Goal: Task Accomplishment & Management: Manage account settings

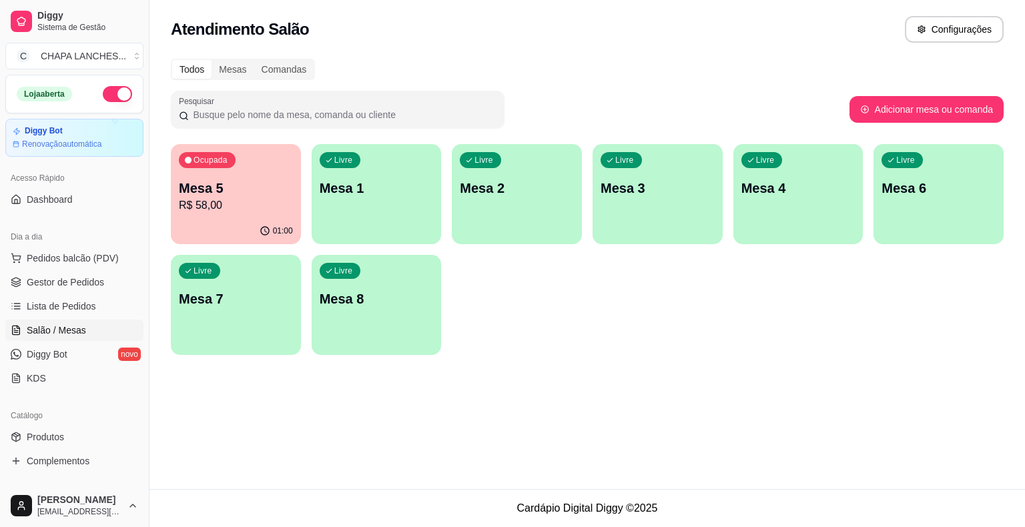
click at [387, 217] on div "Livre Mesa 1" at bounding box center [377, 186] width 130 height 84
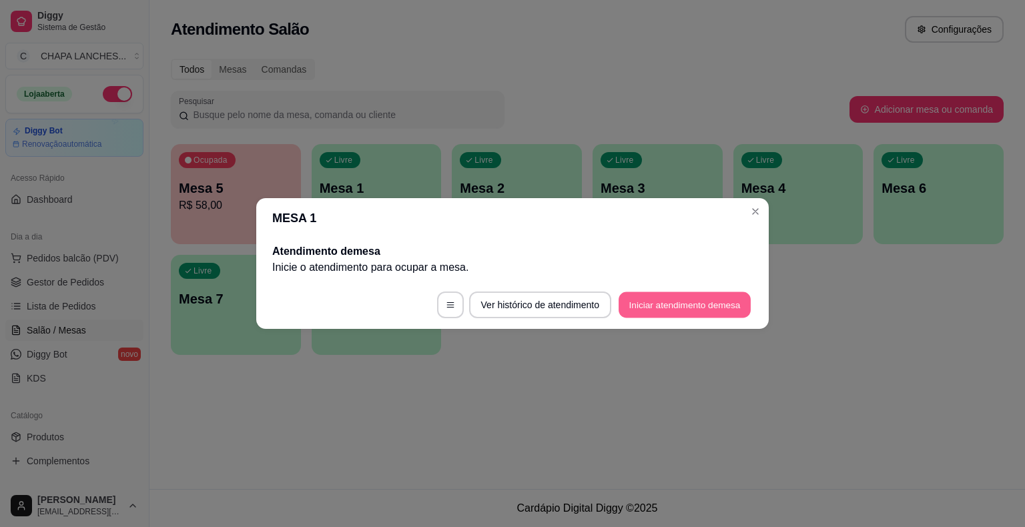
click at [670, 307] on button "Iniciar atendimento de mesa" at bounding box center [684, 305] width 132 height 26
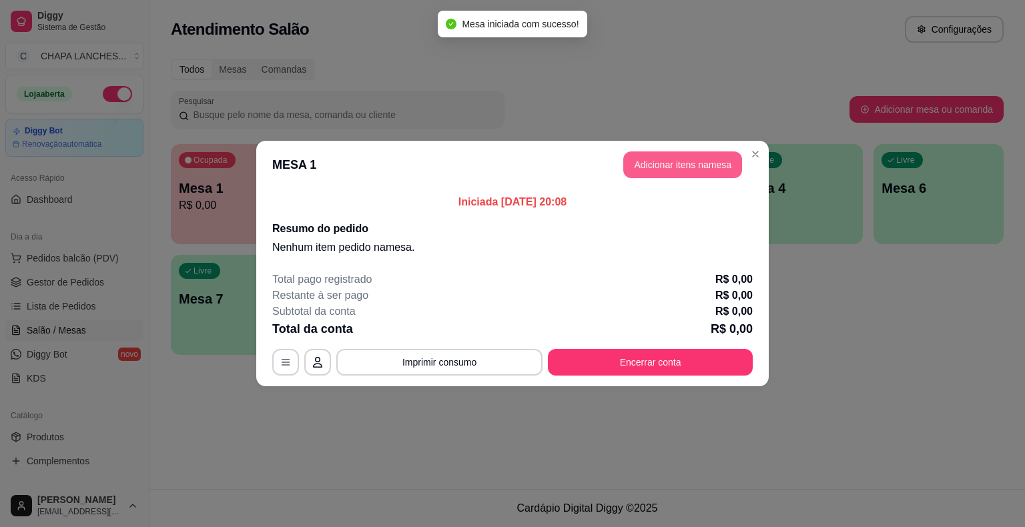
click at [672, 161] on button "Adicionar itens na mesa" at bounding box center [682, 164] width 119 height 27
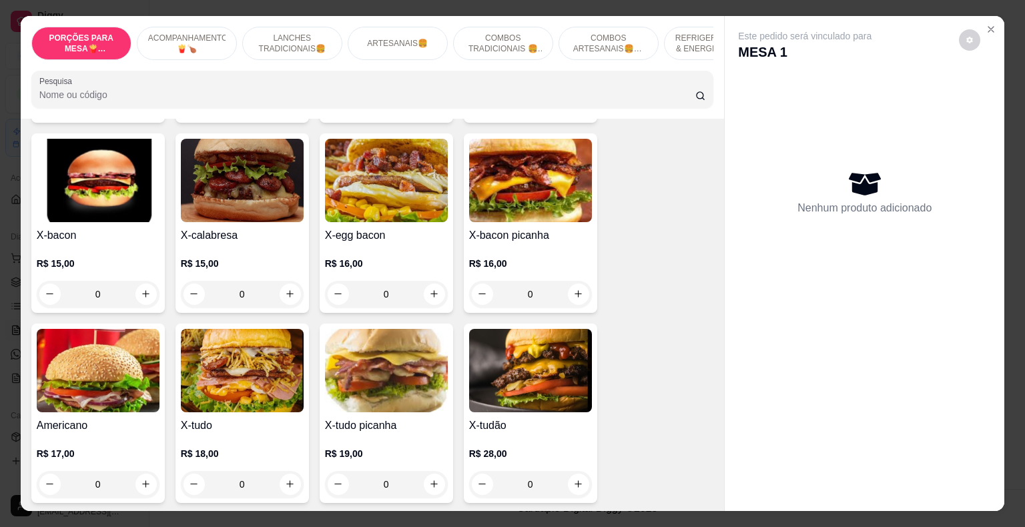
scroll to position [934, 0]
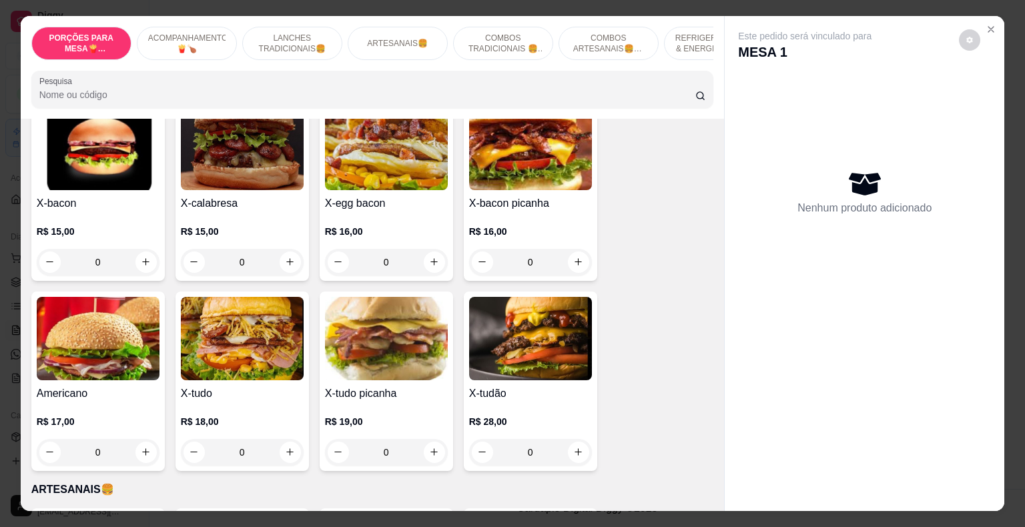
click at [432, 249] on div "0" at bounding box center [386, 262] width 123 height 27
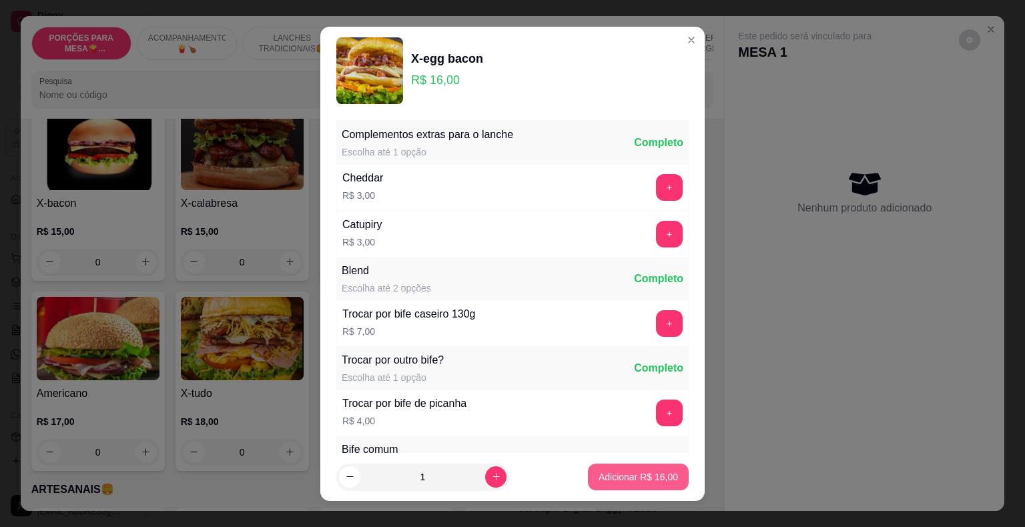
click at [614, 476] on p "Adicionar R$ 16,00" at bounding box center [637, 476] width 79 height 13
type input "1"
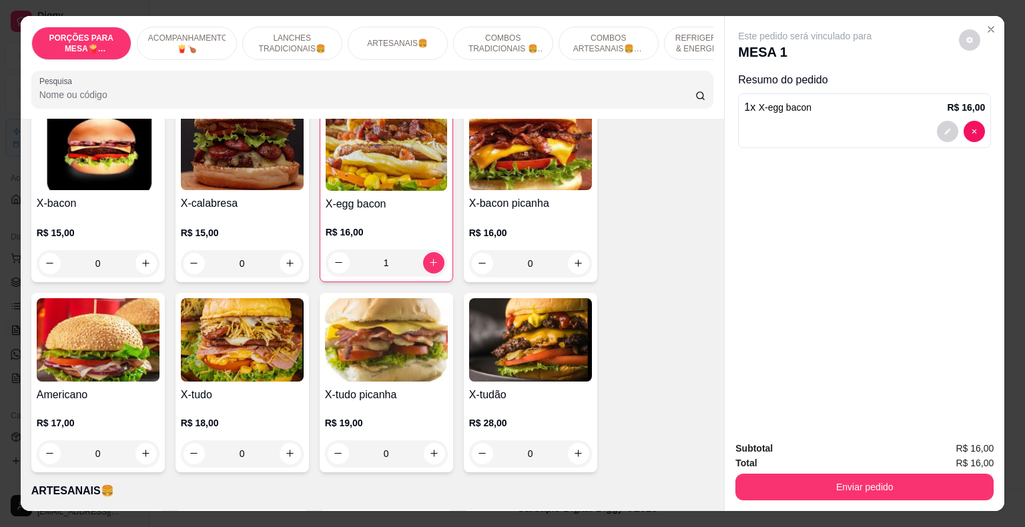
click at [286, 441] on div "0" at bounding box center [242, 453] width 123 height 27
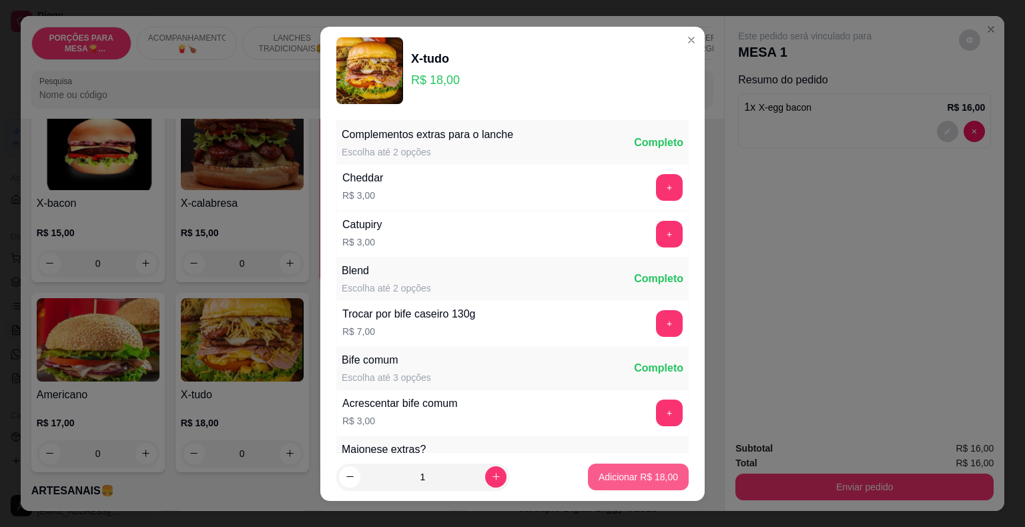
click at [630, 473] on p "Adicionar R$ 18,00" at bounding box center [637, 476] width 79 height 13
type input "1"
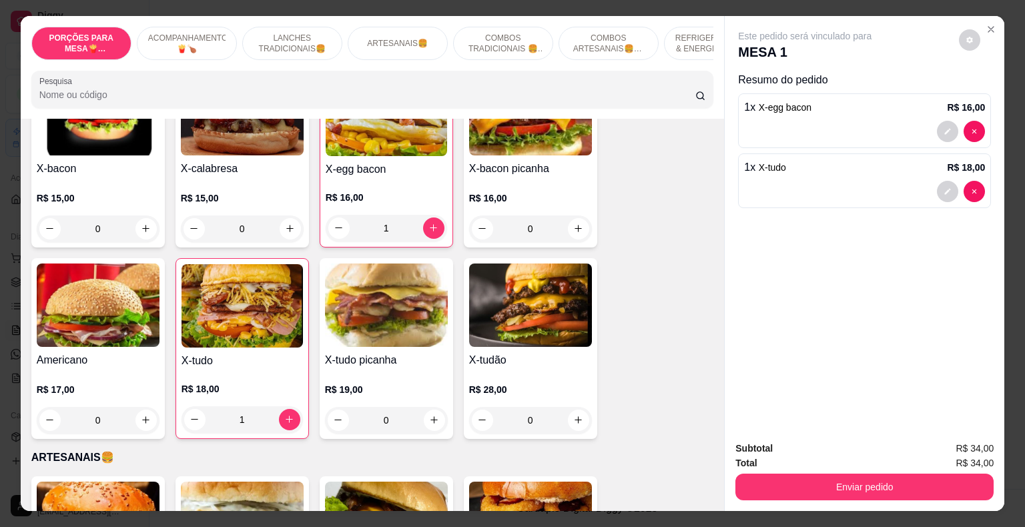
scroll to position [1001, 0]
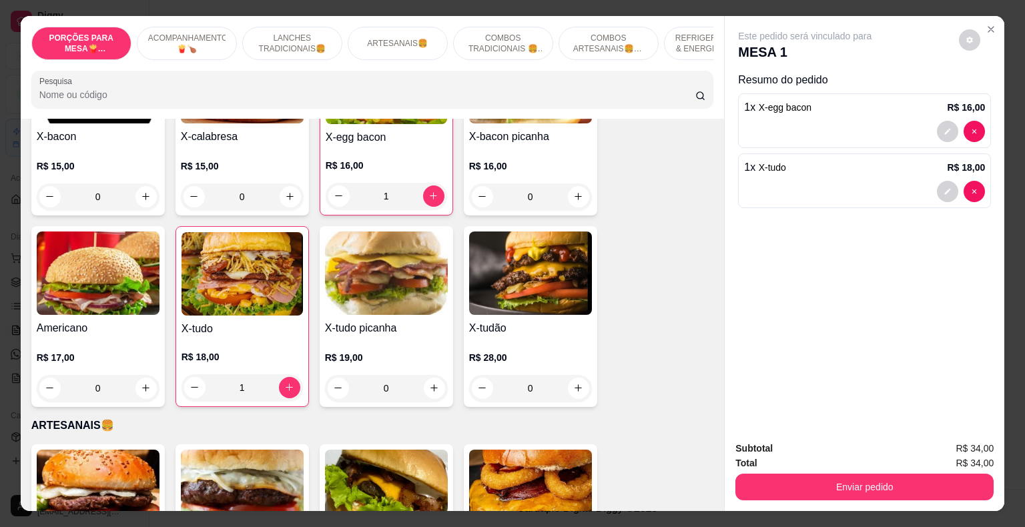
click at [574, 375] on div "0" at bounding box center [530, 388] width 123 height 27
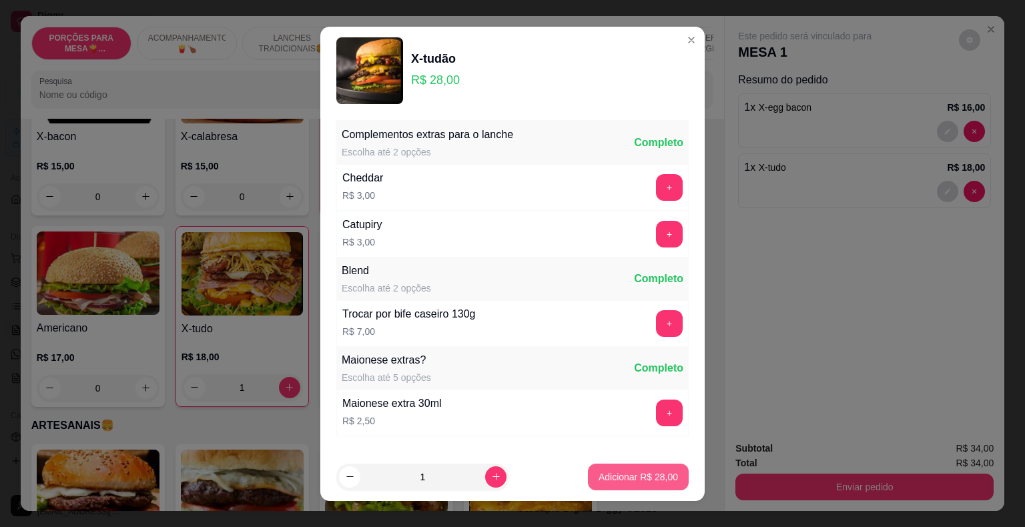
click at [634, 474] on p "Adicionar R$ 28,00" at bounding box center [637, 476] width 79 height 13
type input "1"
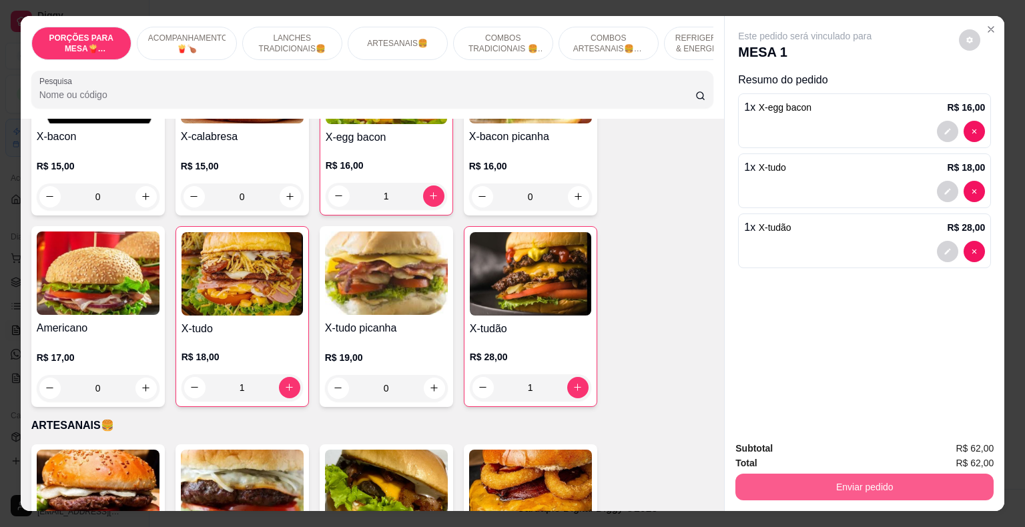
click at [823, 482] on button "Enviar pedido" at bounding box center [864, 487] width 258 height 27
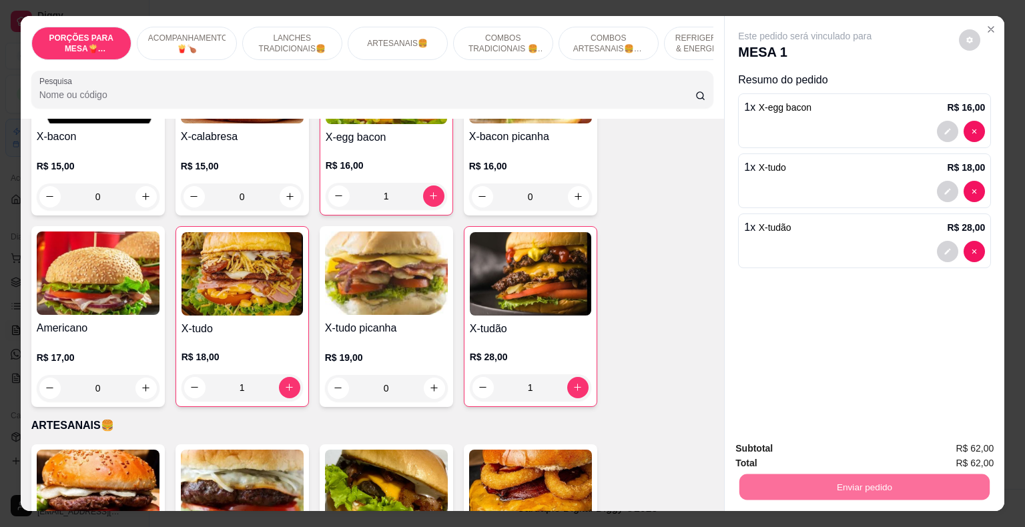
click at [807, 449] on button "Não registrar e enviar pedido" at bounding box center [820, 449] width 135 height 25
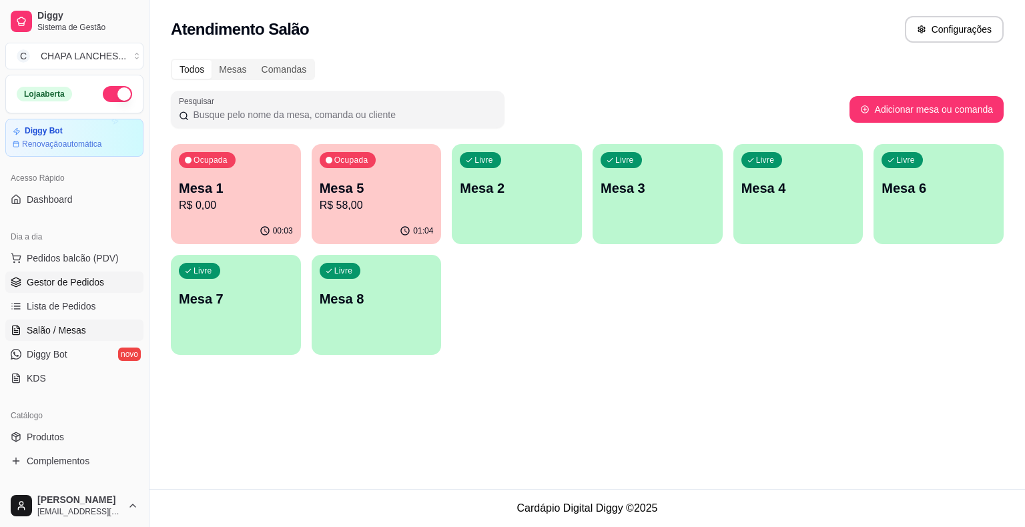
click at [56, 284] on span "Gestor de Pedidos" at bounding box center [65, 282] width 77 height 13
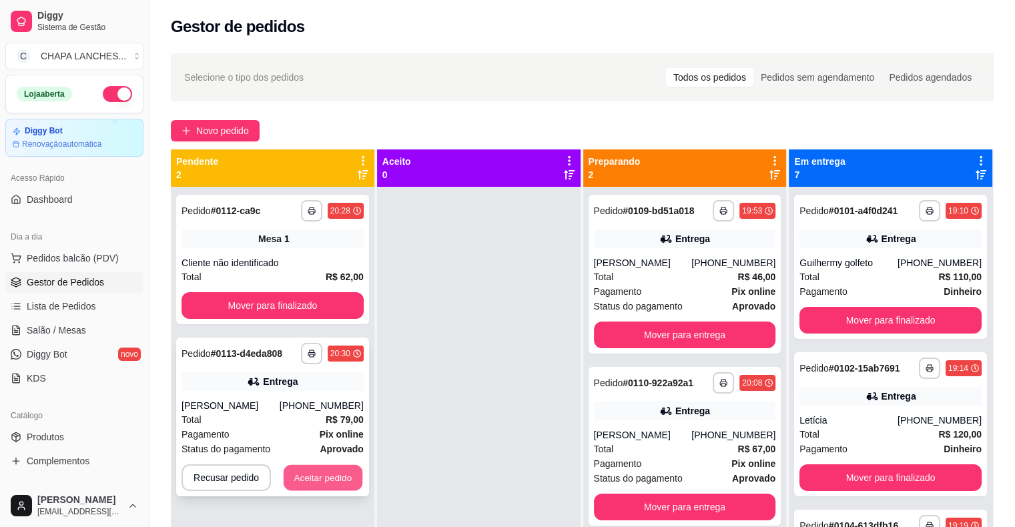
click at [326, 476] on button "Aceitar pedido" at bounding box center [323, 478] width 79 height 26
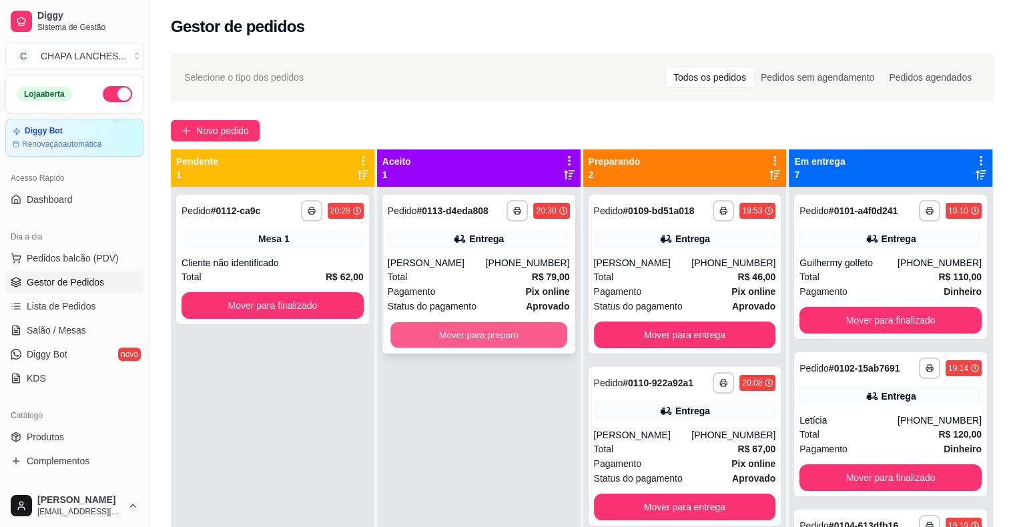
click at [476, 338] on button "Mover para preparo" at bounding box center [478, 335] width 177 height 26
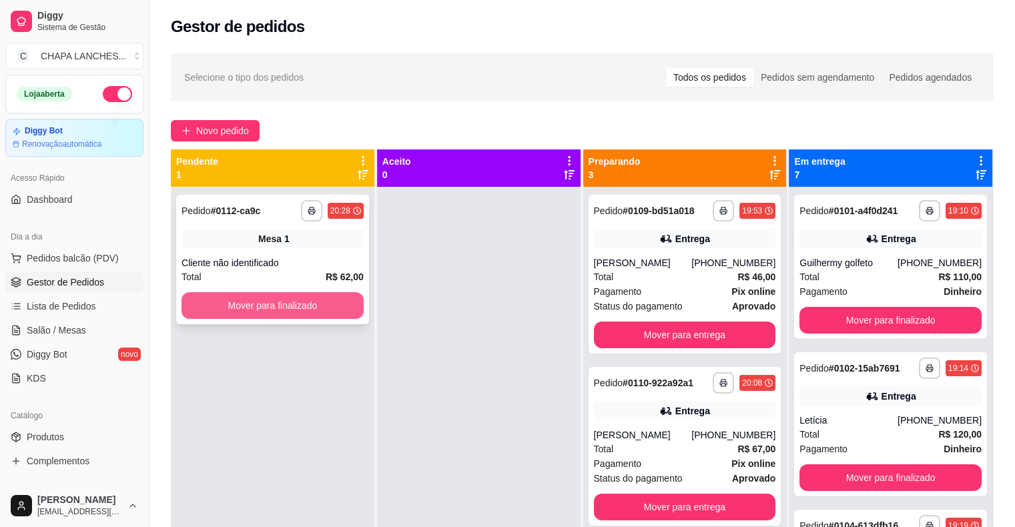
click at [254, 308] on button "Mover para finalizado" at bounding box center [272, 305] width 182 height 27
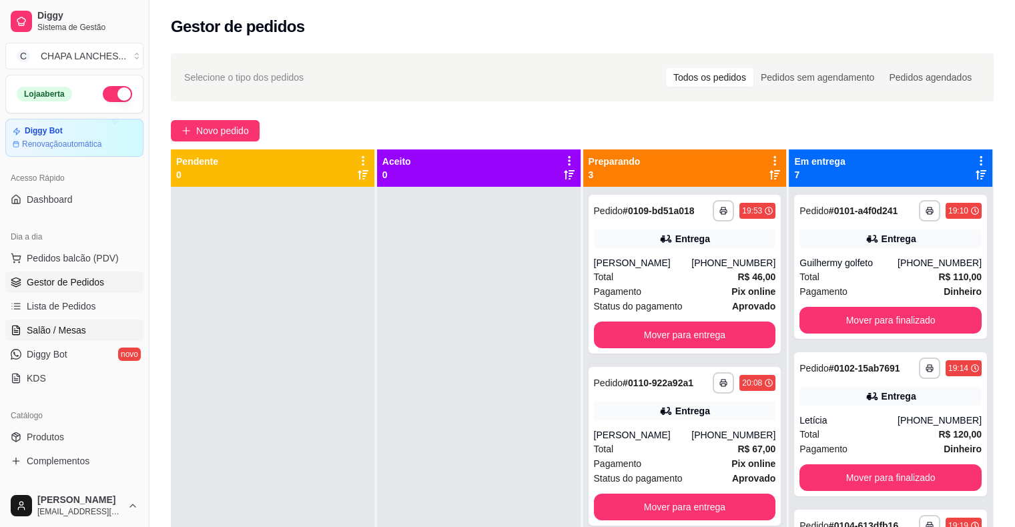
click at [59, 332] on span "Salão / Mesas" at bounding box center [56, 330] width 59 height 13
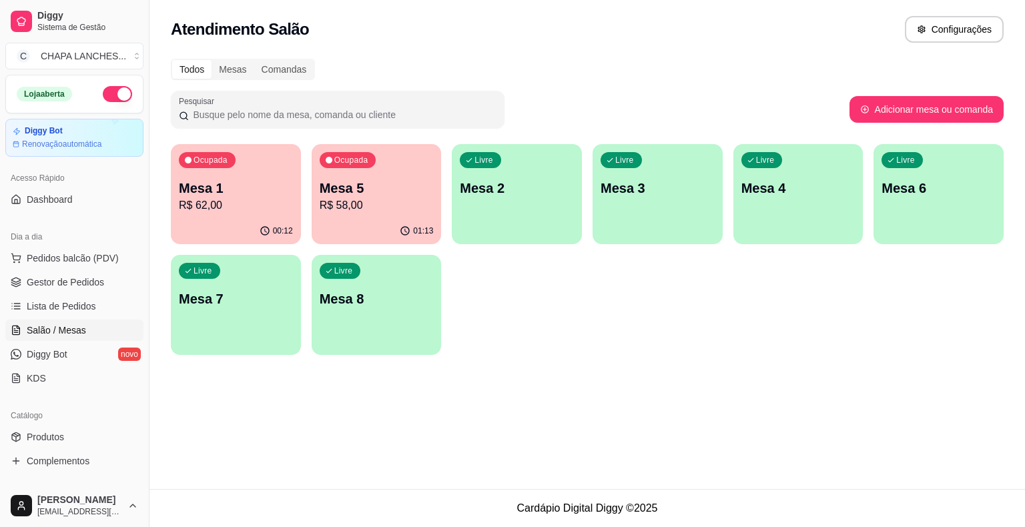
click at [240, 220] on div "00:12" at bounding box center [236, 231] width 130 height 26
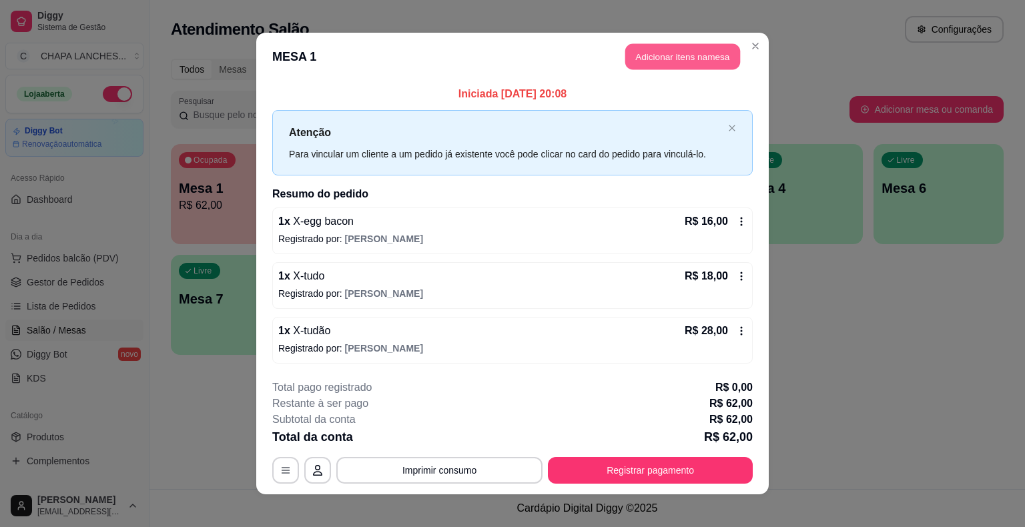
click at [664, 59] on button "Adicionar itens na mesa" at bounding box center [682, 57] width 115 height 26
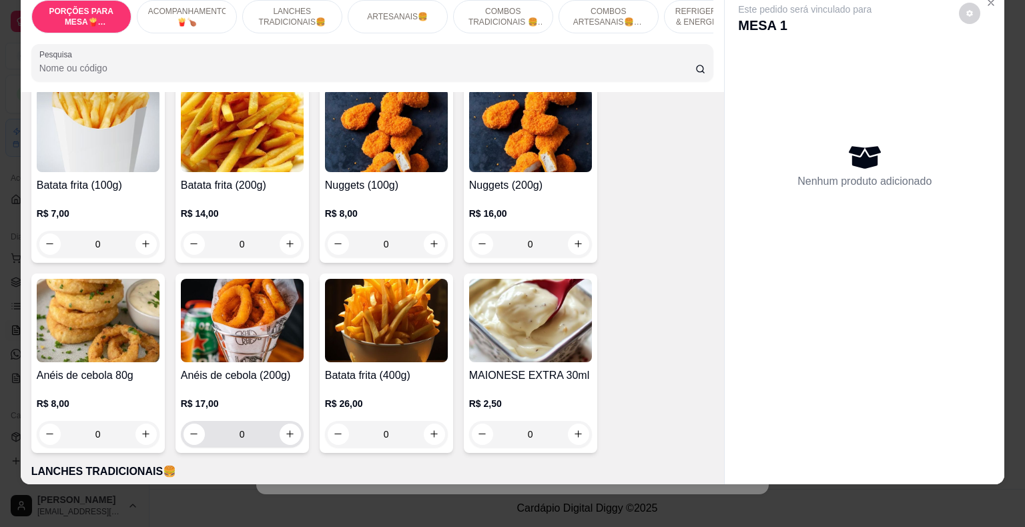
scroll to position [334, 0]
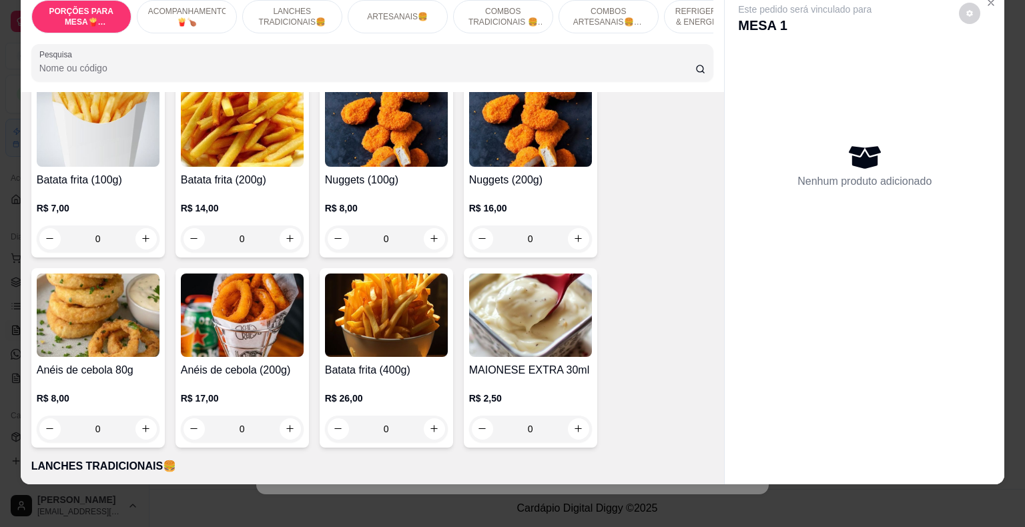
click at [428, 416] on div "0" at bounding box center [386, 429] width 123 height 27
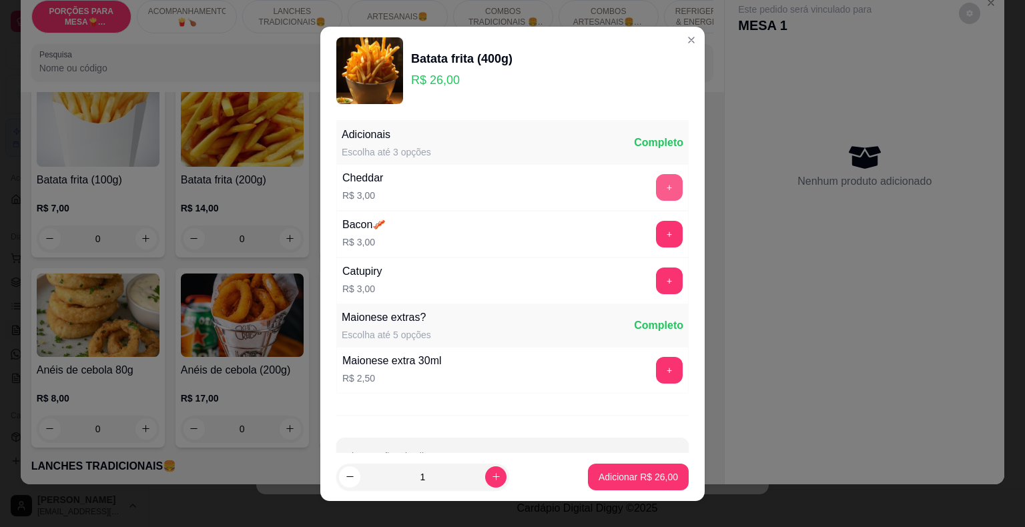
click at [656, 185] on button "+" at bounding box center [669, 187] width 27 height 27
click at [649, 481] on p "Adicionar R$ 29,00" at bounding box center [637, 476] width 79 height 13
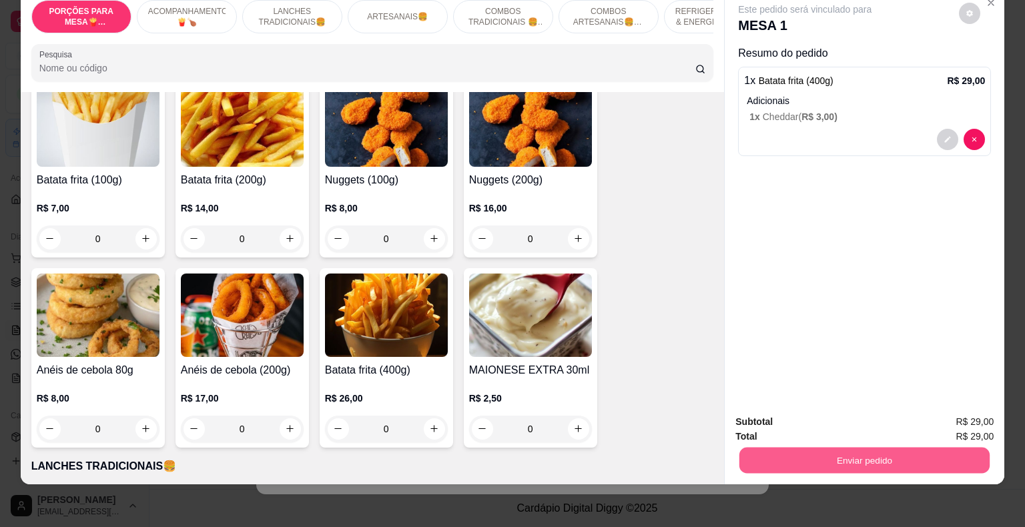
click at [770, 448] on button "Enviar pedido" at bounding box center [864, 461] width 250 height 26
click at [765, 413] on button "Não registrar e enviar pedido" at bounding box center [820, 417] width 139 height 25
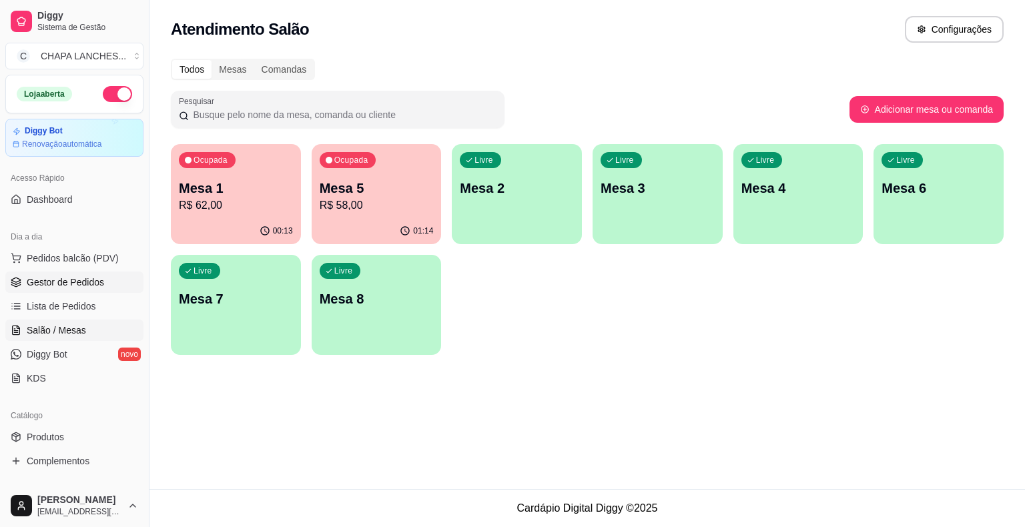
click at [67, 278] on span "Gestor de Pedidos" at bounding box center [65, 282] width 77 height 13
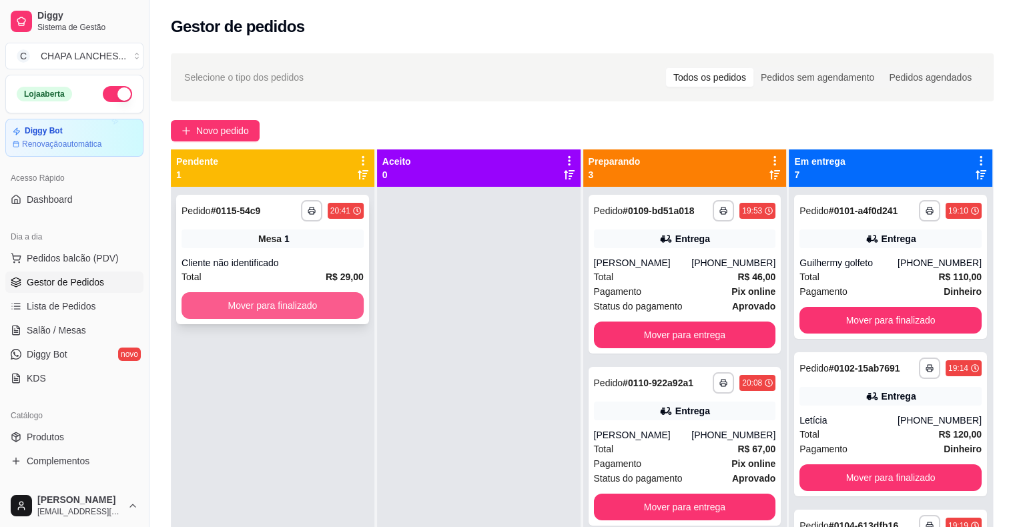
click at [294, 308] on button "Mover para finalizado" at bounding box center [272, 305] width 182 height 27
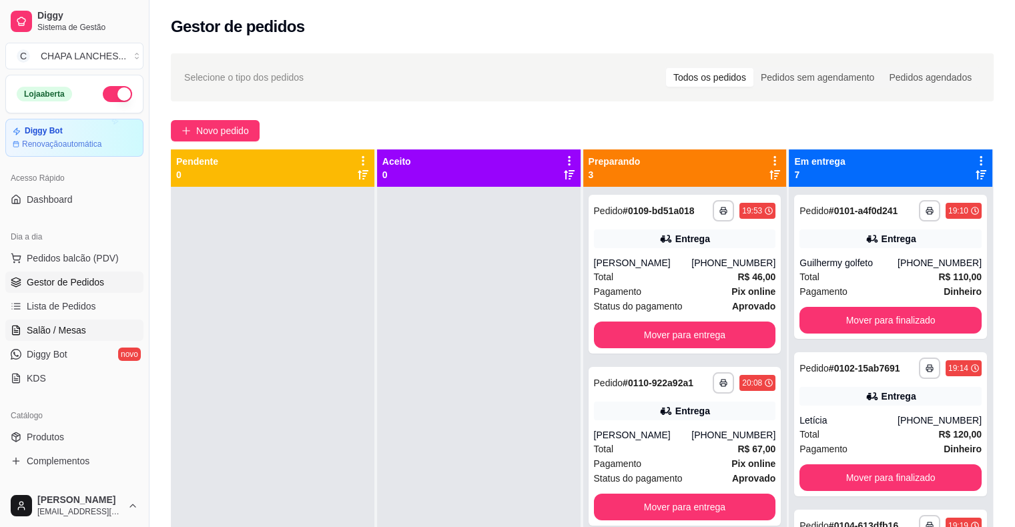
click at [79, 326] on span "Salão / Mesas" at bounding box center [56, 330] width 59 height 13
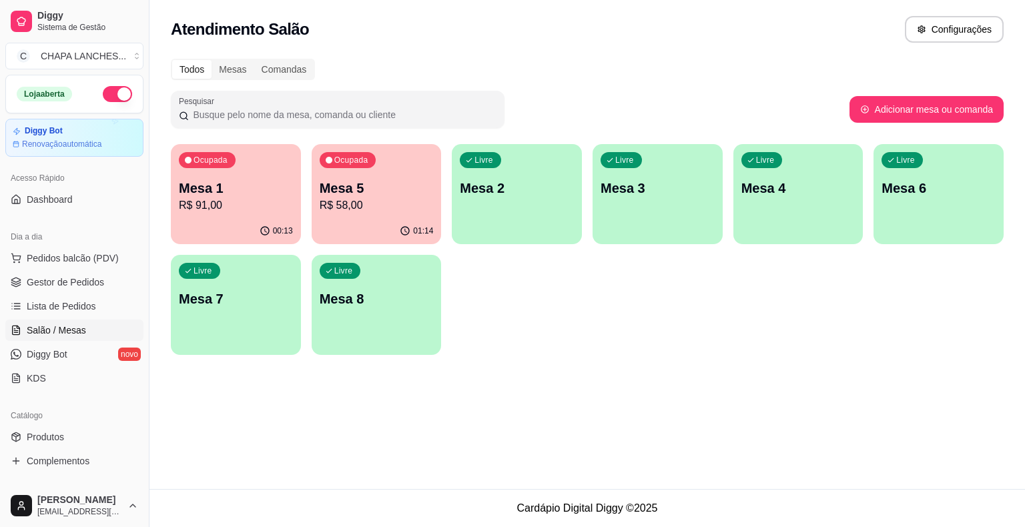
click at [221, 201] on p "R$ 91,00" at bounding box center [236, 205] width 114 height 16
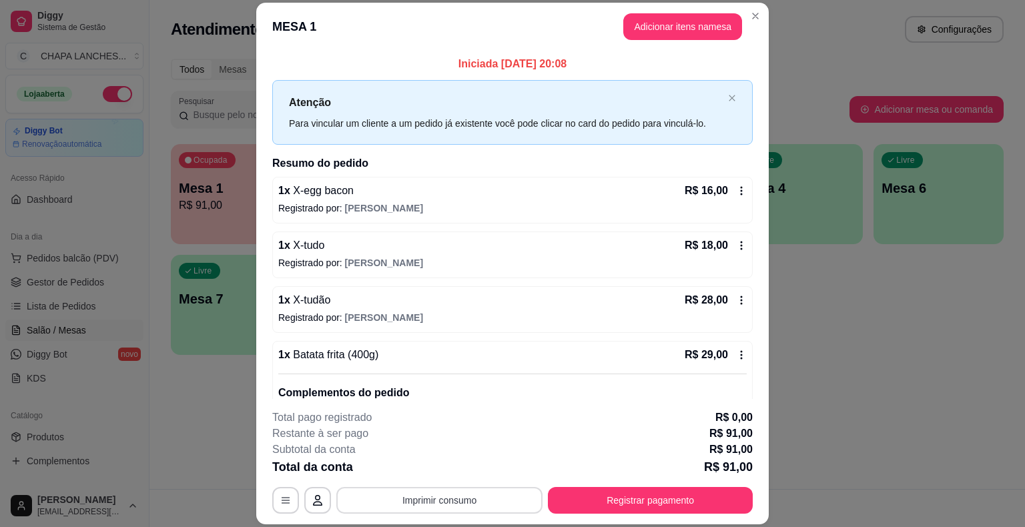
click at [440, 502] on button "Imprimir consumo" at bounding box center [439, 500] width 206 height 27
click at [444, 472] on button "IMPRESSORA" at bounding box center [438, 469] width 97 height 21
click at [736, 351] on icon at bounding box center [741, 355] width 11 height 11
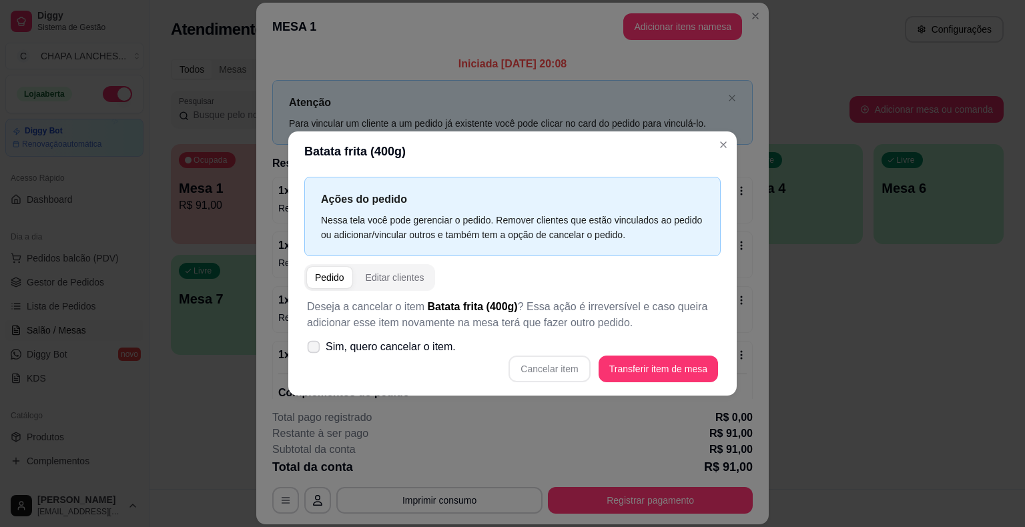
click at [317, 348] on icon at bounding box center [313, 346] width 10 height 7
click at [315, 350] on input "Sim, quero cancelar o item." at bounding box center [310, 354] width 9 height 9
checkbox input "true"
click at [550, 371] on button "Cancelar item" at bounding box center [548, 369] width 81 height 27
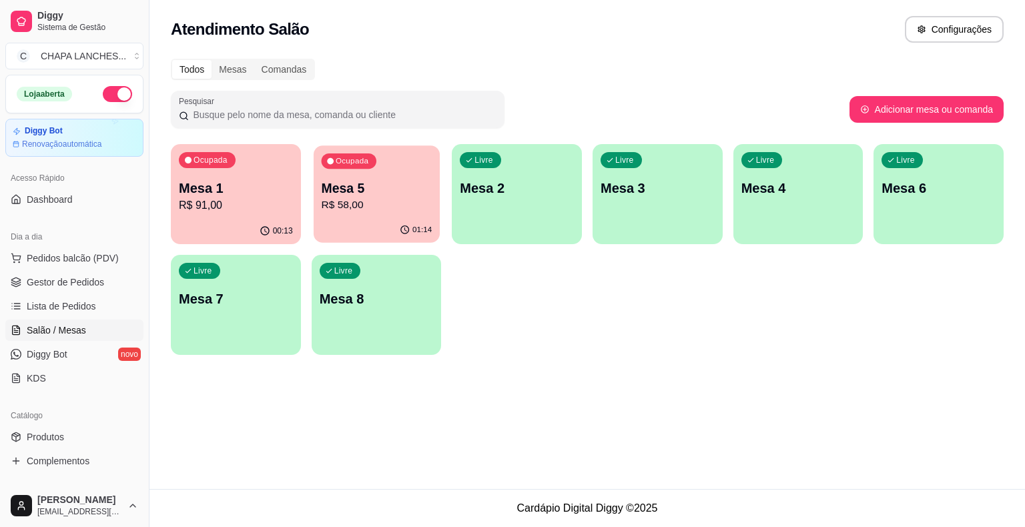
click at [375, 206] on p "R$ 58,00" at bounding box center [376, 204] width 111 height 15
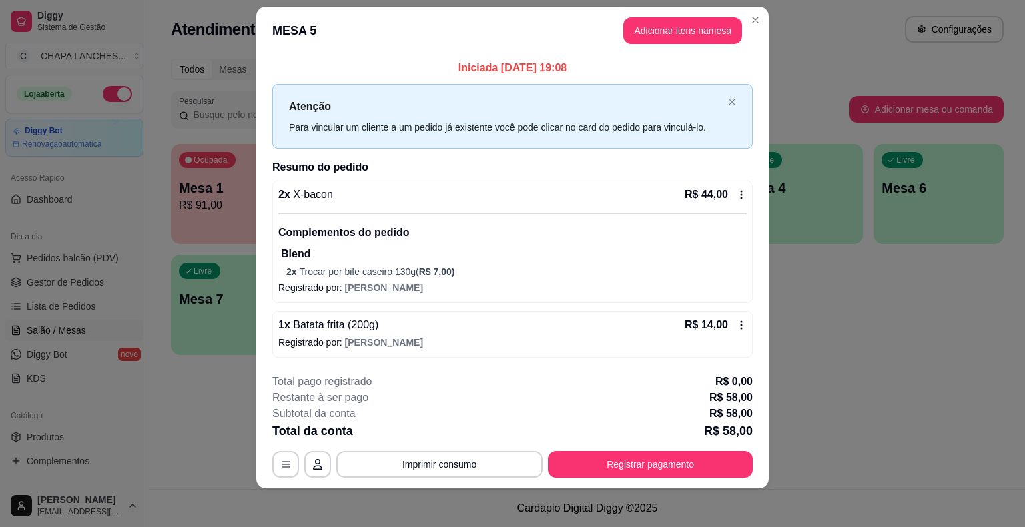
scroll to position [19, 0]
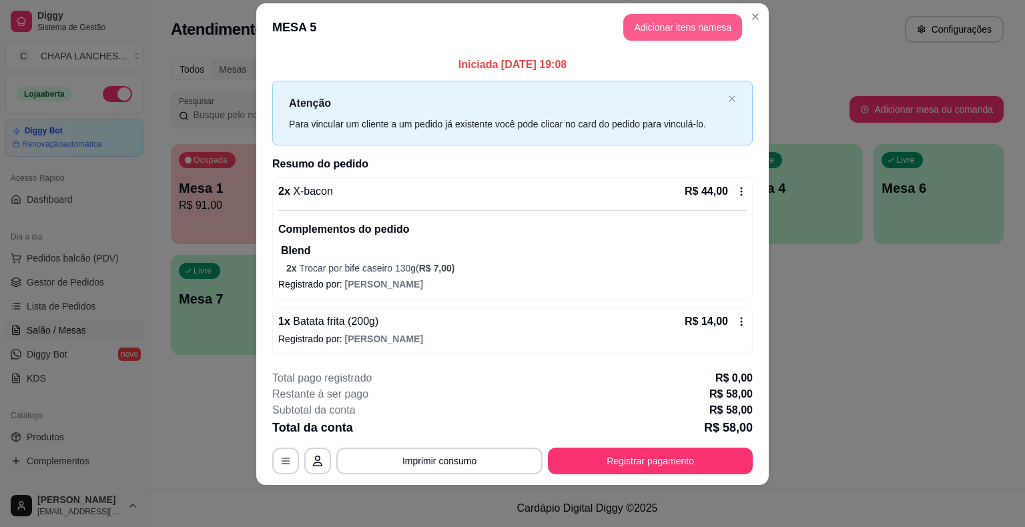
click at [657, 29] on button "Adicionar itens na mesa" at bounding box center [682, 27] width 119 height 27
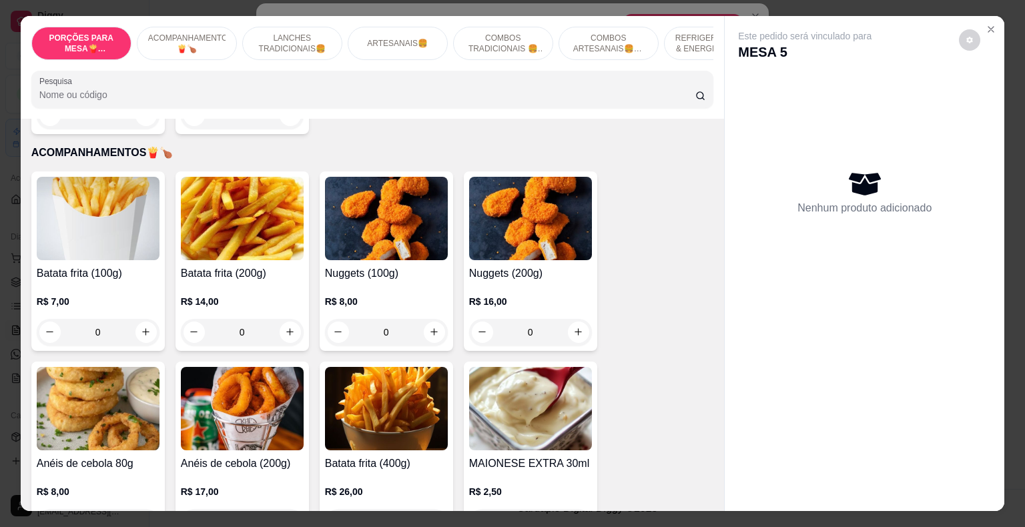
scroll to position [334, 0]
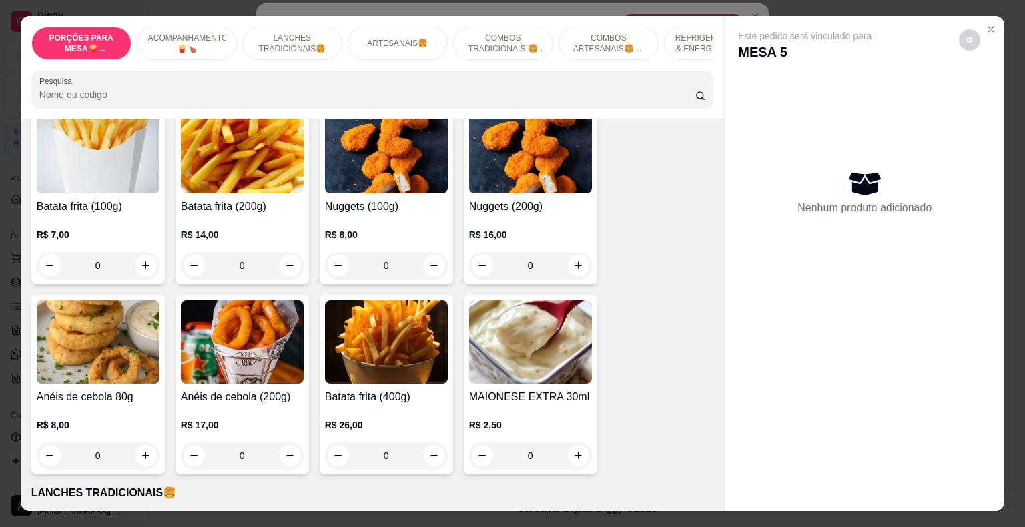
click at [428, 442] on div "0" at bounding box center [386, 455] width 123 height 27
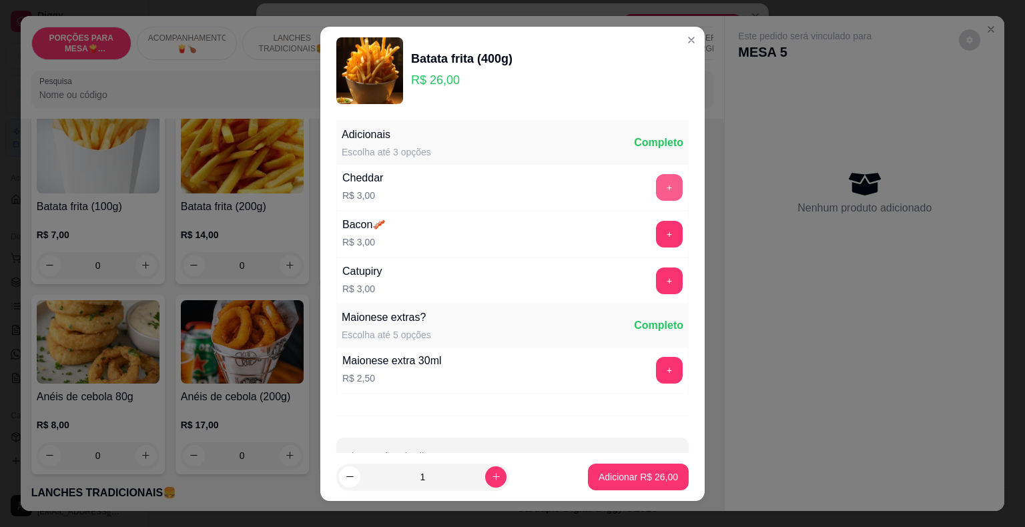
click at [656, 187] on button "+" at bounding box center [669, 187] width 27 height 27
click at [622, 483] on p "Adicionar R$ 29,00" at bounding box center [637, 476] width 79 height 13
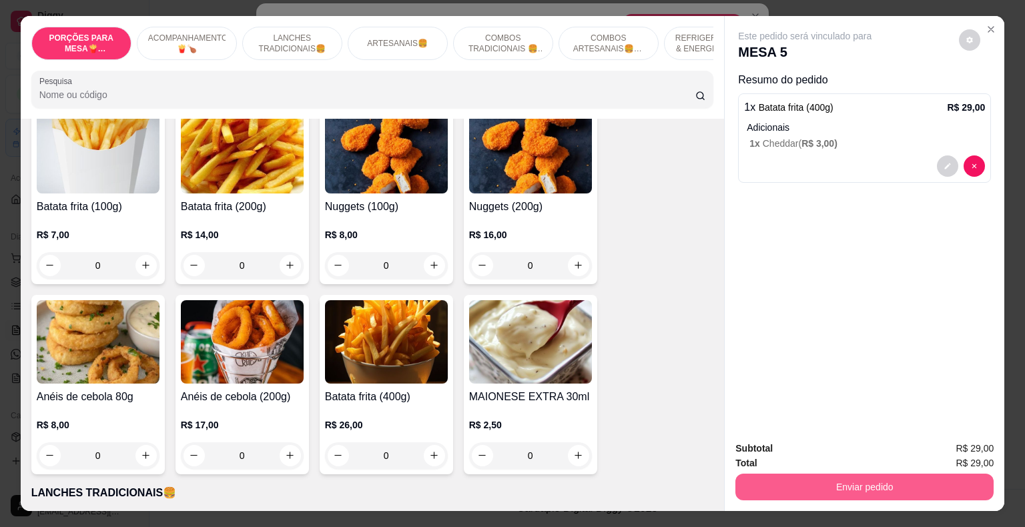
click at [813, 484] on button "Enviar pedido" at bounding box center [864, 487] width 258 height 27
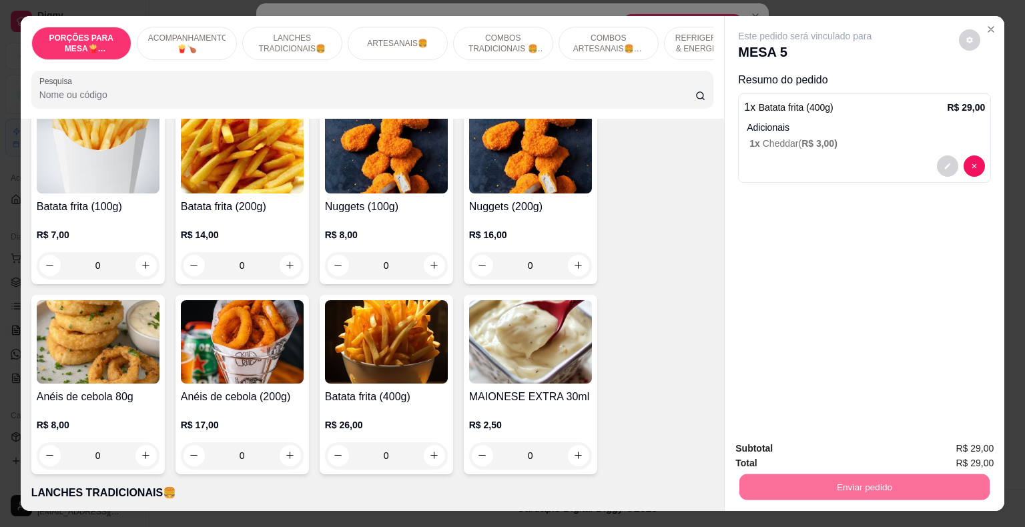
click at [822, 449] on button "Não registrar e enviar pedido" at bounding box center [820, 449] width 135 height 25
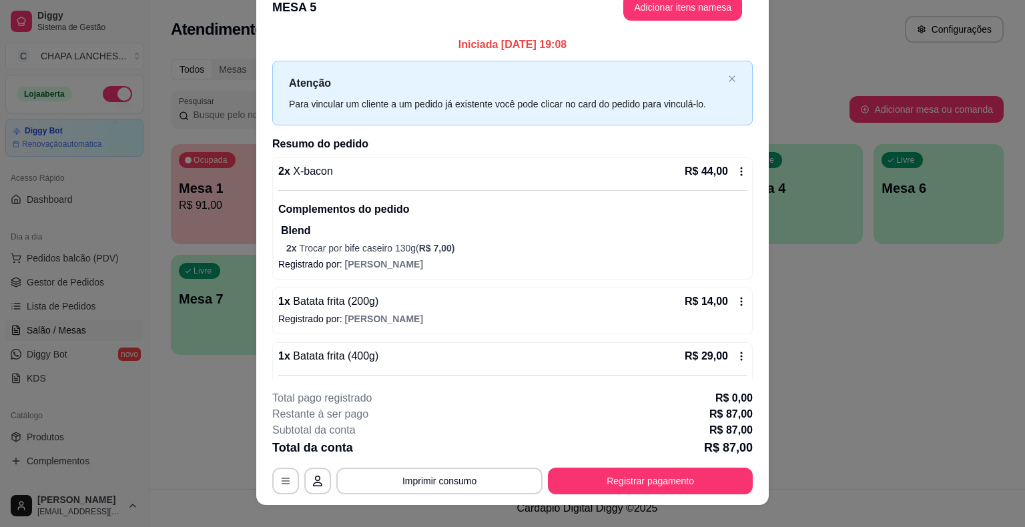
scroll to position [0, 0]
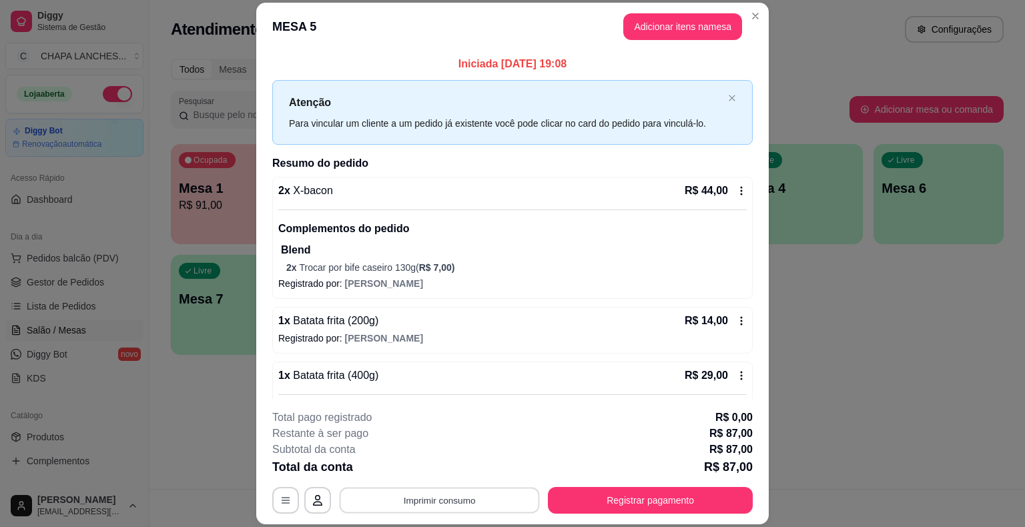
click at [450, 502] on button "Imprimir consumo" at bounding box center [440, 501] width 200 height 26
click at [448, 469] on button "IMPRESSORA" at bounding box center [438, 469] width 97 height 21
click at [653, 18] on button "Adicionar itens na mesa" at bounding box center [682, 26] width 119 height 27
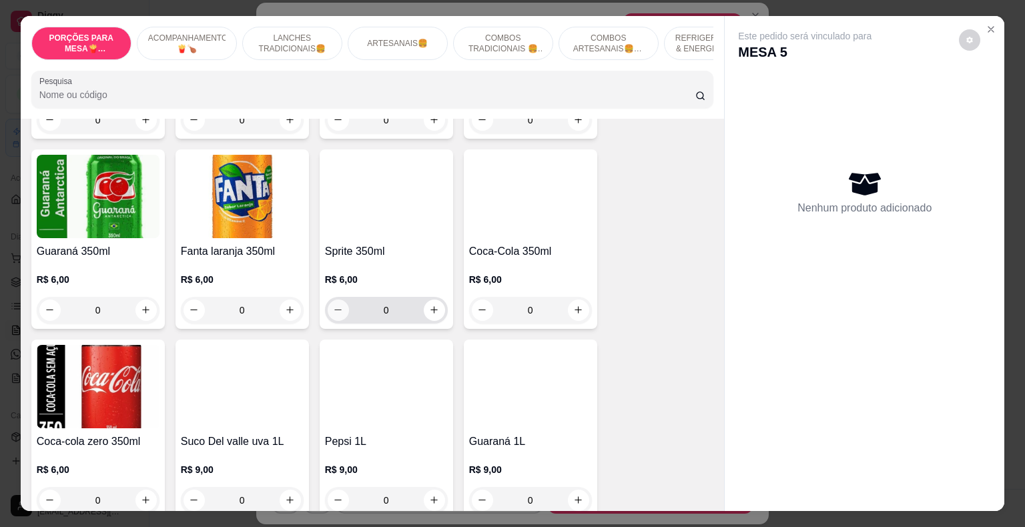
scroll to position [2735, 0]
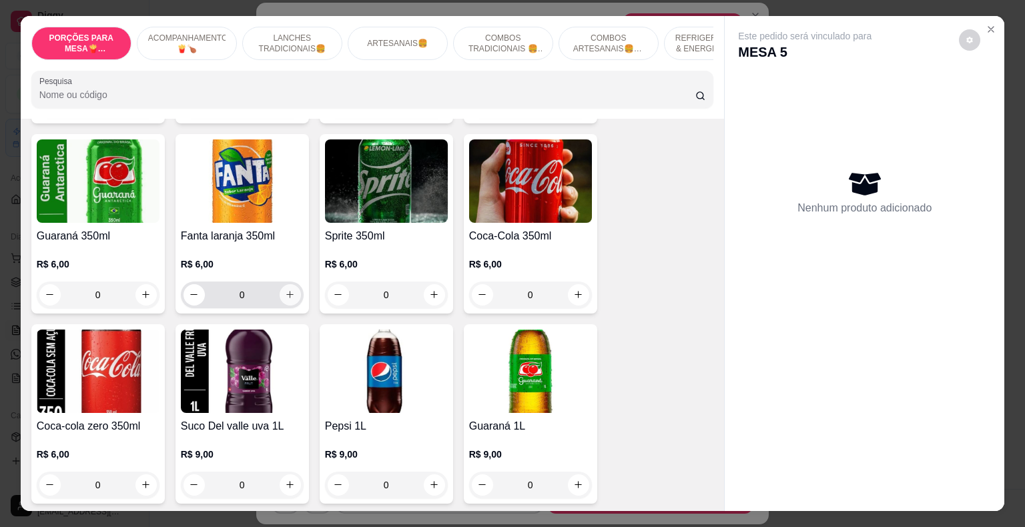
click at [286, 290] on icon "increase-product-quantity" at bounding box center [290, 295] width 10 height 10
type input "1"
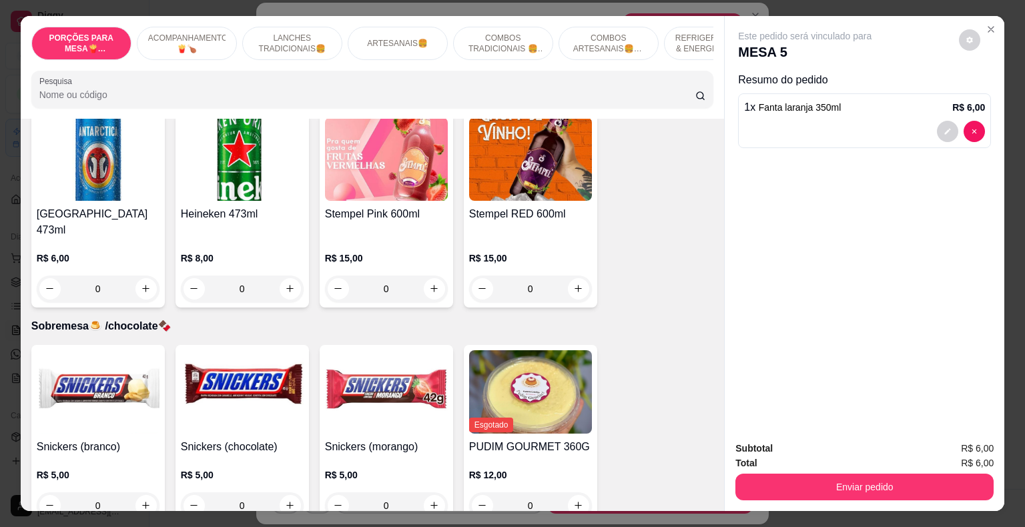
scroll to position [3546, 0]
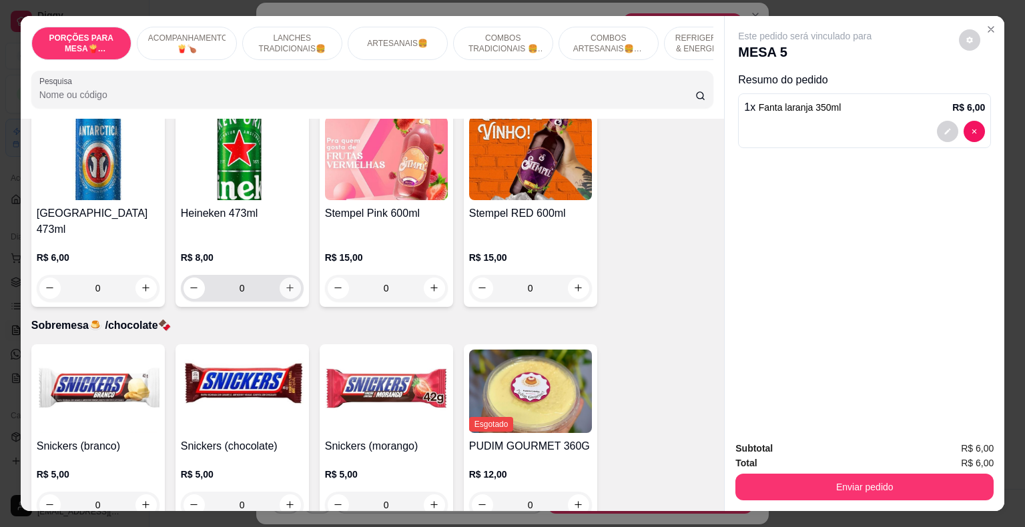
click at [285, 283] on icon "increase-product-quantity" at bounding box center [290, 288] width 10 height 10
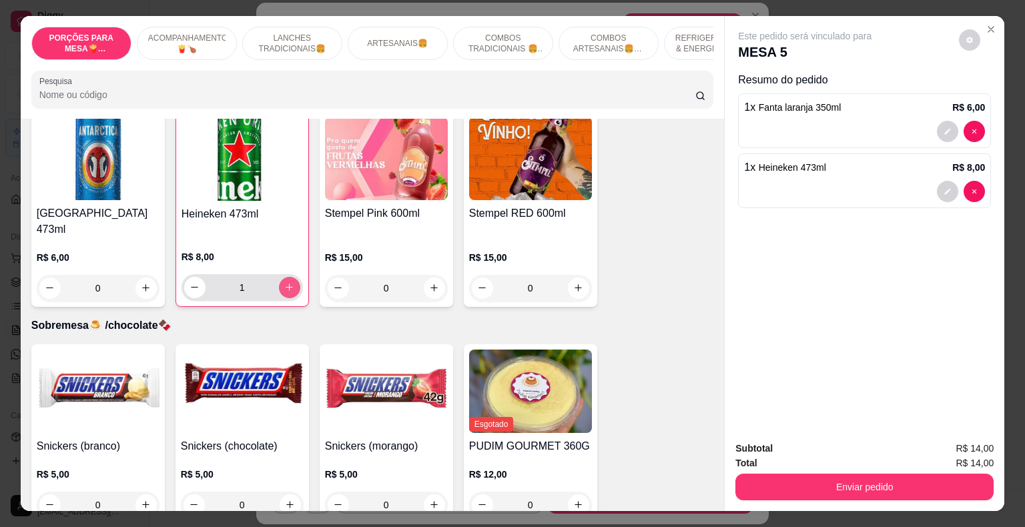
click at [284, 282] on icon "increase-product-quantity" at bounding box center [289, 287] width 10 height 10
type input "2"
click at [865, 478] on button "Enviar pedido" at bounding box center [864, 487] width 258 height 27
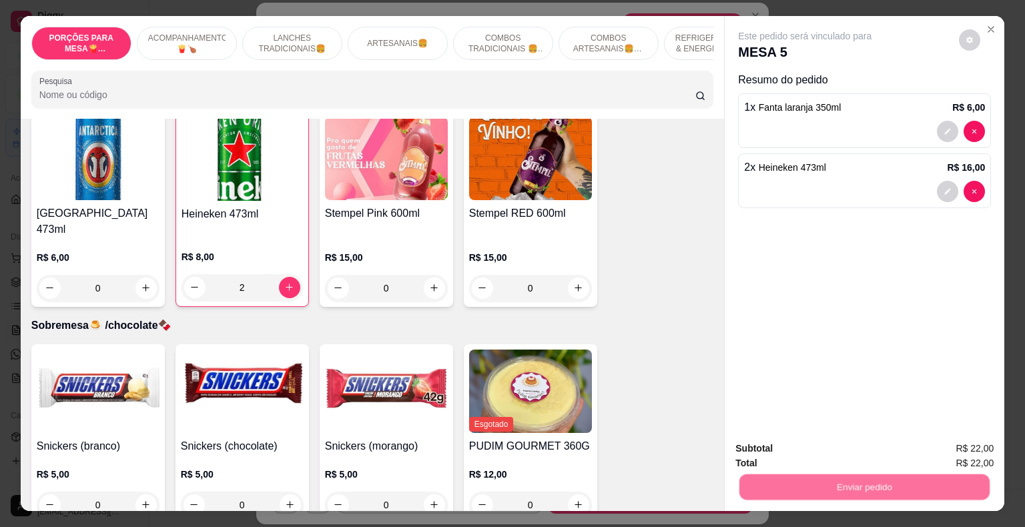
click at [805, 450] on button "Não registrar e enviar pedido" at bounding box center [820, 449] width 139 height 25
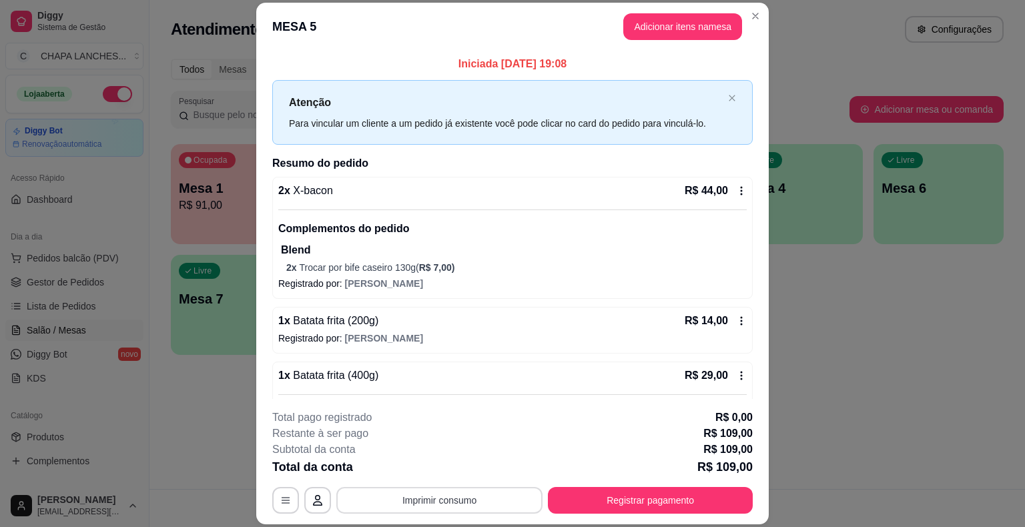
click at [453, 503] on button "Imprimir consumo" at bounding box center [439, 500] width 206 height 27
click at [457, 467] on button "IMPRESSORA" at bounding box center [438, 469] width 93 height 21
click at [637, 498] on button "Registrar pagamento" at bounding box center [650, 501] width 199 height 26
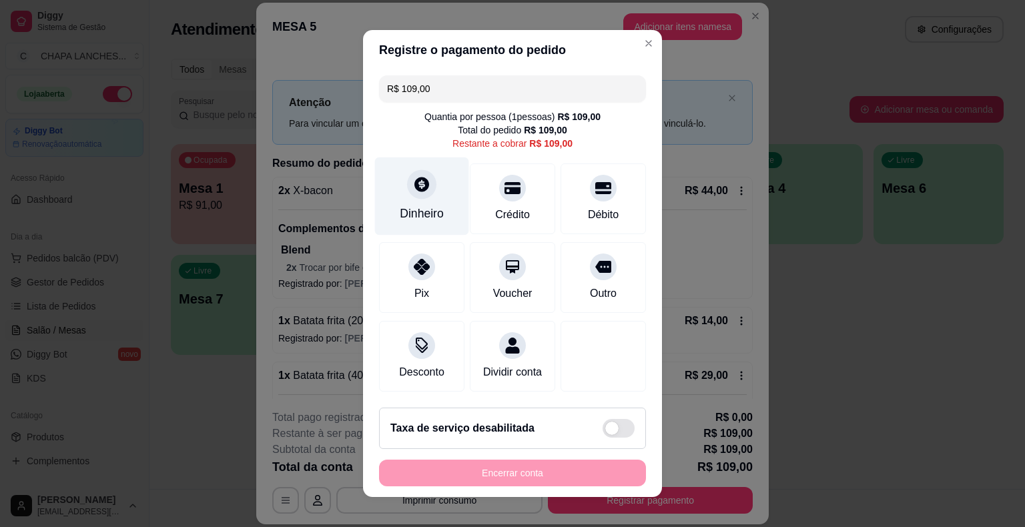
click at [411, 201] on div "Dinheiro" at bounding box center [422, 196] width 94 height 78
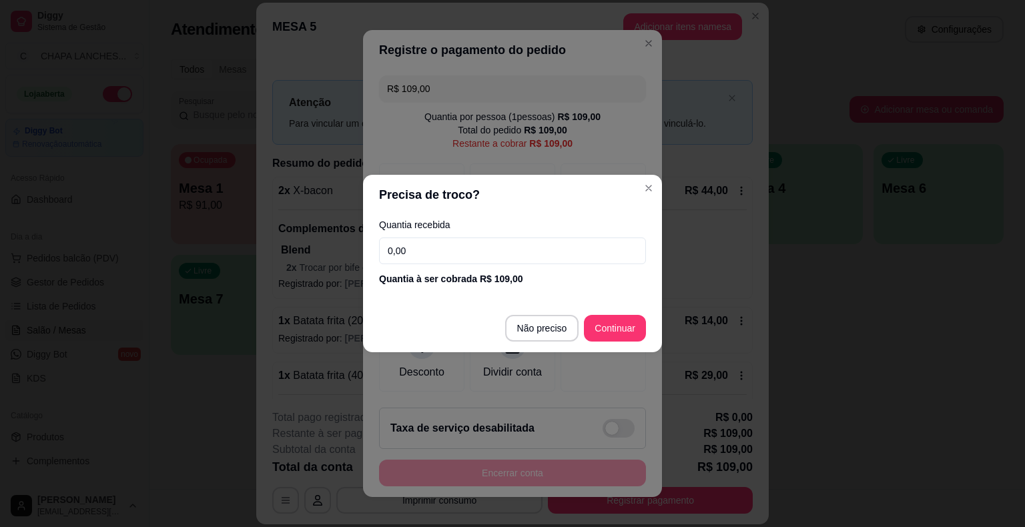
click at [420, 263] on input "0,00" at bounding box center [512, 250] width 267 height 27
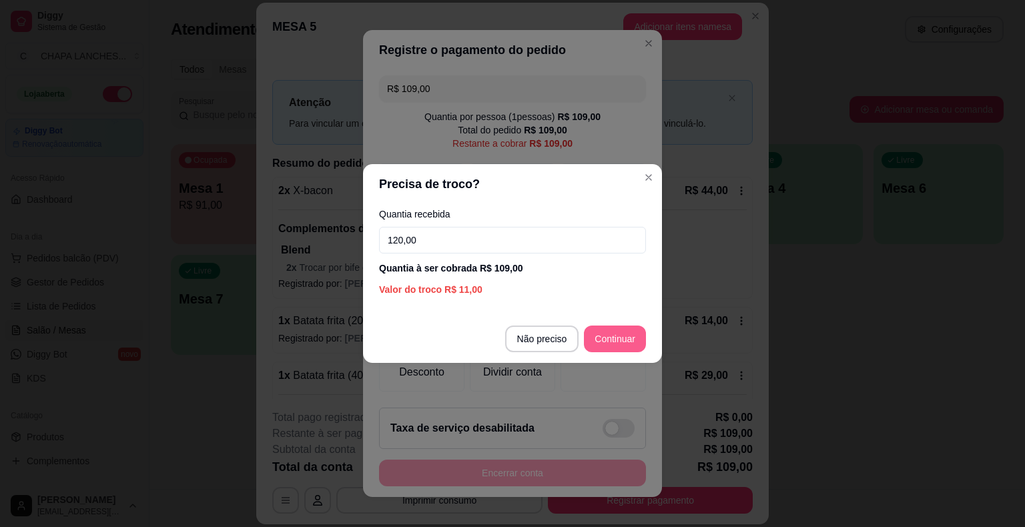
type input "120,00"
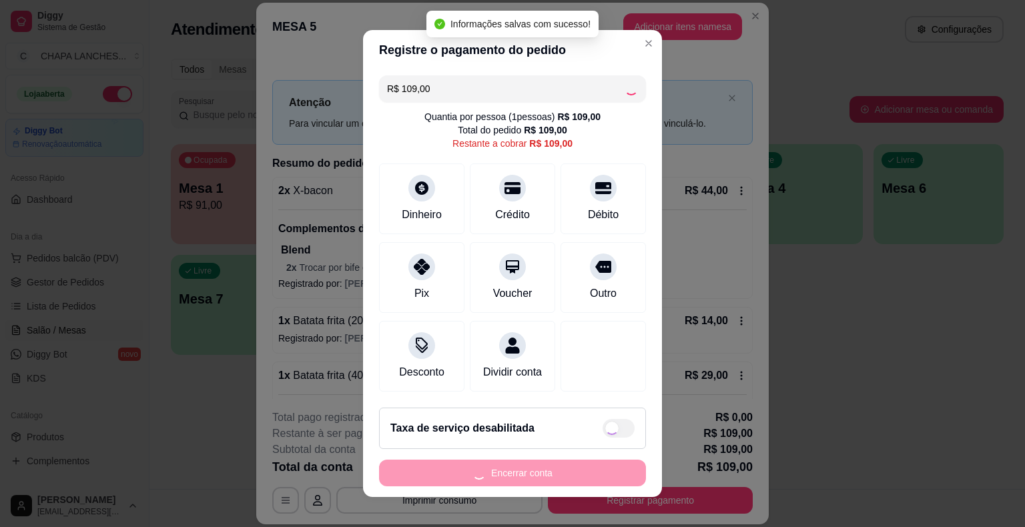
type input "R$ 0,00"
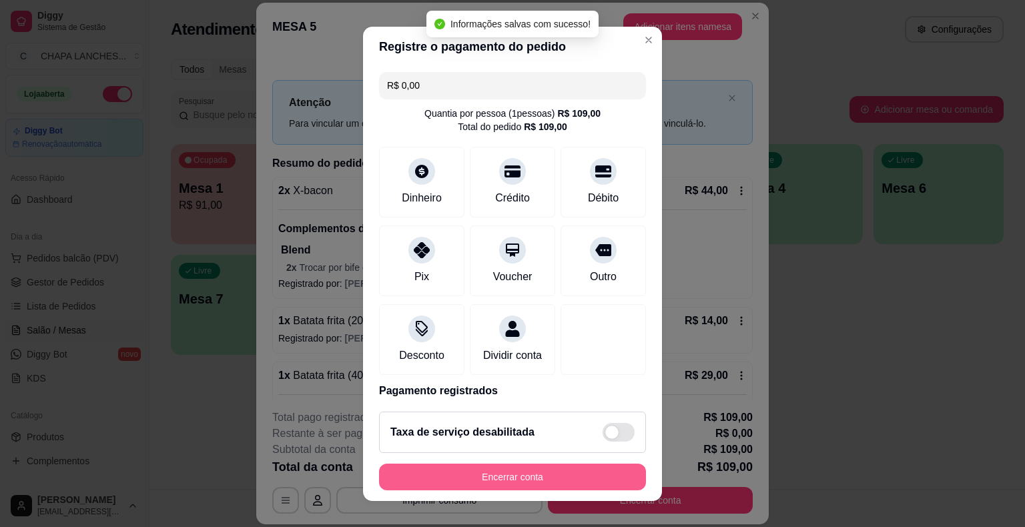
click at [566, 484] on button "Encerrar conta" at bounding box center [512, 477] width 267 height 27
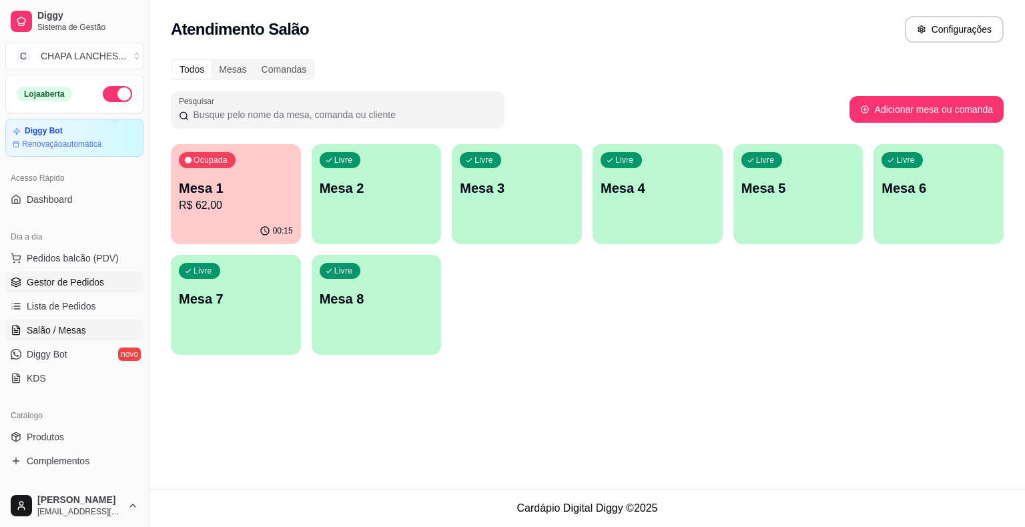
click at [83, 284] on span "Gestor de Pedidos" at bounding box center [65, 282] width 77 height 13
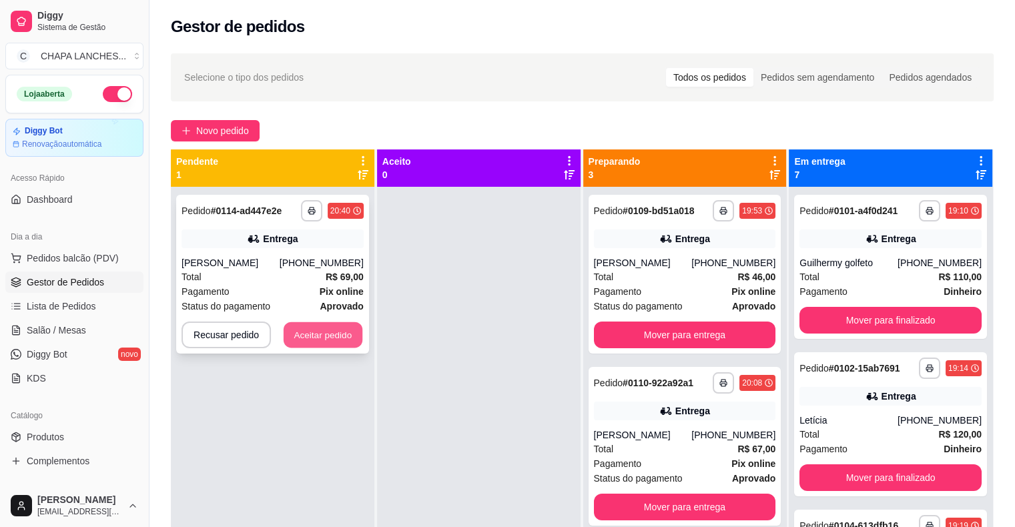
click at [318, 338] on button "Aceitar pedido" at bounding box center [323, 335] width 79 height 26
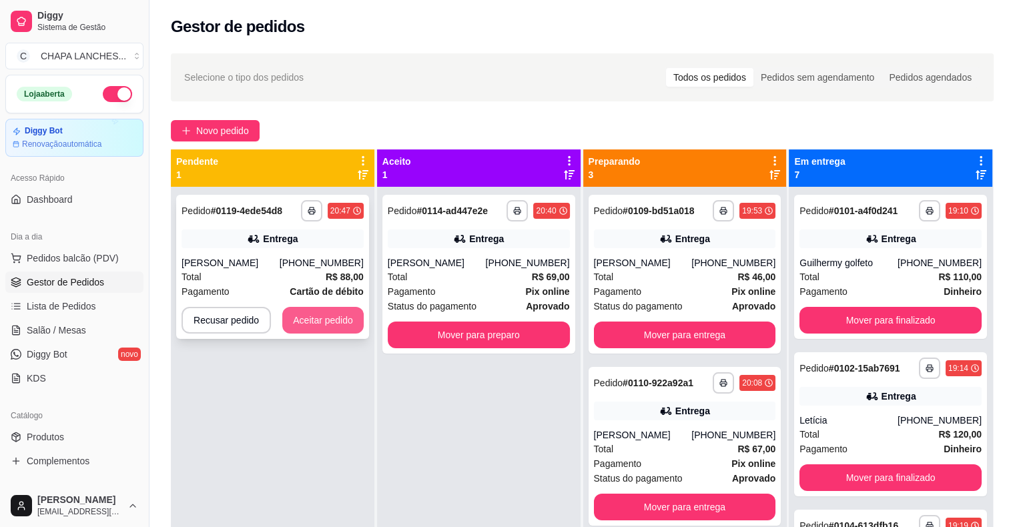
click at [326, 317] on button "Aceitar pedido" at bounding box center [322, 320] width 81 height 27
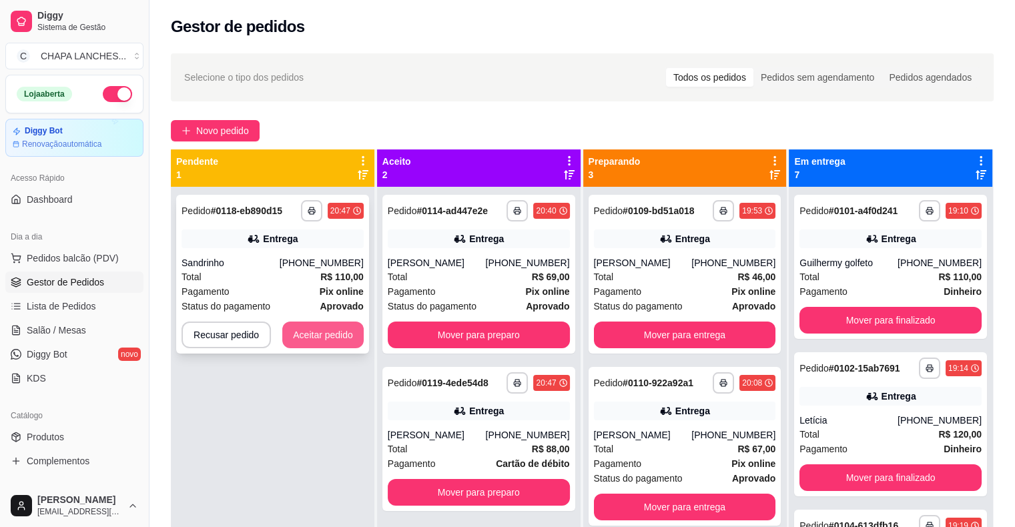
click at [315, 335] on button "Aceitar pedido" at bounding box center [322, 335] width 81 height 27
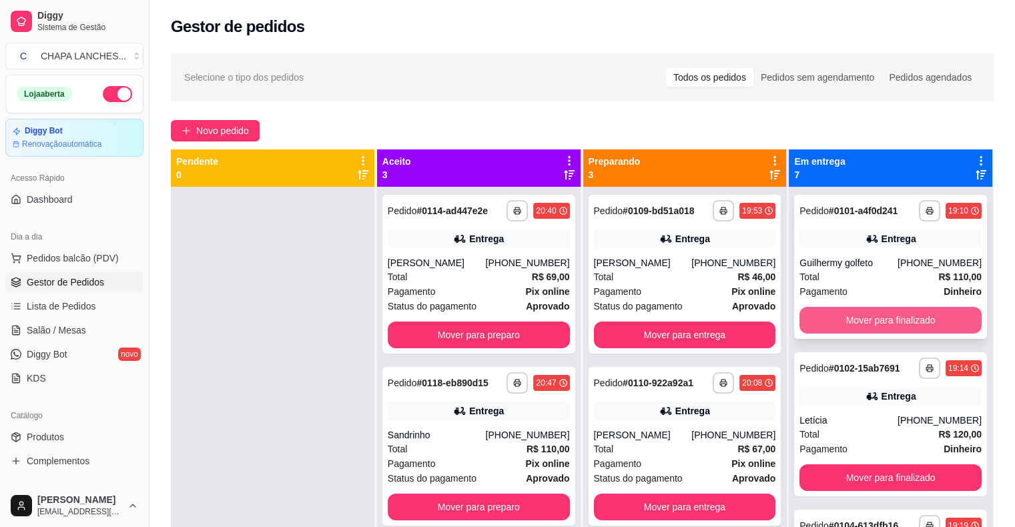
click at [883, 319] on button "Mover para finalizado" at bounding box center [890, 320] width 182 height 27
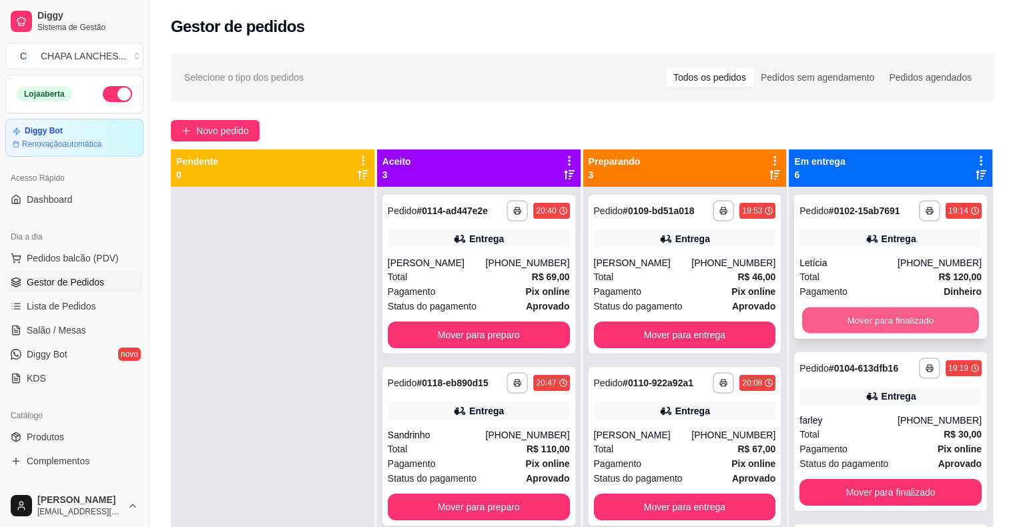
click at [870, 318] on button "Mover para finalizado" at bounding box center [890, 321] width 177 height 26
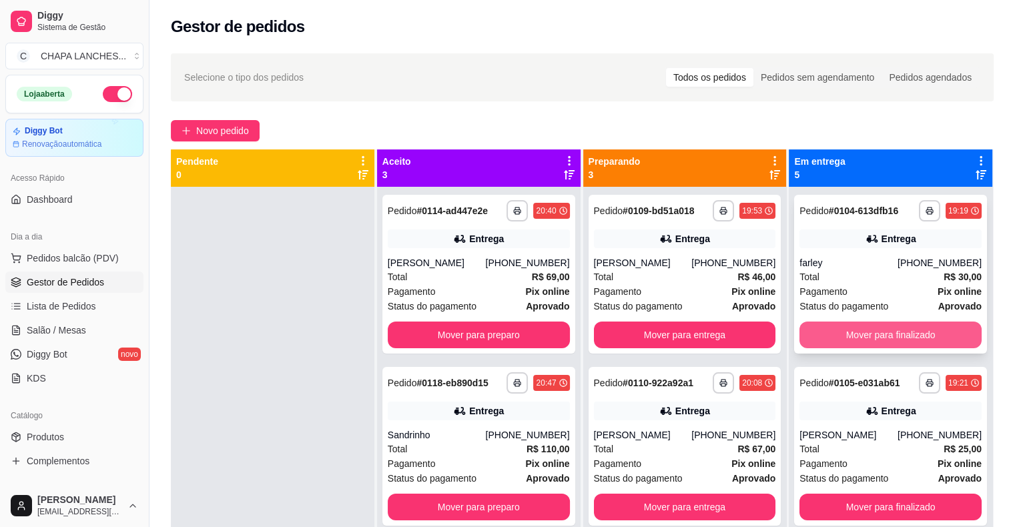
click at [842, 336] on button "Mover para finalizado" at bounding box center [890, 335] width 182 height 27
click at [845, 346] on button "Mover para finalizado" at bounding box center [890, 335] width 177 height 26
click at [845, 334] on button "Mover para finalizado" at bounding box center [890, 335] width 177 height 26
click at [849, 333] on button "Mover para finalizado" at bounding box center [890, 335] width 182 height 27
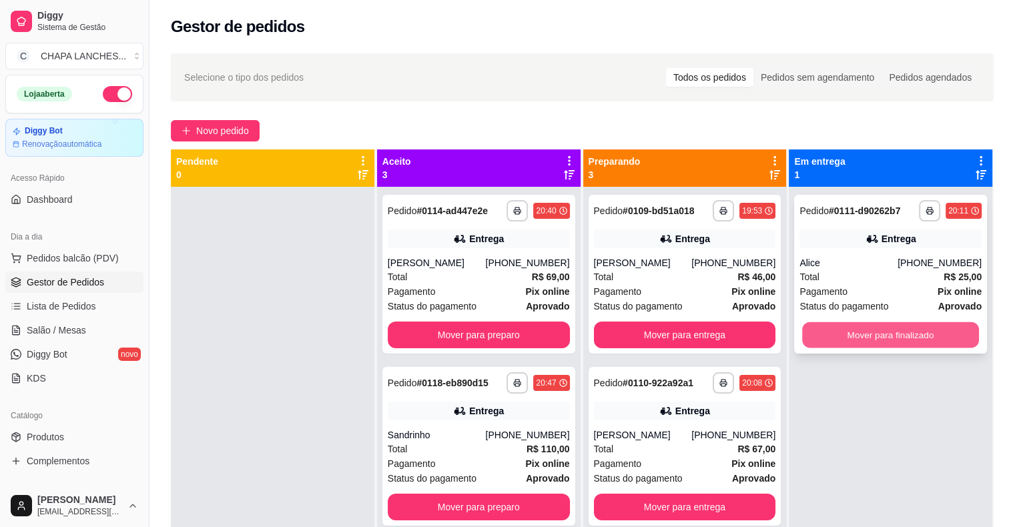
click at [847, 334] on button "Mover para finalizado" at bounding box center [890, 335] width 177 height 26
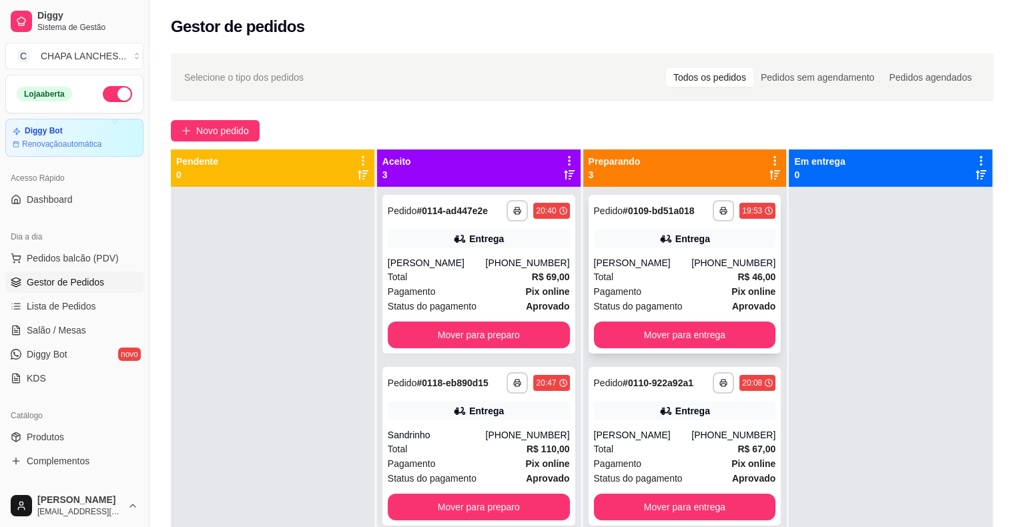
click at [691, 256] on div "[PHONE_NUMBER]" at bounding box center [733, 262] width 84 height 13
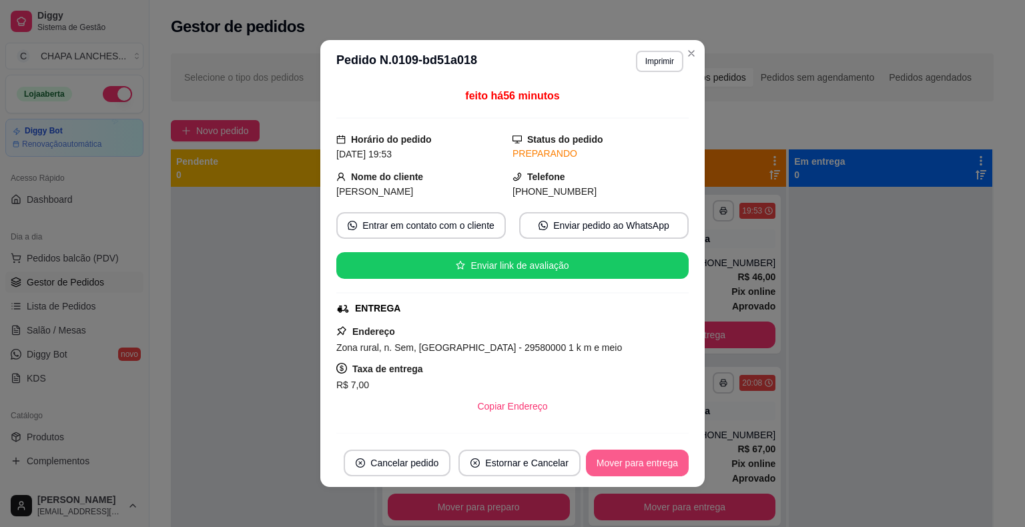
click at [636, 466] on button "Mover para entrega" at bounding box center [637, 463] width 103 height 27
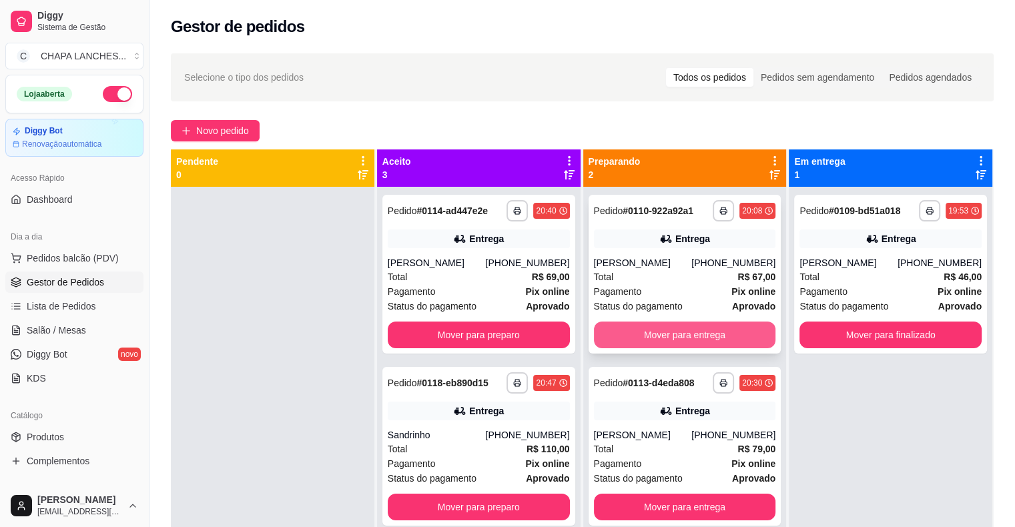
click at [678, 334] on button "Mover para entrega" at bounding box center [685, 335] width 182 height 27
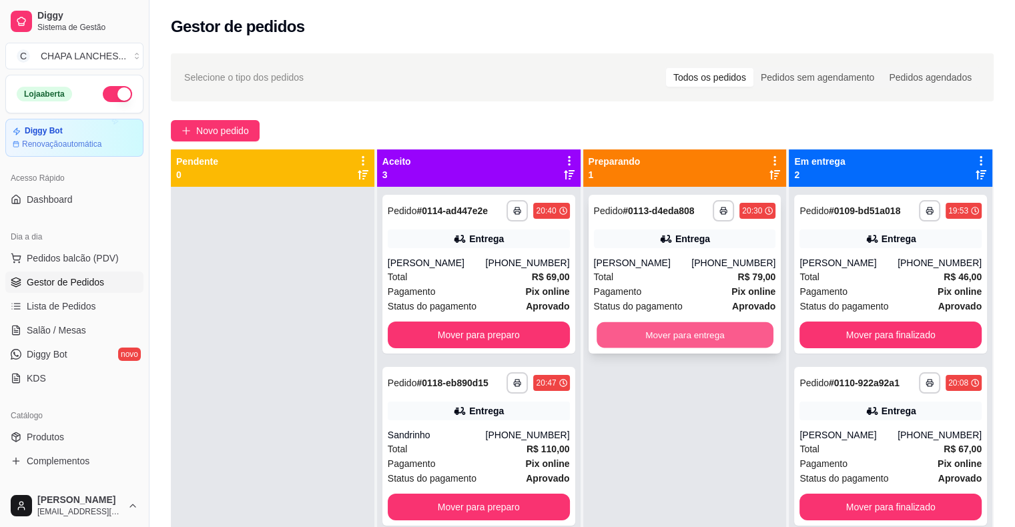
click at [673, 335] on button "Mover para entrega" at bounding box center [684, 335] width 177 height 26
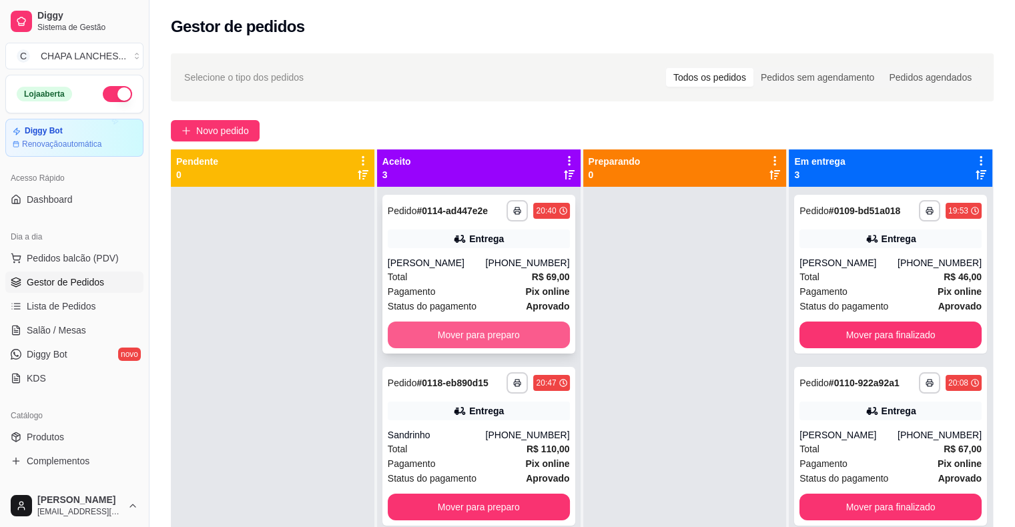
click at [517, 338] on button "Mover para preparo" at bounding box center [479, 335] width 182 height 27
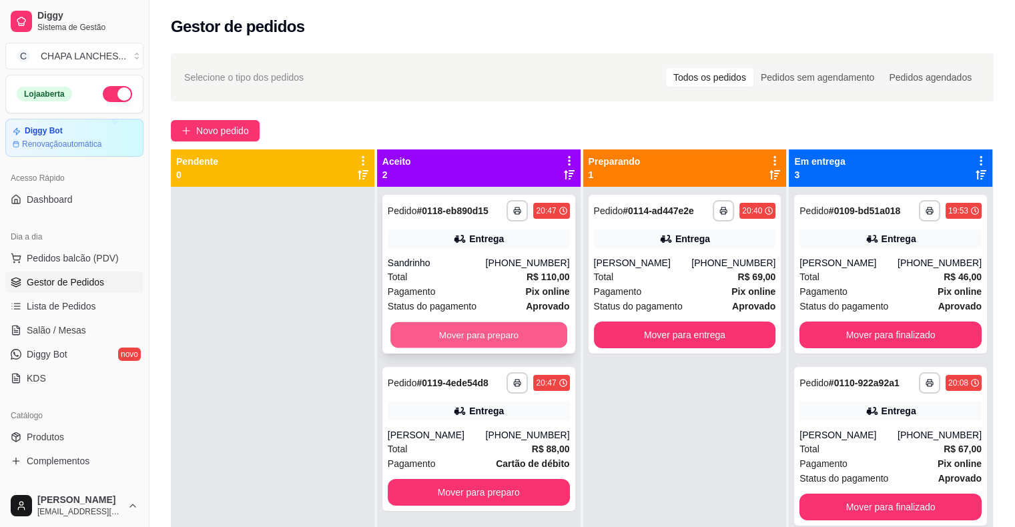
click at [499, 330] on button "Mover para preparo" at bounding box center [478, 335] width 177 height 26
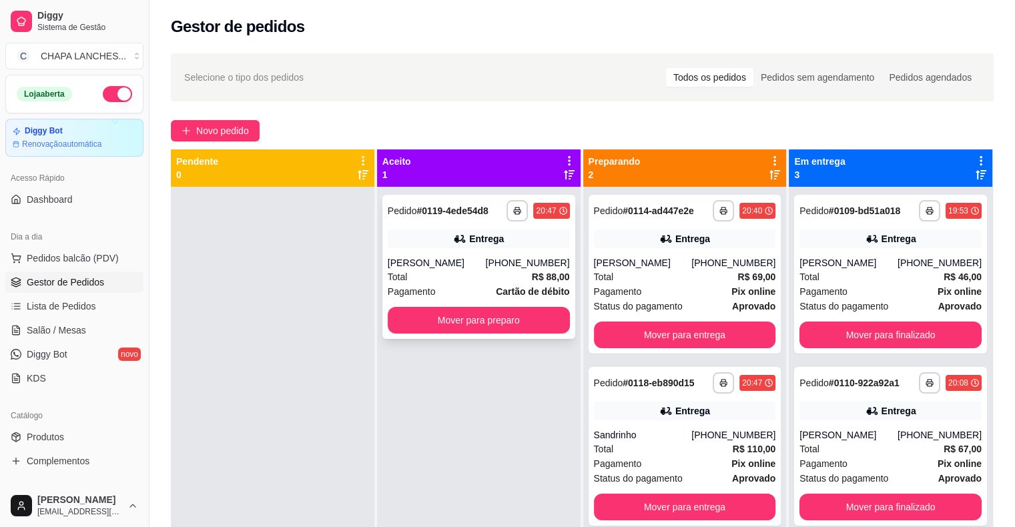
click at [446, 277] on div "Total R$ 88,00" at bounding box center [479, 277] width 182 height 15
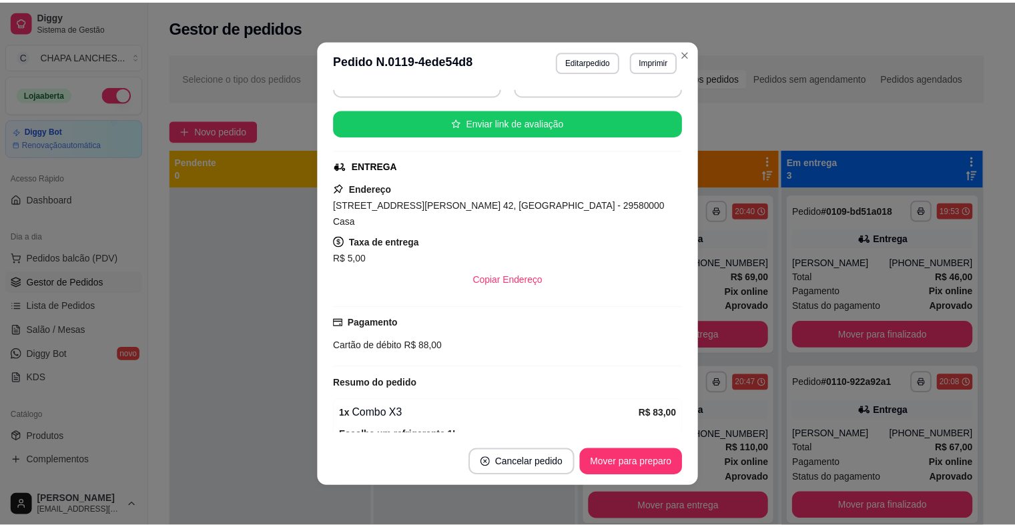
scroll to position [209, 0]
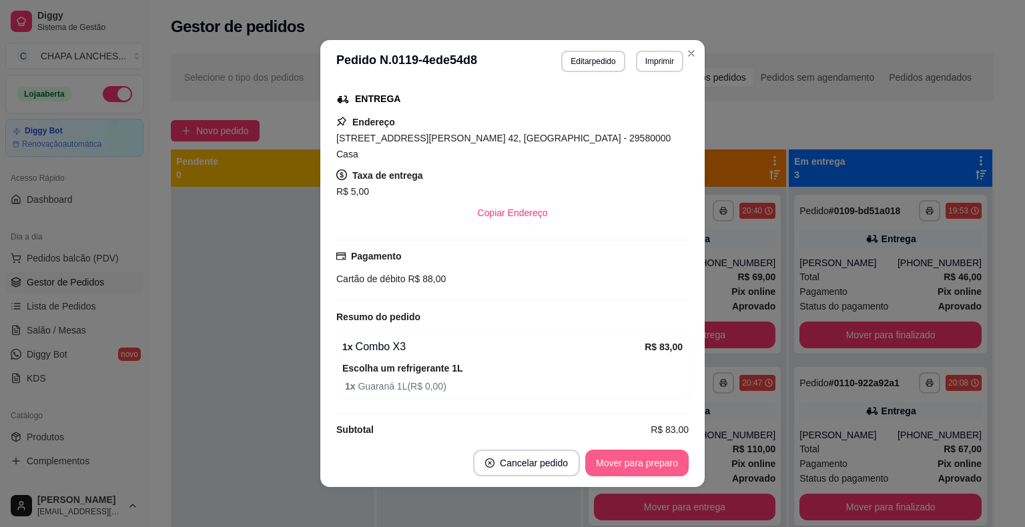
click at [638, 465] on button "Mover para preparo" at bounding box center [636, 463] width 103 height 27
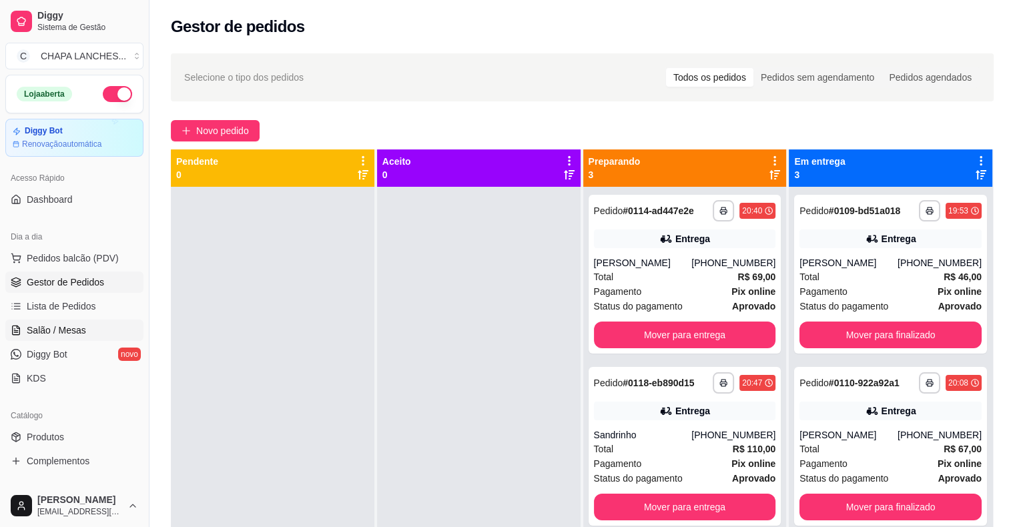
click at [77, 330] on span "Salão / Mesas" at bounding box center [56, 330] width 59 height 13
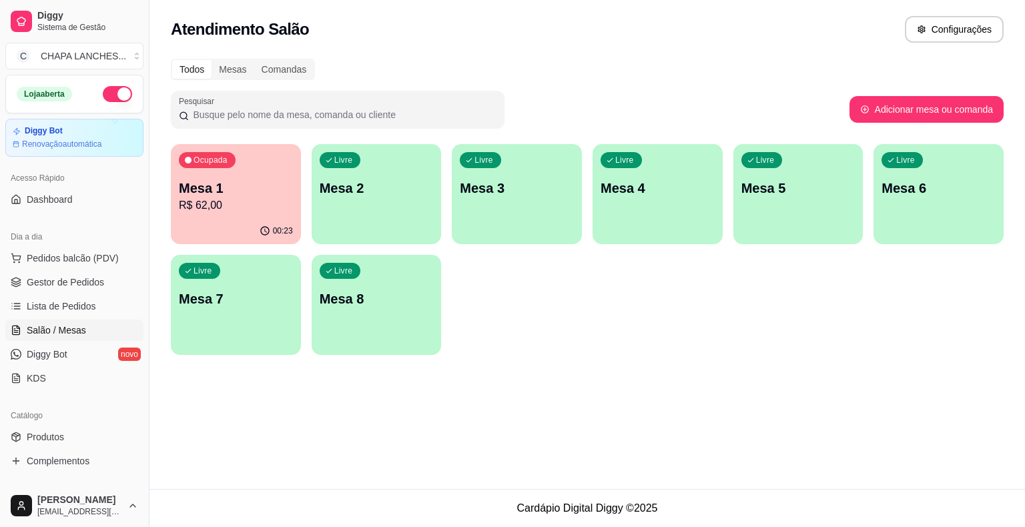
click at [259, 195] on p "Mesa 1" at bounding box center [236, 188] width 114 height 19
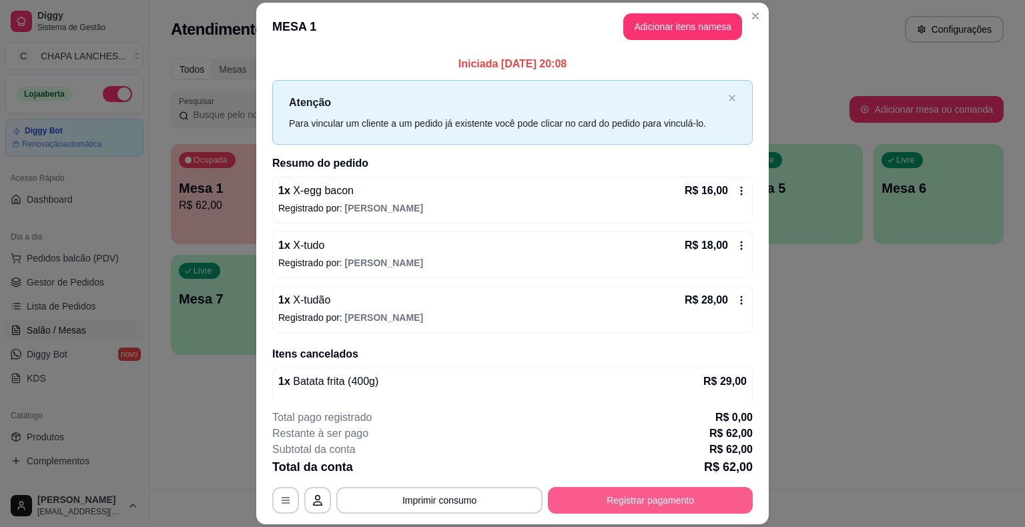
click at [644, 498] on button "Registrar pagamento" at bounding box center [650, 500] width 205 height 27
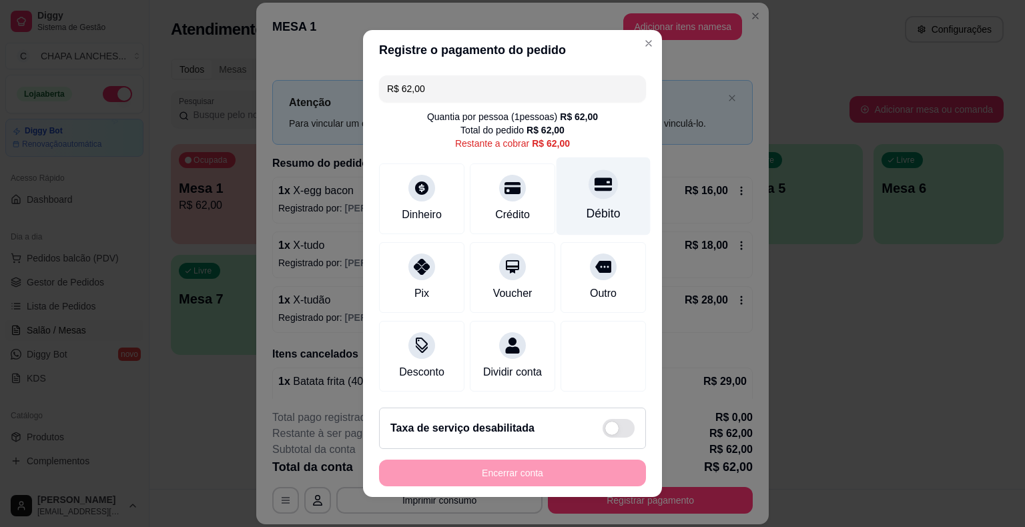
click at [588, 197] on div at bounding box center [602, 183] width 29 height 29
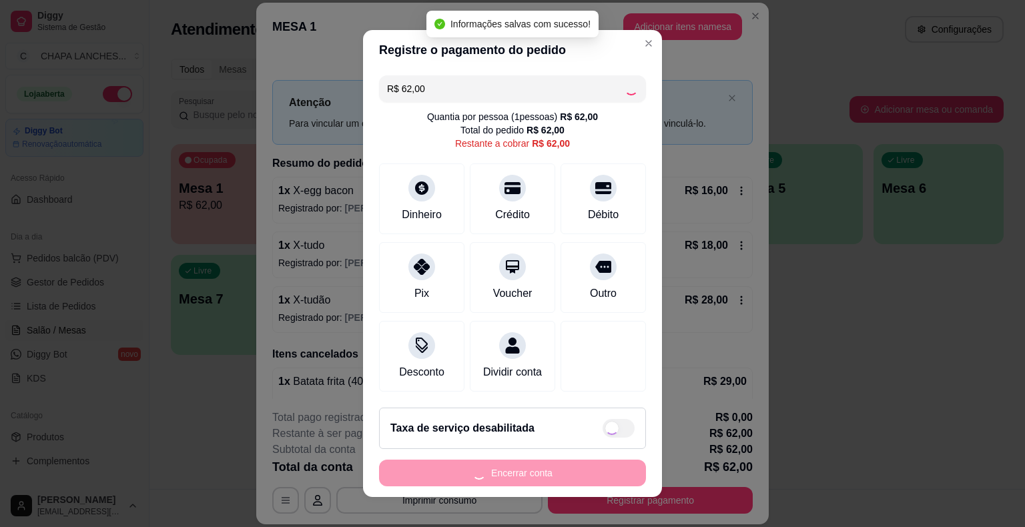
type input "R$ 0,00"
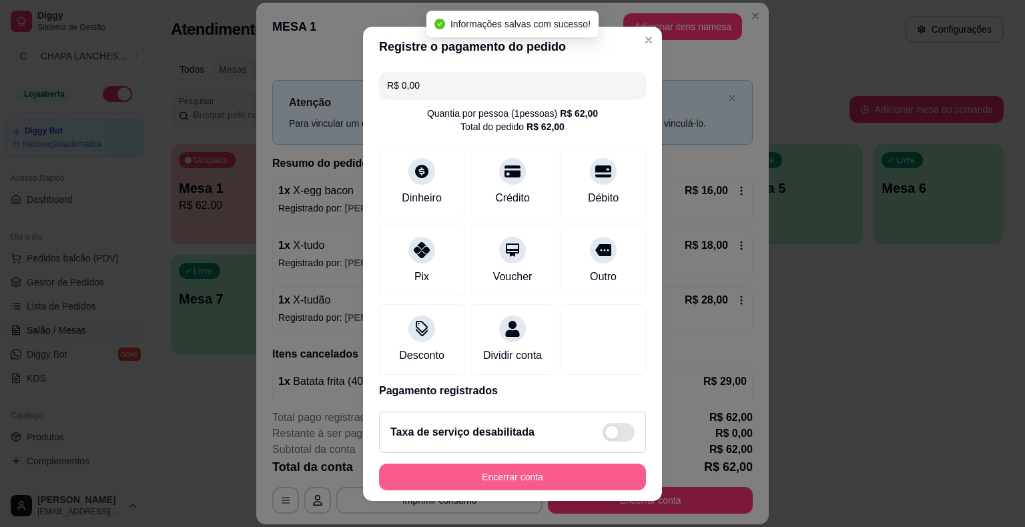
click at [576, 474] on button "Encerrar conta" at bounding box center [512, 477] width 267 height 27
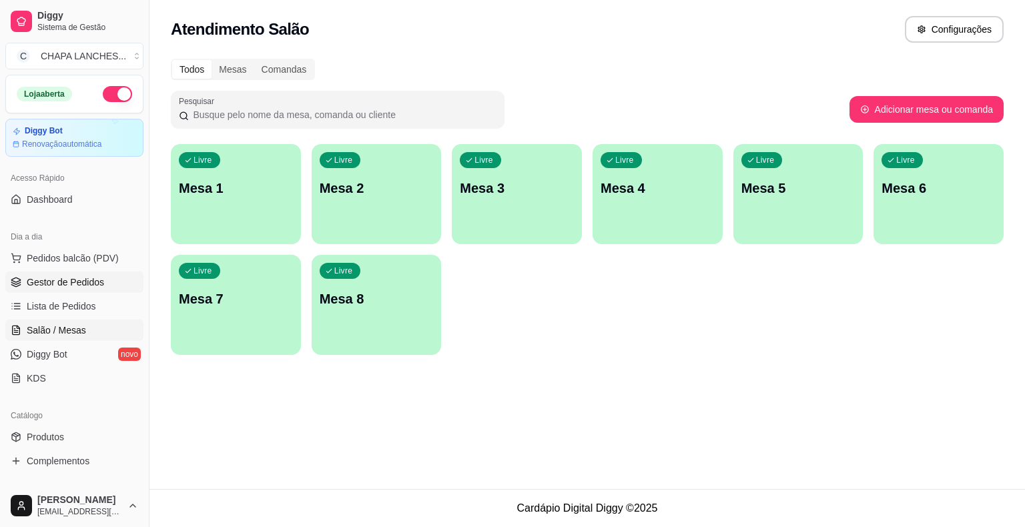
click at [83, 284] on span "Gestor de Pedidos" at bounding box center [65, 282] width 77 height 13
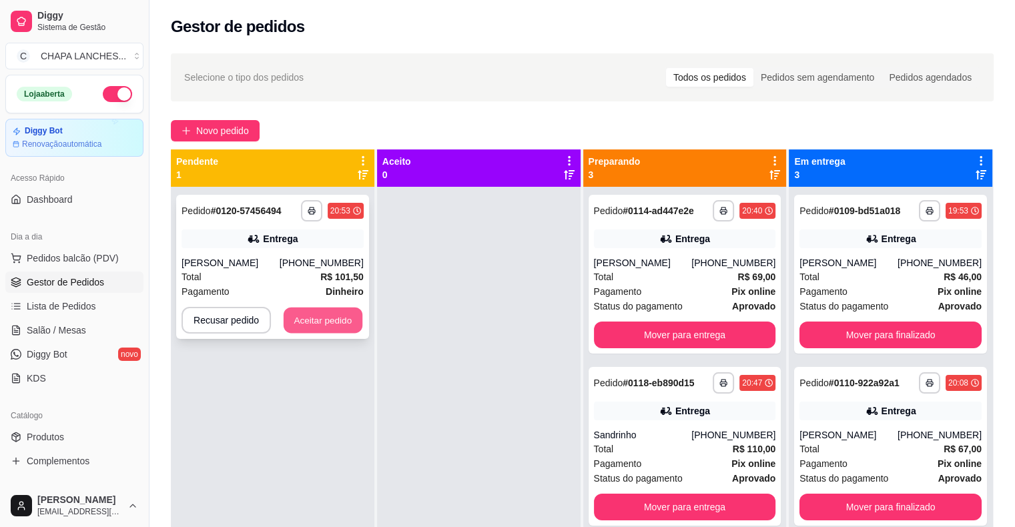
click at [311, 328] on button "Aceitar pedido" at bounding box center [323, 321] width 79 height 26
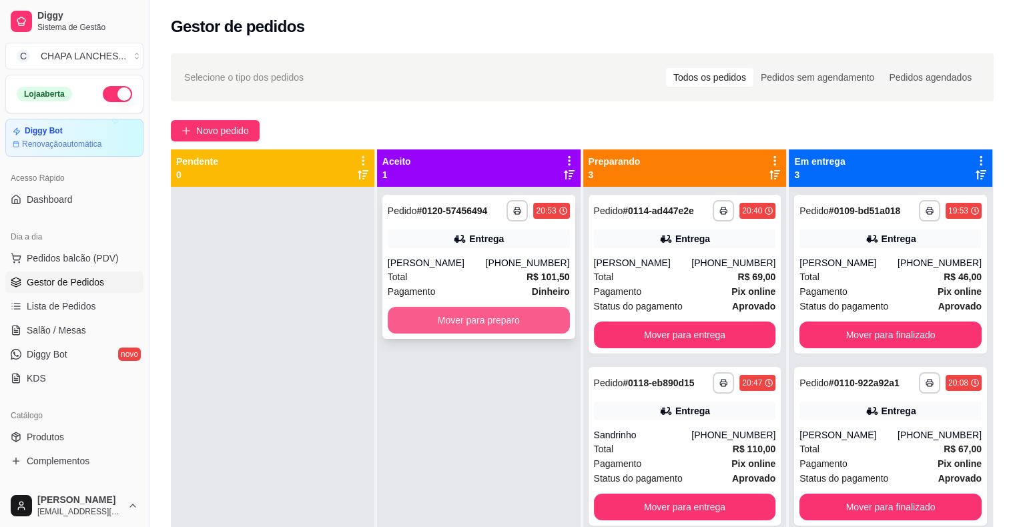
click at [402, 324] on button "Mover para preparo" at bounding box center [479, 320] width 182 height 27
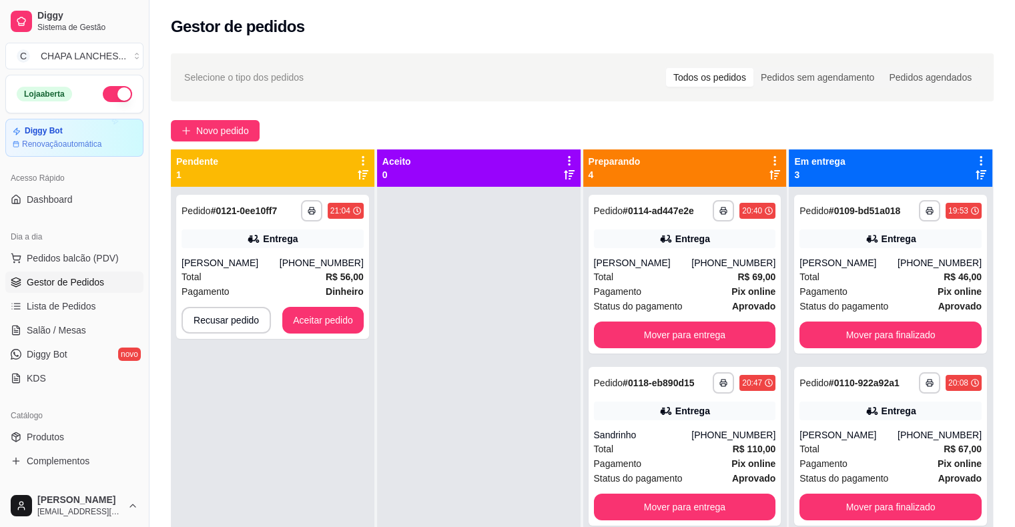
click at [401, 324] on div at bounding box center [478, 450] width 203 height 527
click at [349, 318] on button "Aceitar pedido" at bounding box center [322, 320] width 81 height 27
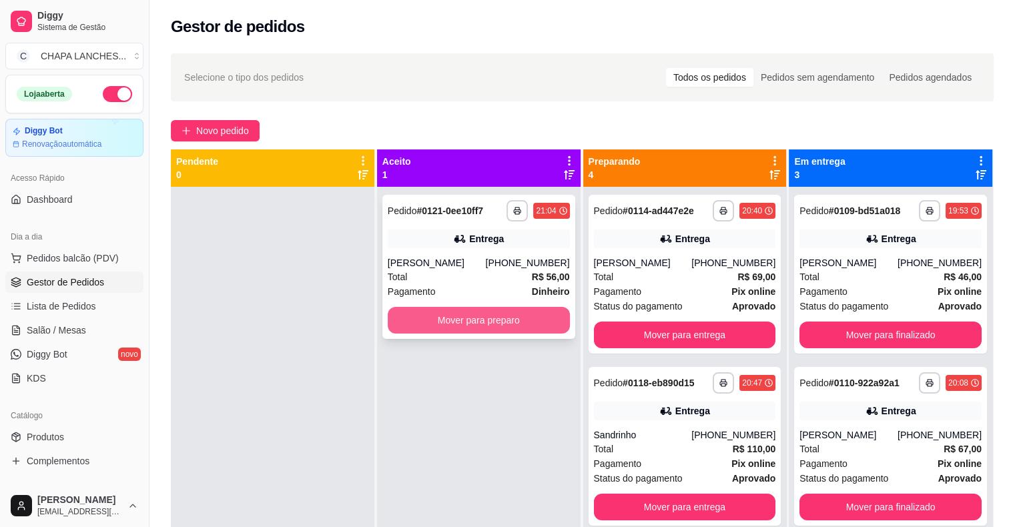
click at [420, 322] on button "Mover para preparo" at bounding box center [479, 320] width 182 height 27
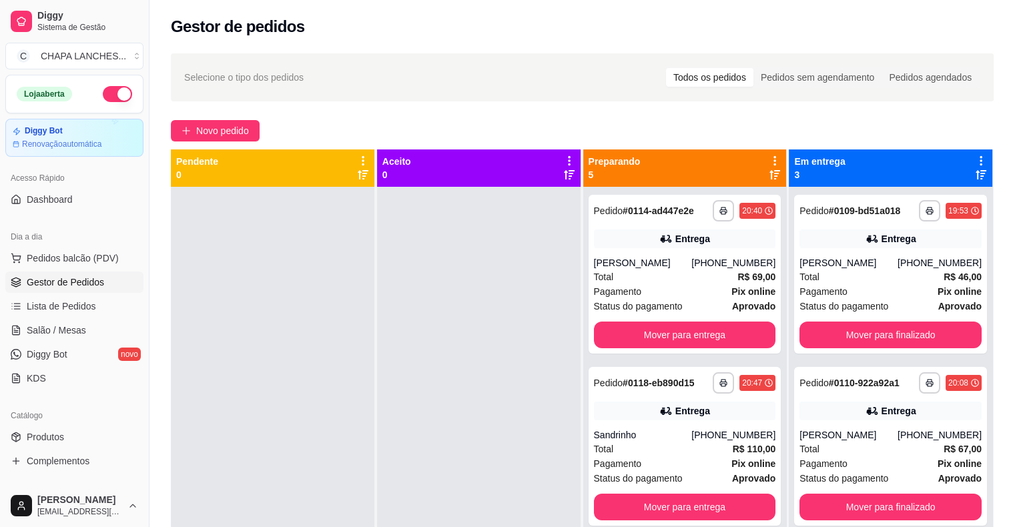
click at [434, 324] on div at bounding box center [478, 450] width 203 height 527
click at [668, 298] on div "Pagamento Pix online" at bounding box center [685, 291] width 182 height 15
click at [827, 330] on button "Mover para finalizado" at bounding box center [890, 335] width 182 height 27
click at [901, 335] on button "Mover para finalizado" at bounding box center [890, 335] width 182 height 27
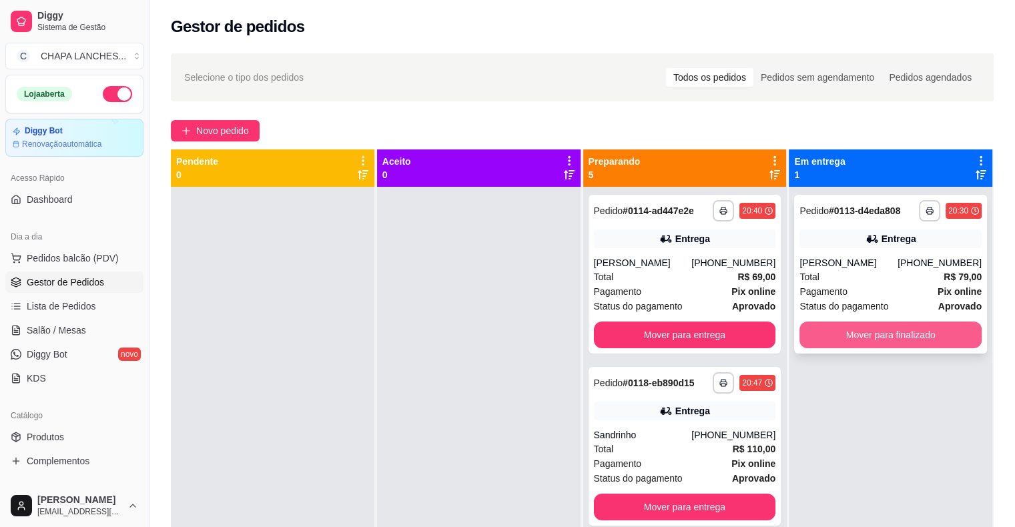
click at [873, 331] on button "Mover para finalizado" at bounding box center [890, 335] width 182 height 27
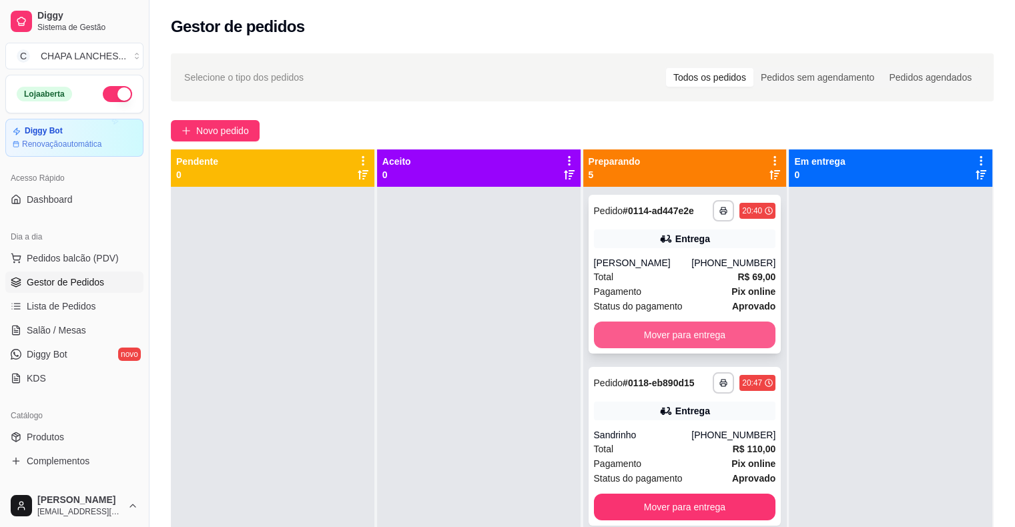
click at [706, 348] on button "Mover para entrega" at bounding box center [685, 335] width 182 height 27
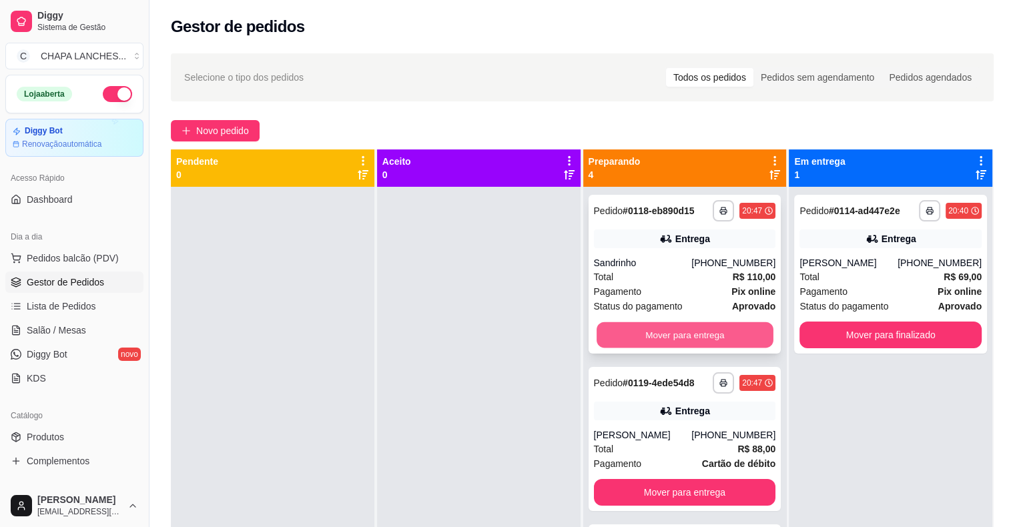
click at [658, 335] on button "Mover para entrega" at bounding box center [684, 335] width 177 height 26
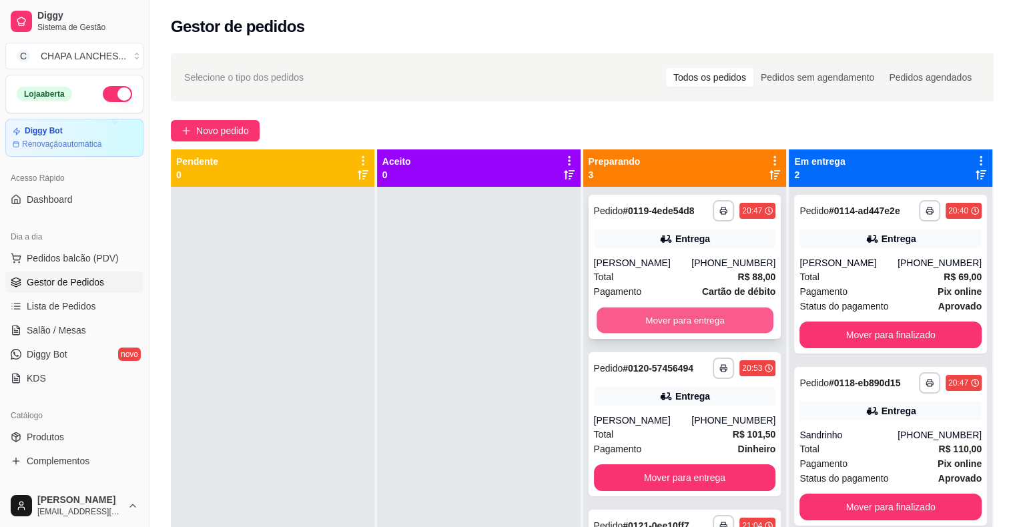
click at [651, 323] on button "Mover para entrega" at bounding box center [684, 321] width 177 height 26
click at [643, 318] on button "Mover para entrega" at bounding box center [685, 320] width 182 height 27
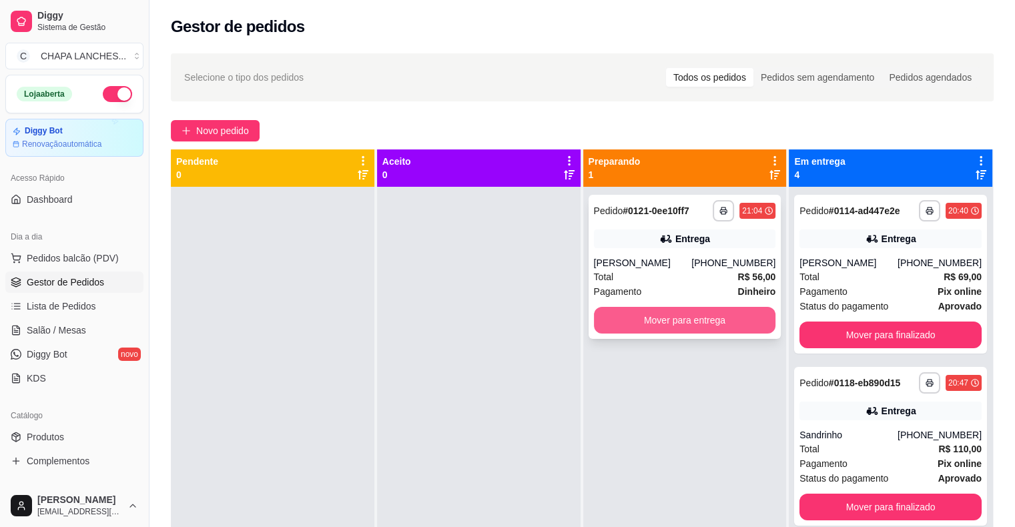
click at [644, 325] on button "Mover para entrega" at bounding box center [685, 320] width 182 height 27
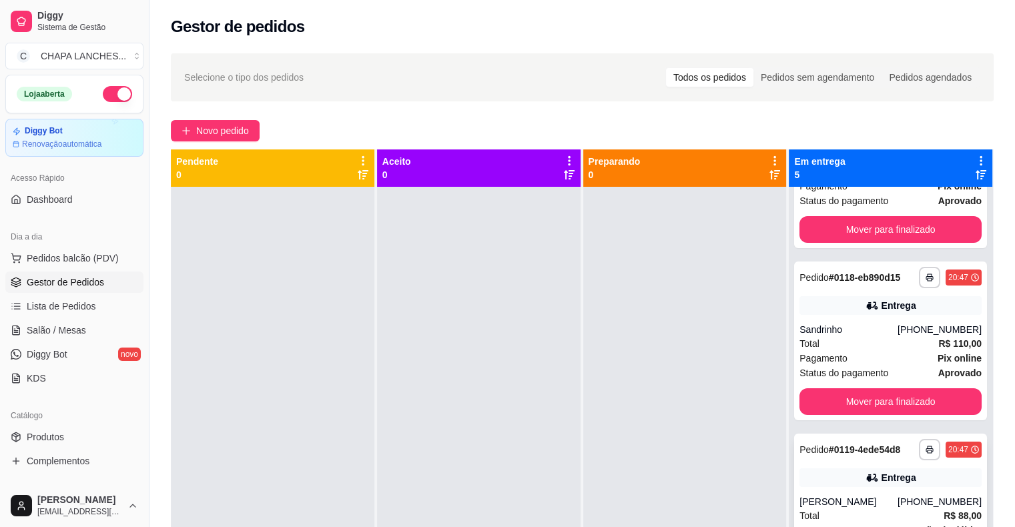
scroll to position [200, 0]
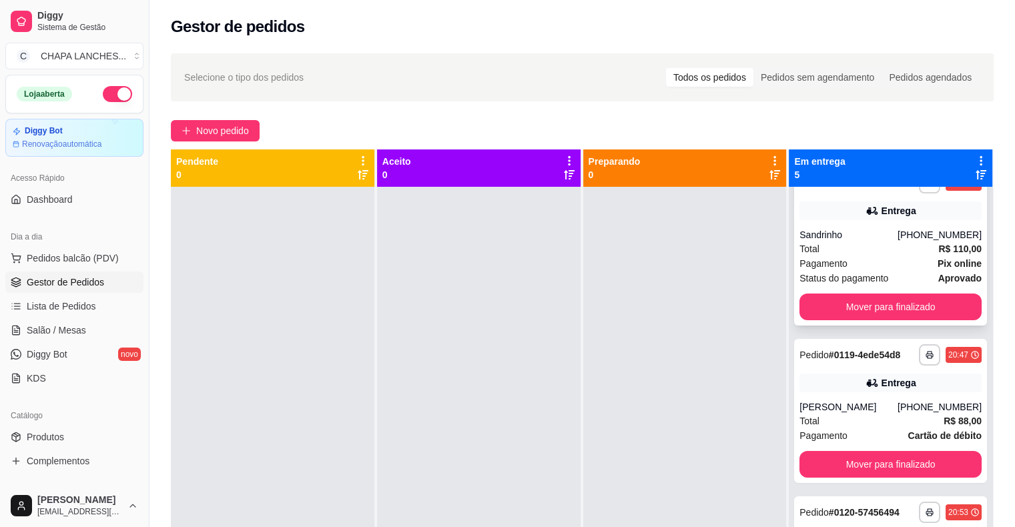
click at [854, 242] on div "Sandrinho" at bounding box center [848, 234] width 98 height 13
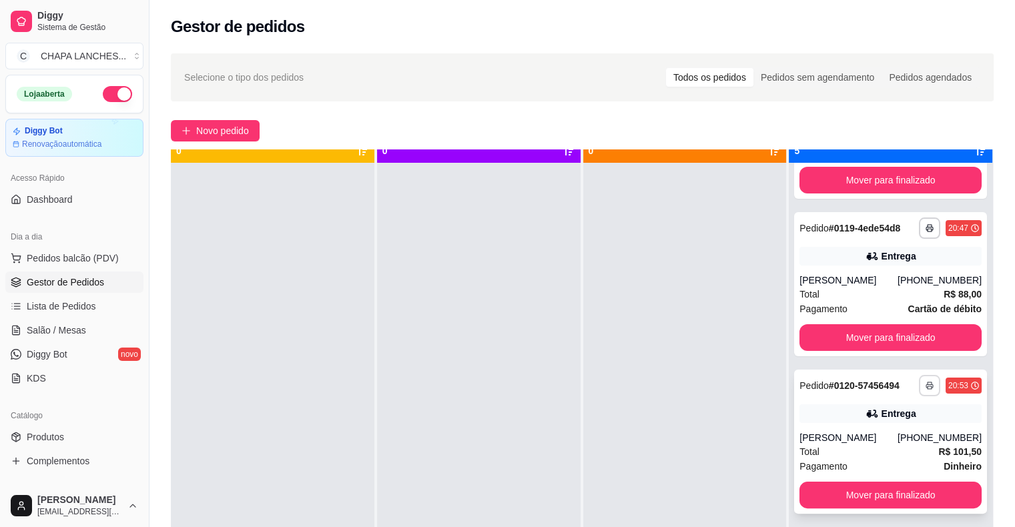
scroll to position [37, 0]
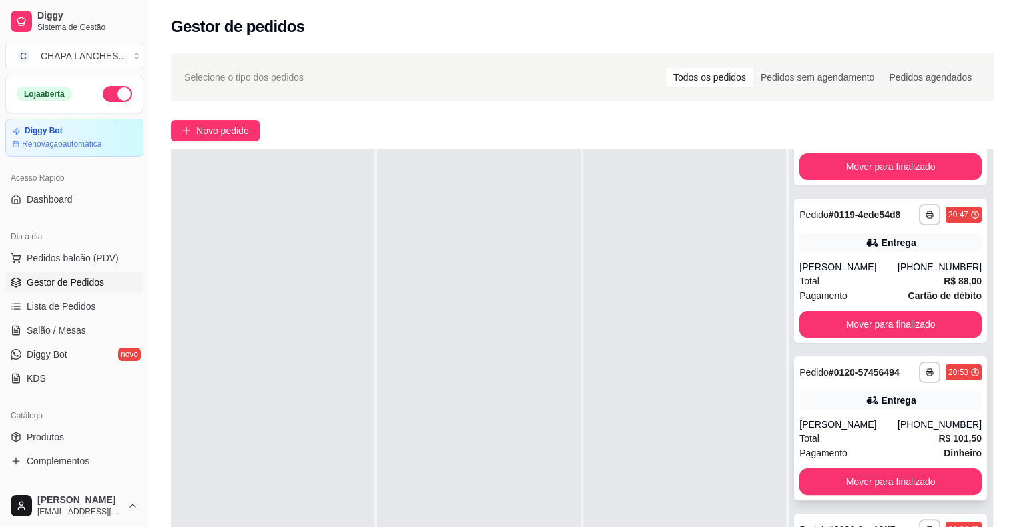
click at [854, 425] on div "[PERSON_NAME]" at bounding box center [848, 424] width 98 height 13
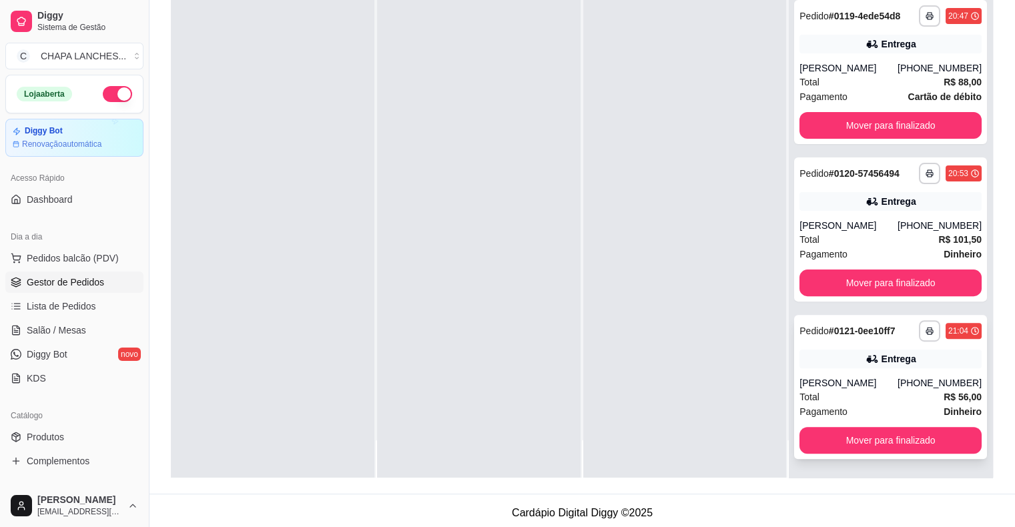
scroll to position [203, 0]
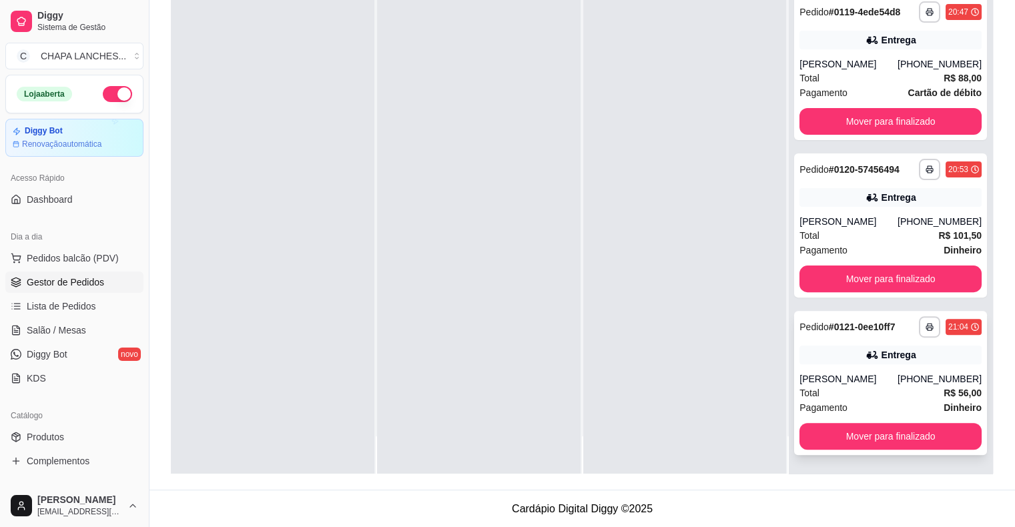
click at [841, 382] on div "[PERSON_NAME]" at bounding box center [848, 378] width 98 height 13
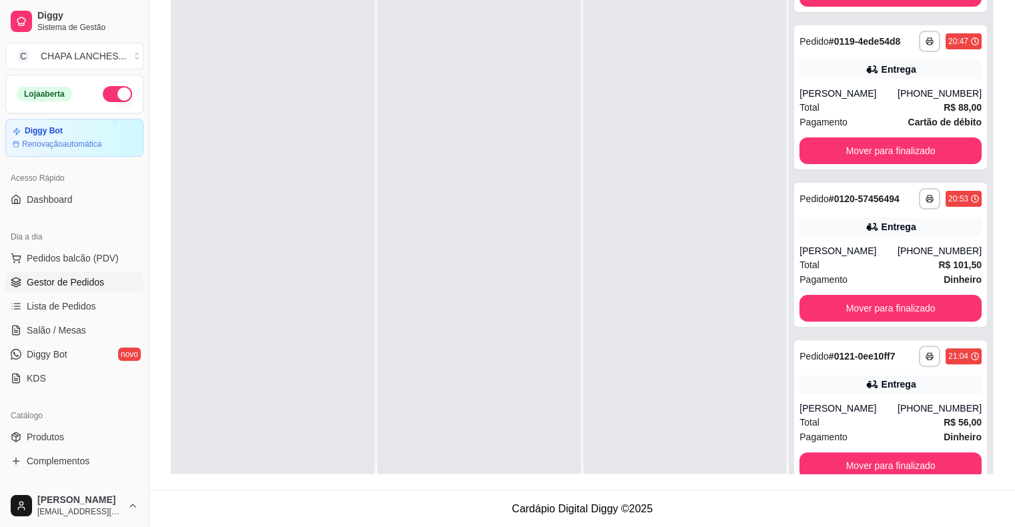
scroll to position [0, 0]
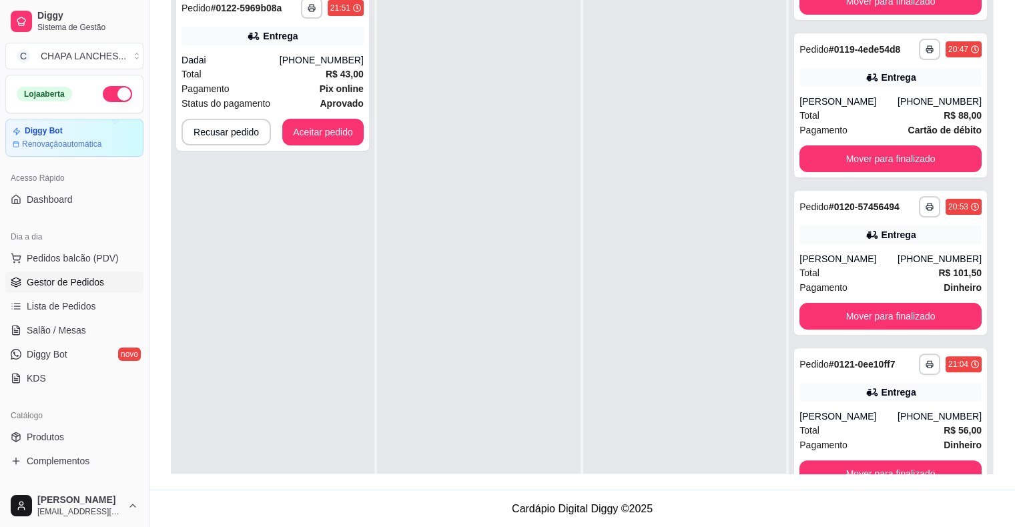
drag, startPoint x: 731, startPoint y: 303, endPoint x: 721, endPoint y: 304, distance: 10.8
click at [731, 303] on div at bounding box center [684, 247] width 203 height 527
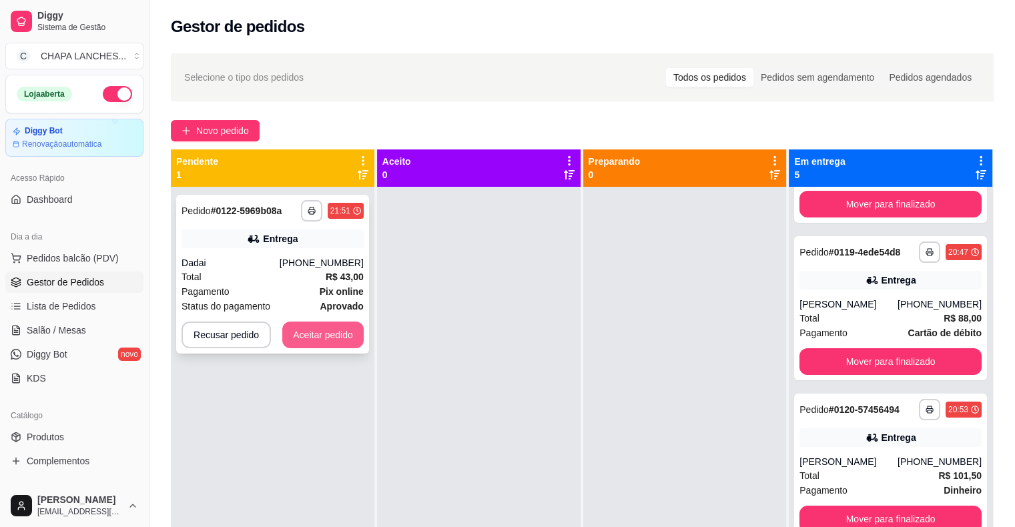
click at [330, 336] on button "Aceitar pedido" at bounding box center [322, 335] width 81 height 27
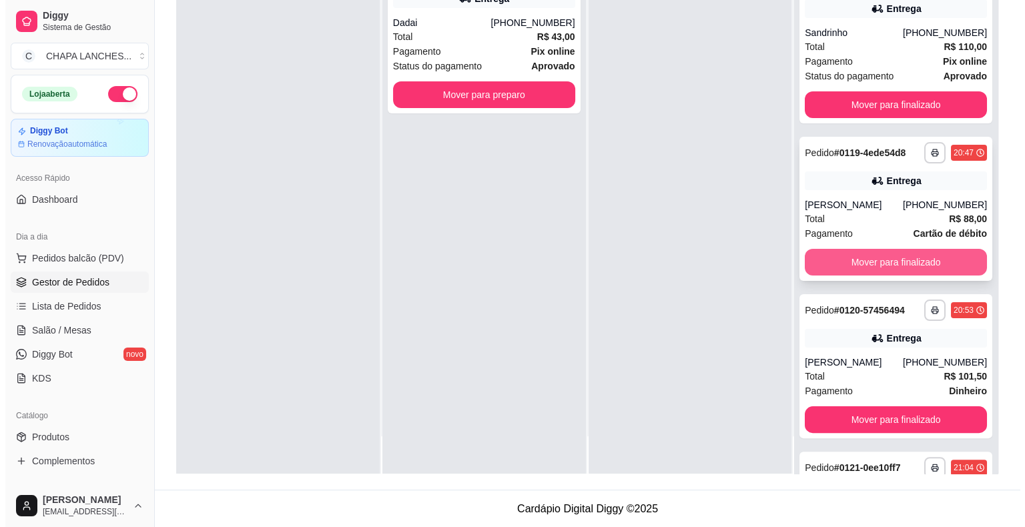
scroll to position [129, 0]
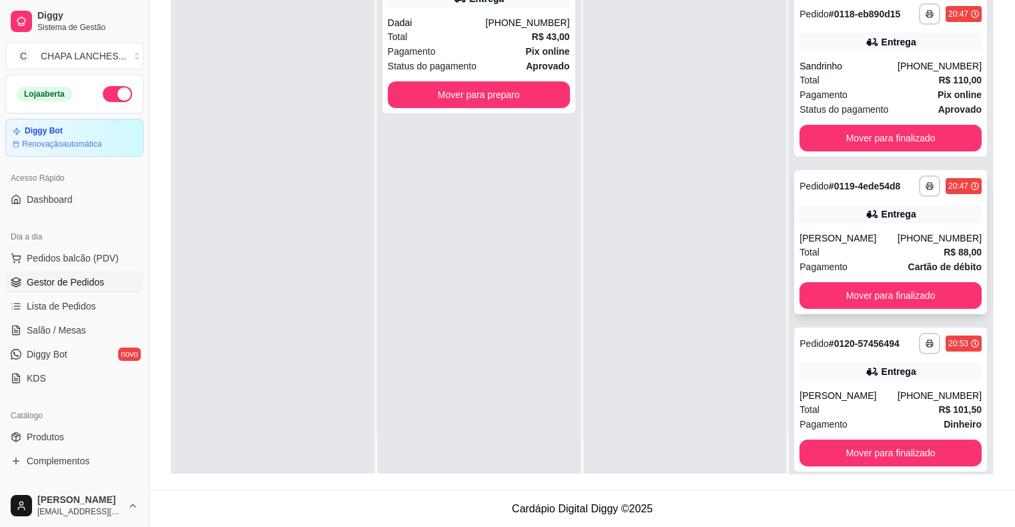
click at [848, 260] on div "Total R$ 88,00" at bounding box center [890, 252] width 182 height 15
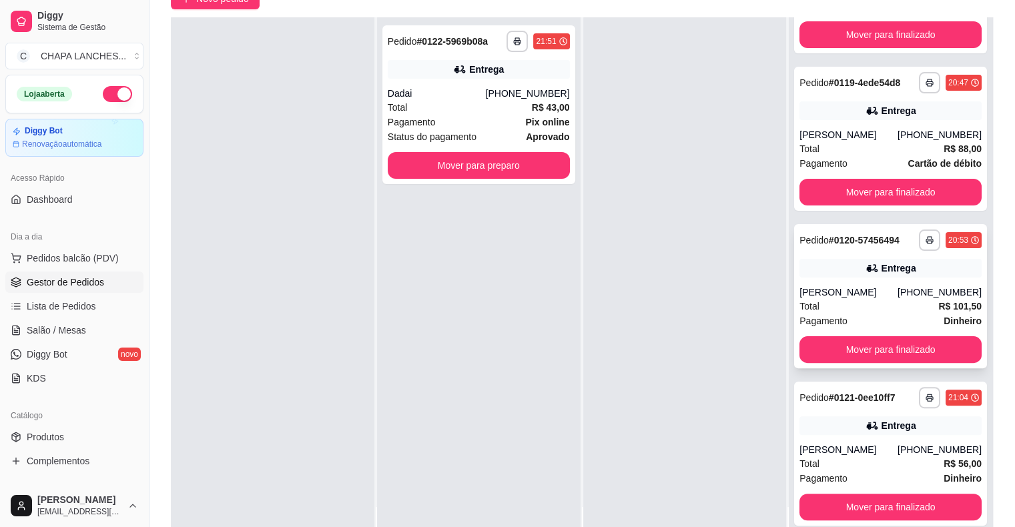
scroll to position [203, 0]
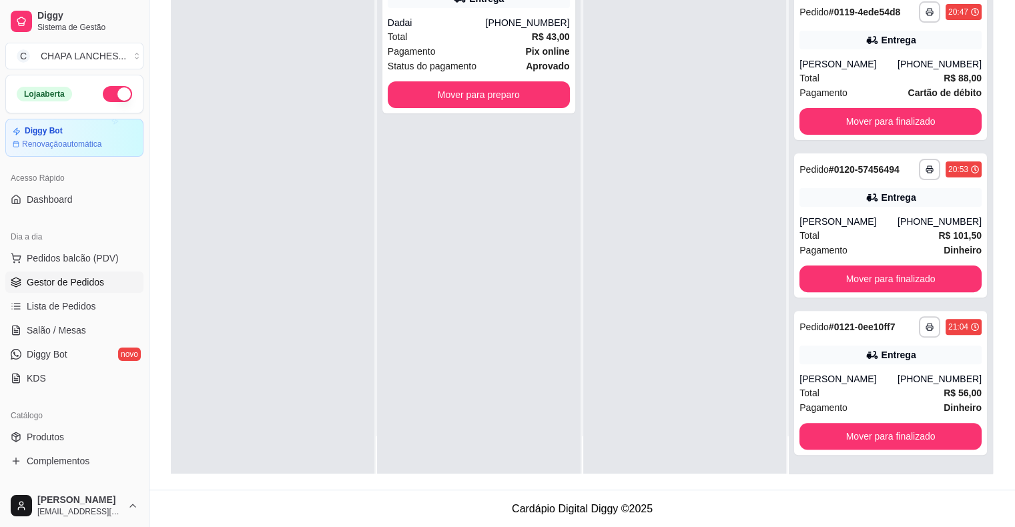
click at [699, 389] on div at bounding box center [684, 210] width 203 height 527
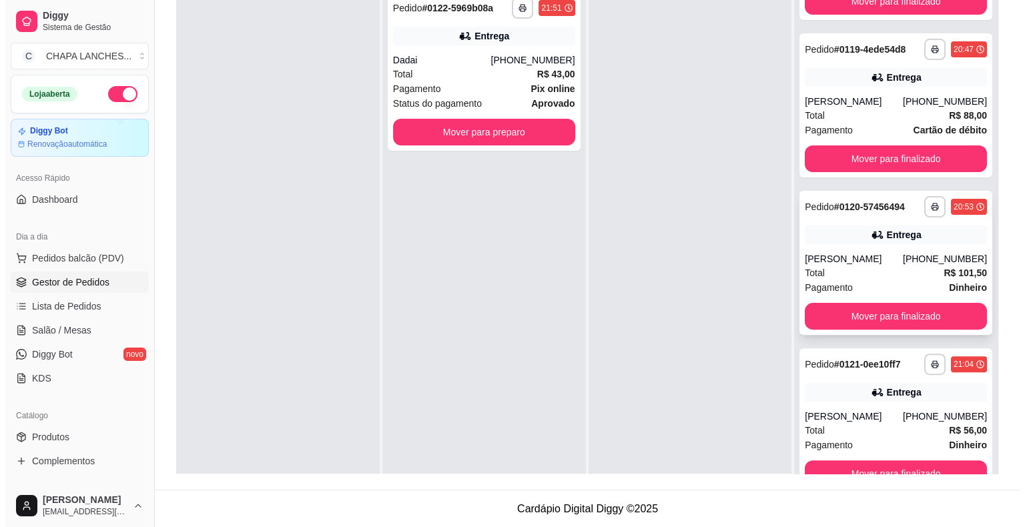
scroll to position [262, 0]
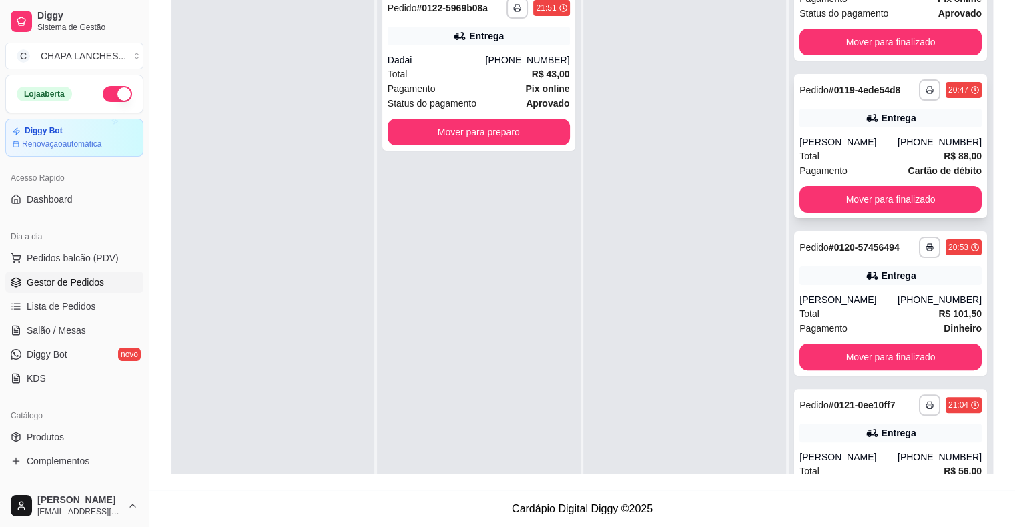
click at [846, 163] on div "Total R$ 88,00" at bounding box center [890, 156] width 182 height 15
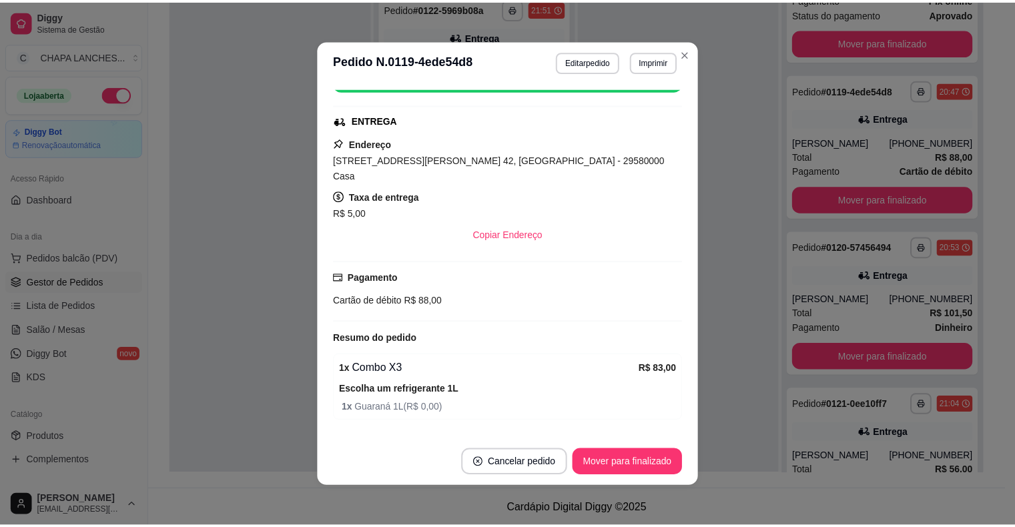
scroll to position [209, 0]
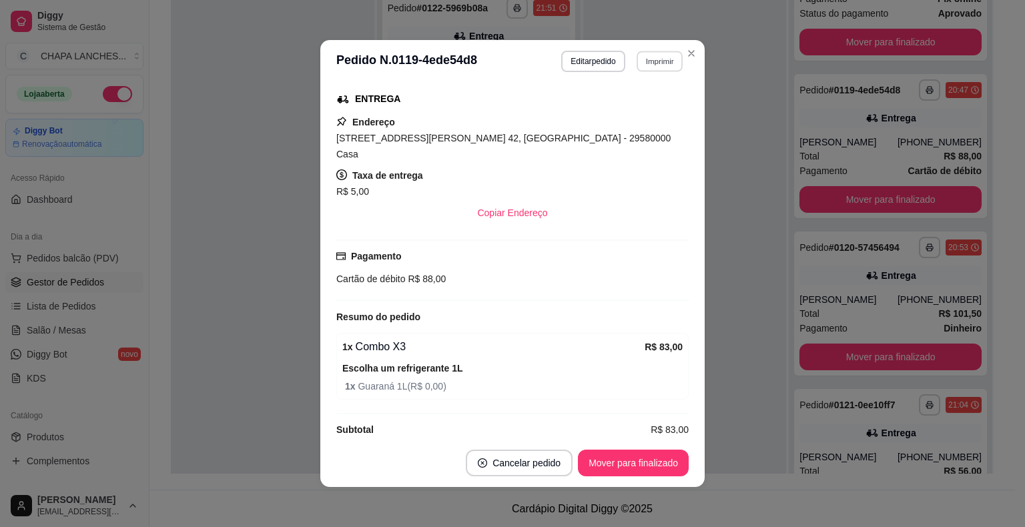
click at [654, 59] on button "Imprimir" at bounding box center [659, 61] width 46 height 21
click at [640, 135] on button "IMPRESSORA" at bounding box center [630, 135] width 97 height 21
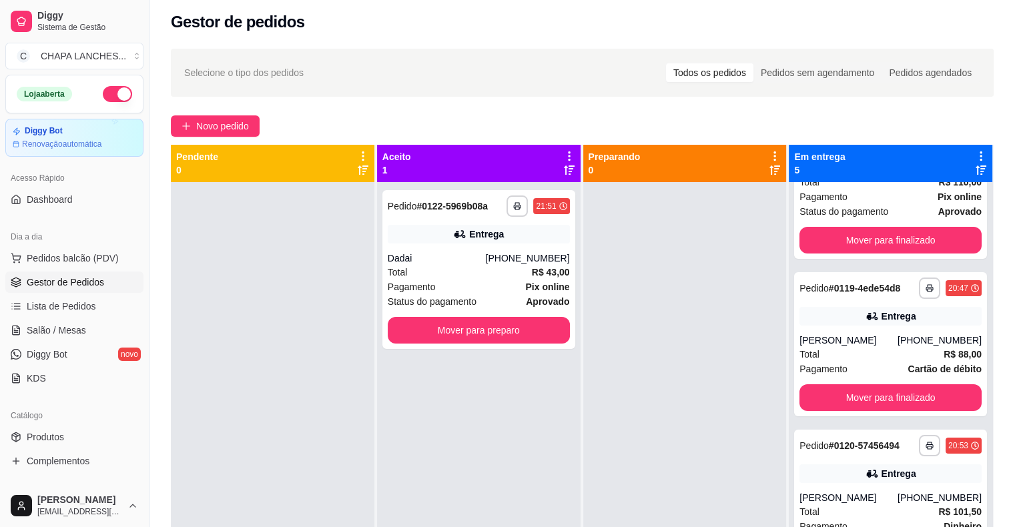
scroll to position [0, 0]
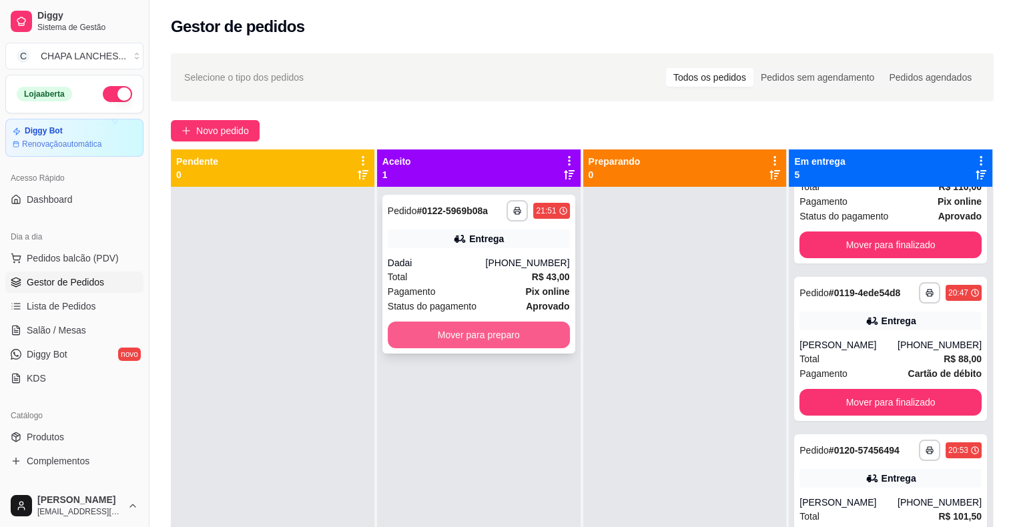
click at [506, 335] on button "Mover para preparo" at bounding box center [479, 335] width 182 height 27
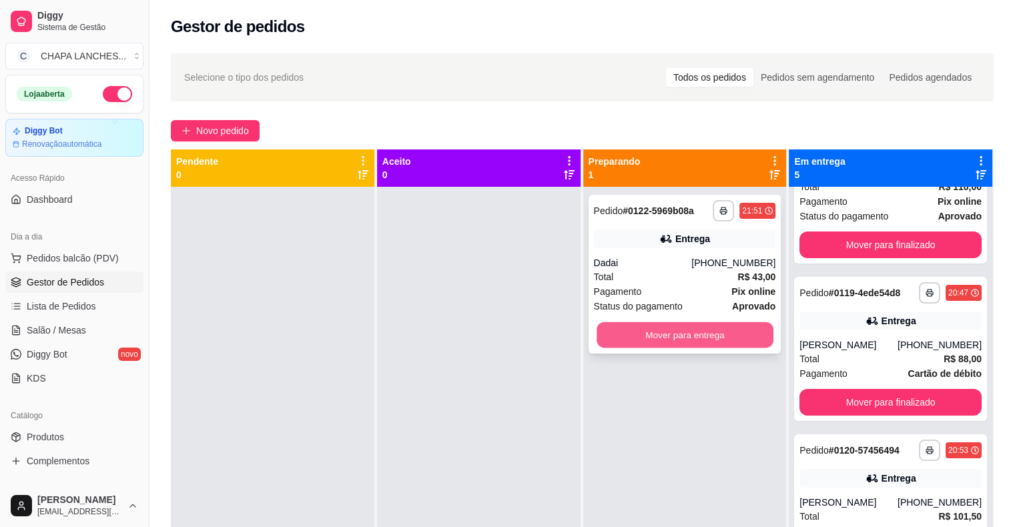
click at [618, 335] on button "Mover para entrega" at bounding box center [684, 335] width 177 height 26
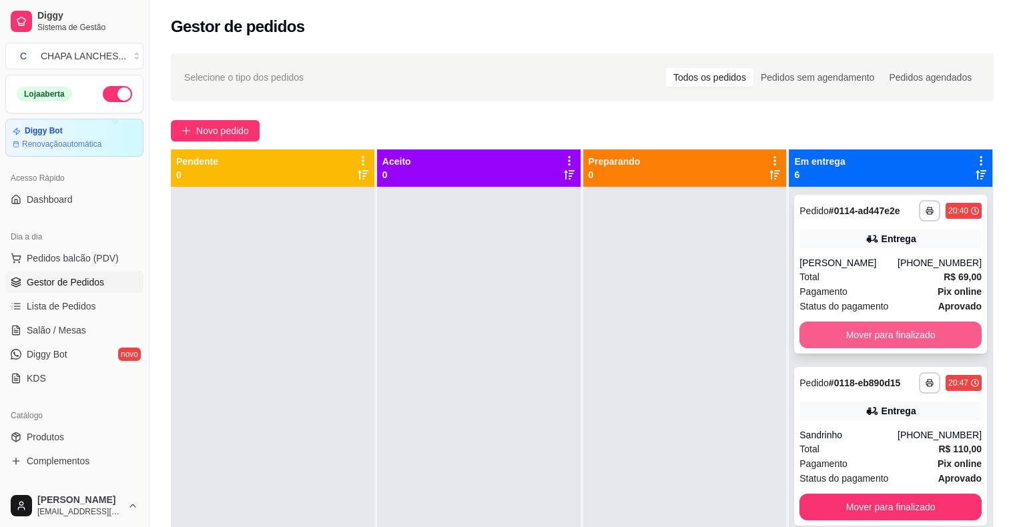
click at [857, 348] on button "Mover para finalizado" at bounding box center [890, 335] width 182 height 27
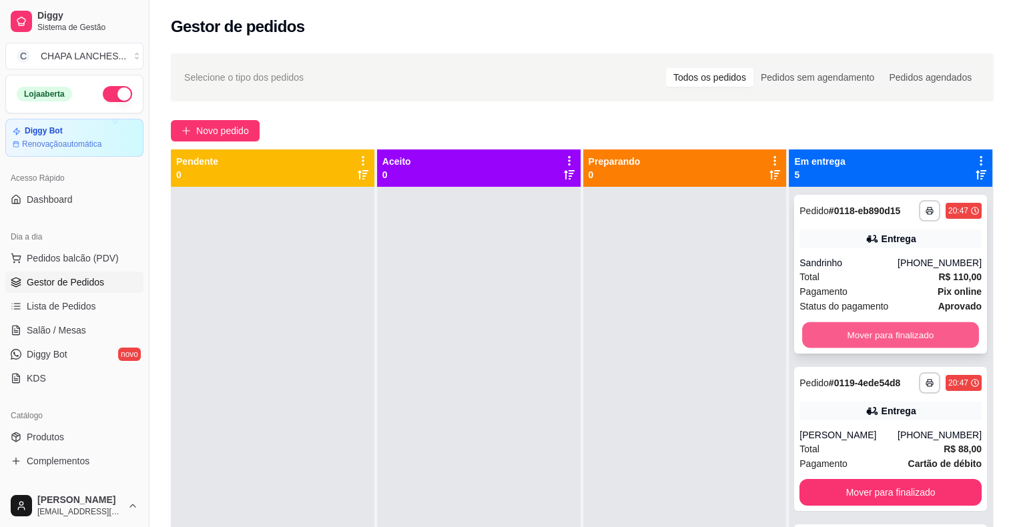
click at [835, 340] on button "Mover para finalizado" at bounding box center [890, 335] width 177 height 26
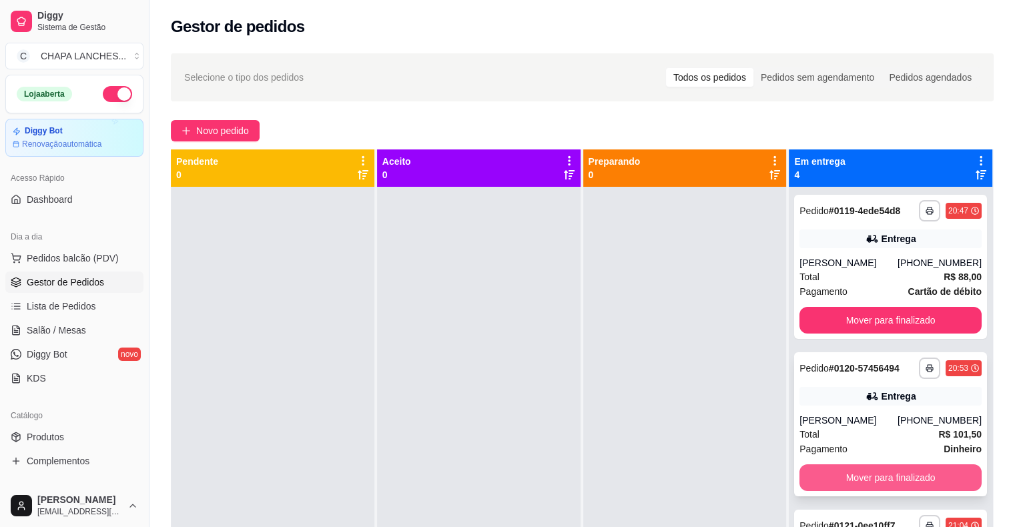
click at [848, 490] on button "Mover para finalizado" at bounding box center [890, 477] width 182 height 27
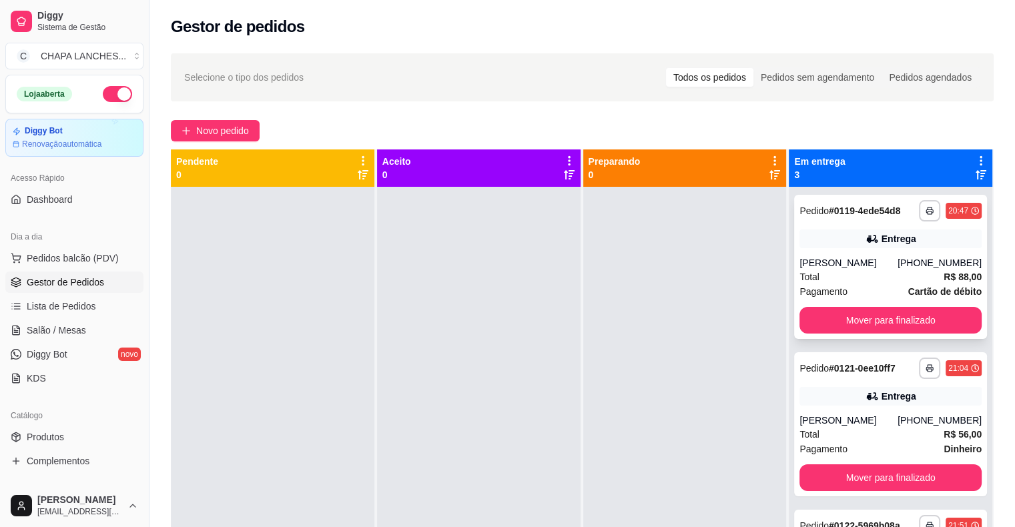
click at [825, 271] on div "Total R$ 88,00" at bounding box center [890, 277] width 182 height 15
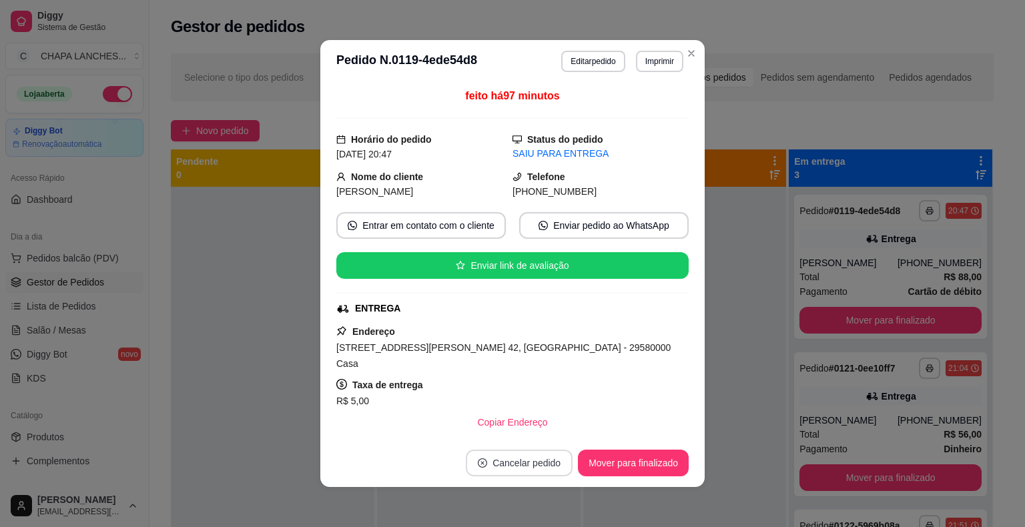
click at [499, 466] on button "Cancelar pedido" at bounding box center [519, 463] width 107 height 27
click at [539, 424] on button "Sim" at bounding box center [552, 430] width 52 height 26
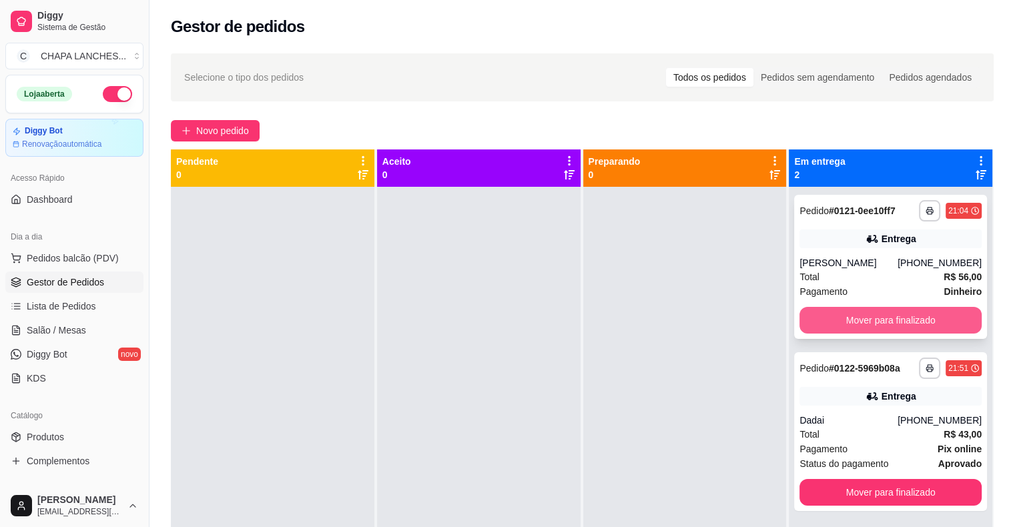
click at [841, 316] on button "Mover para finalizado" at bounding box center [890, 320] width 182 height 27
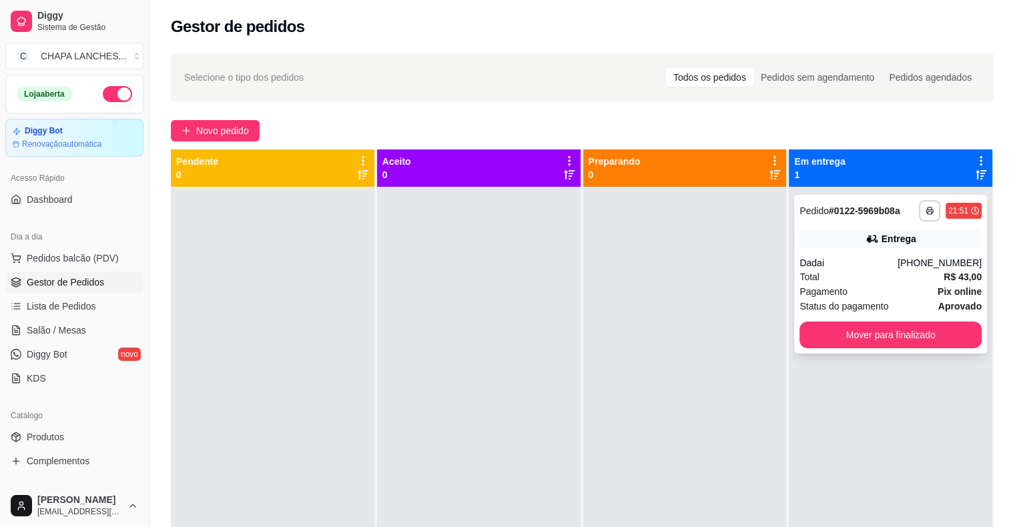
click at [911, 279] on div "Total R$ 43,00" at bounding box center [890, 277] width 182 height 15
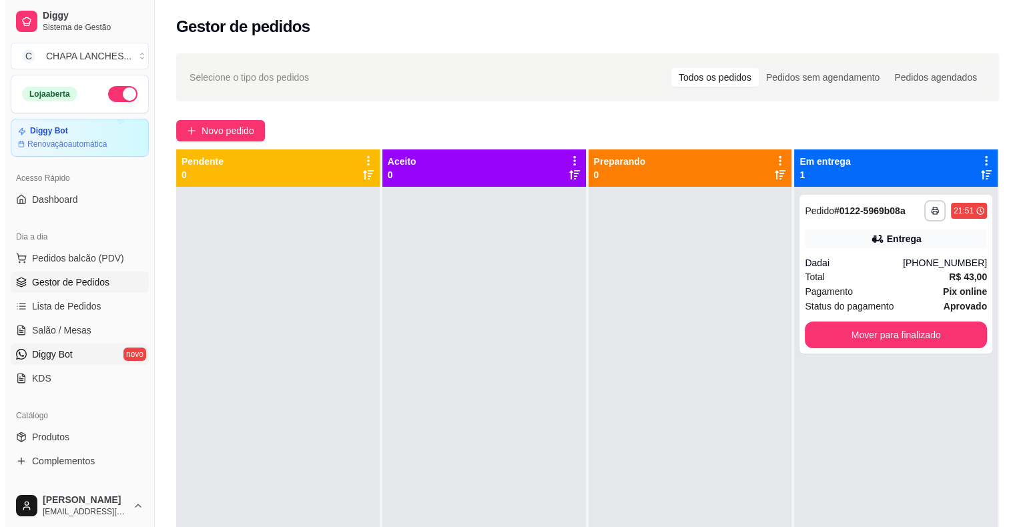
scroll to position [101, 0]
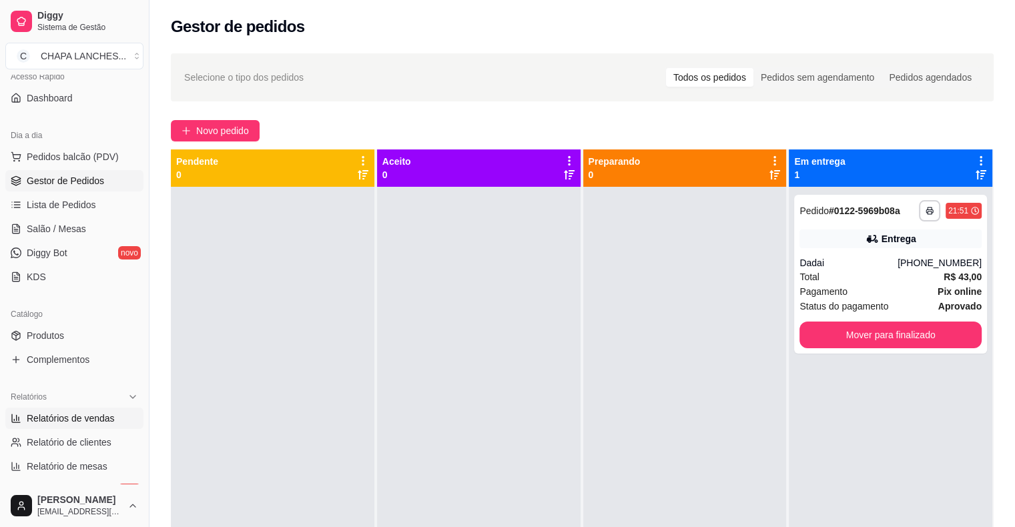
click at [72, 416] on span "Relatórios de vendas" at bounding box center [71, 418] width 88 height 13
select select "ALL"
select select "0"
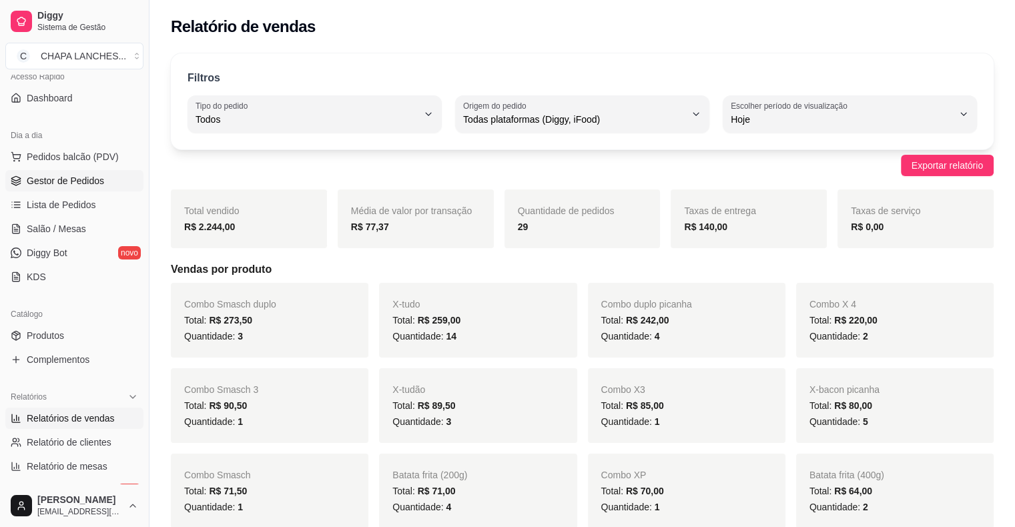
click at [79, 182] on span "Gestor de Pedidos" at bounding box center [65, 180] width 77 height 13
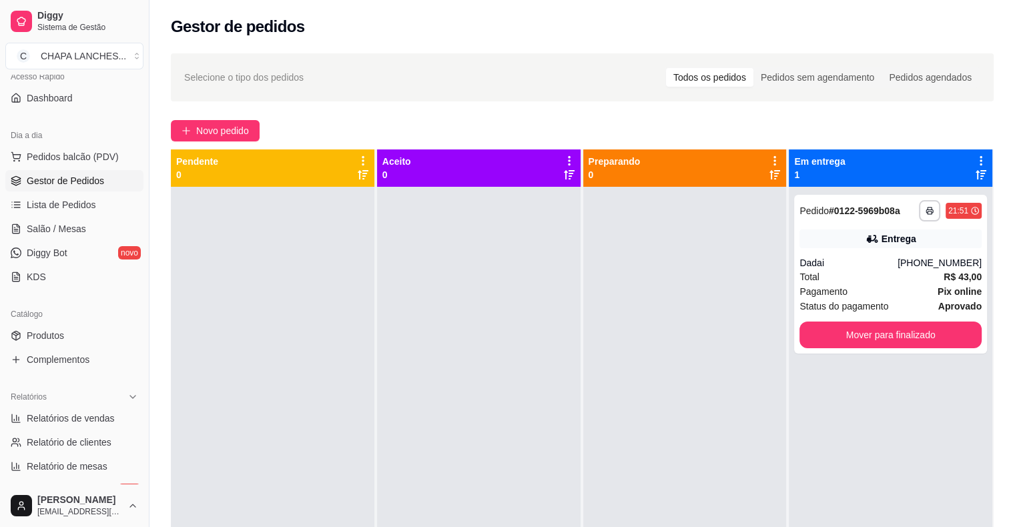
click at [8, 140] on div "Dia a dia" at bounding box center [74, 135] width 138 height 21
click at [885, 330] on button "Mover para finalizado" at bounding box center [890, 335] width 182 height 27
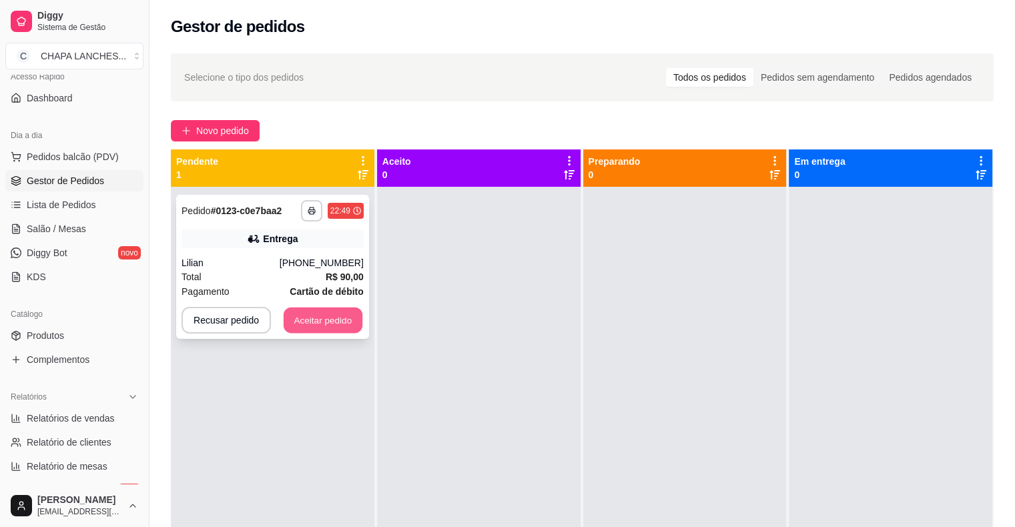
click at [346, 318] on button "Aceitar pedido" at bounding box center [323, 321] width 79 height 26
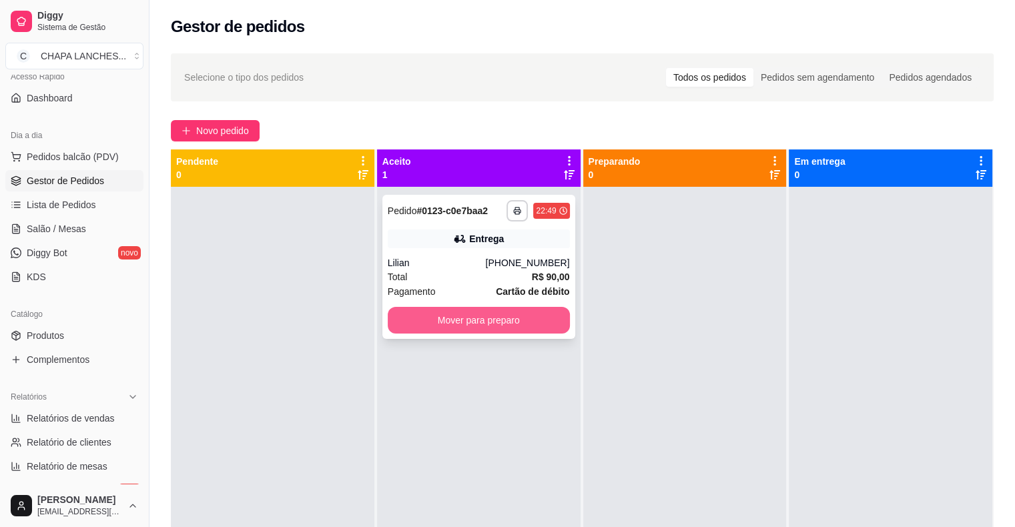
click at [452, 320] on button "Mover para preparo" at bounding box center [479, 320] width 182 height 27
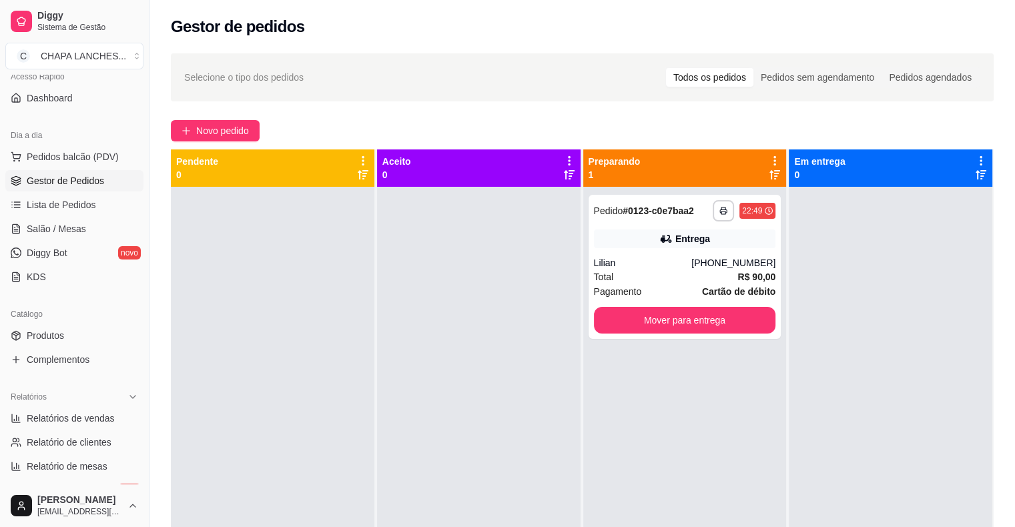
click at [584, 348] on div "**********" at bounding box center [684, 450] width 203 height 527
click at [616, 261] on div "Lilian" at bounding box center [643, 262] width 98 height 13
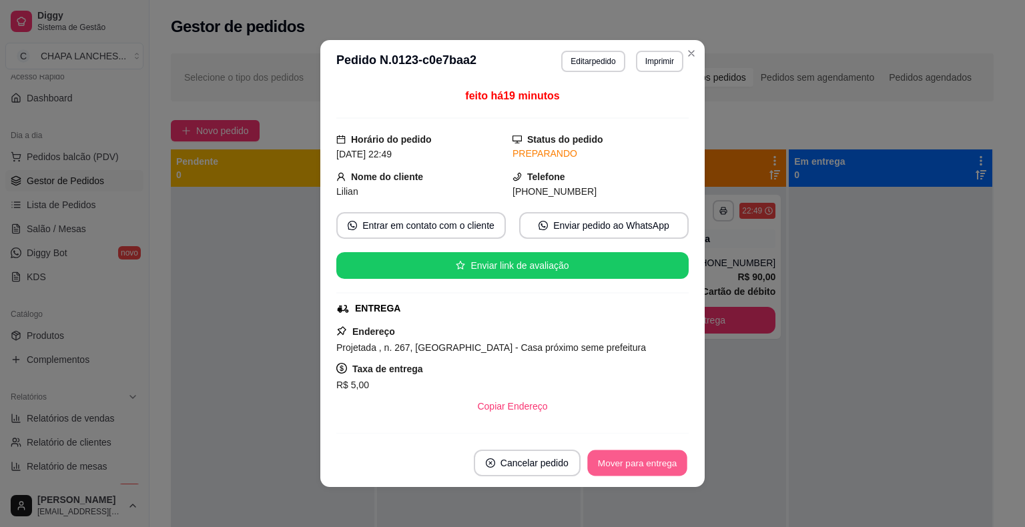
click at [656, 471] on button "Mover para entrega" at bounding box center [637, 463] width 100 height 26
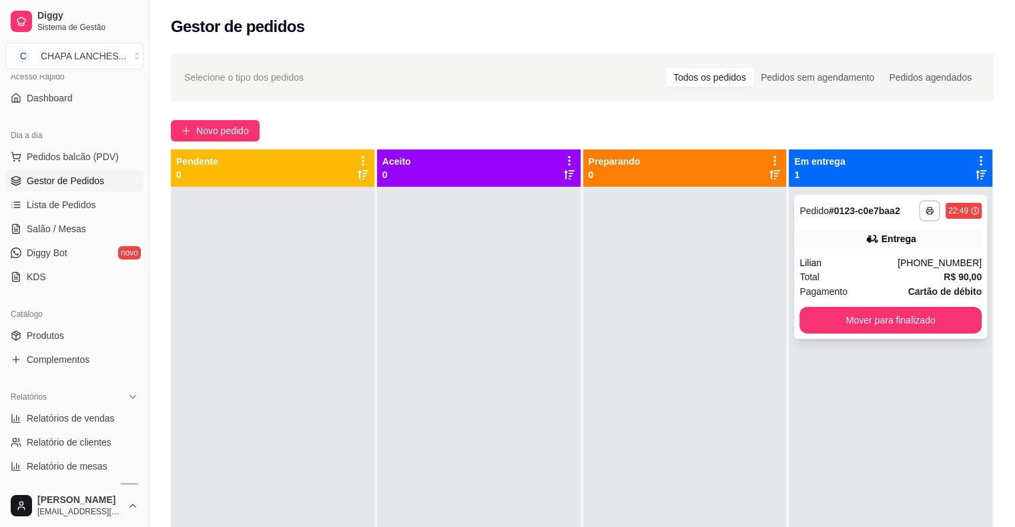
click at [852, 262] on div "Lilian" at bounding box center [848, 262] width 98 height 13
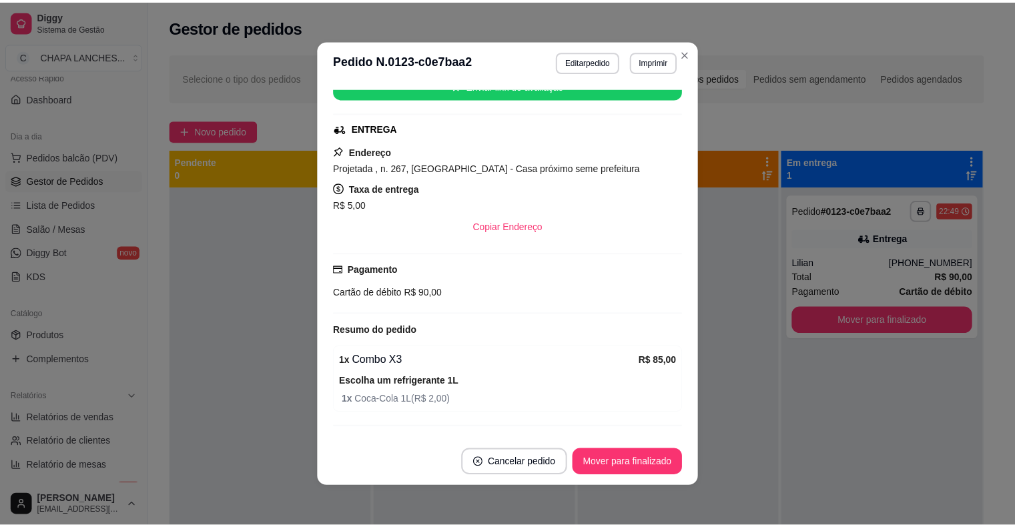
scroll to position [209, 0]
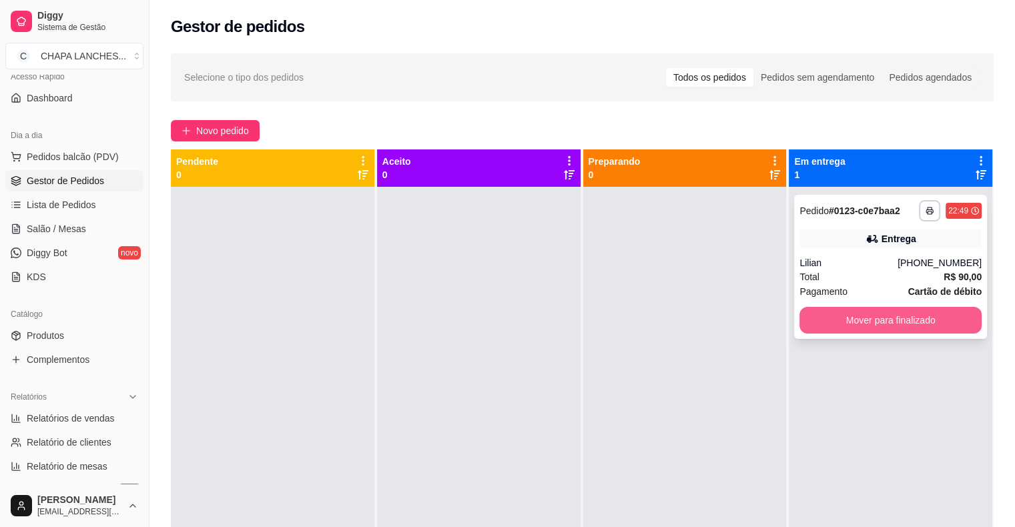
click at [821, 324] on button "Mover para finalizado" at bounding box center [890, 320] width 182 height 27
